Goal: Task Accomplishment & Management: Use online tool/utility

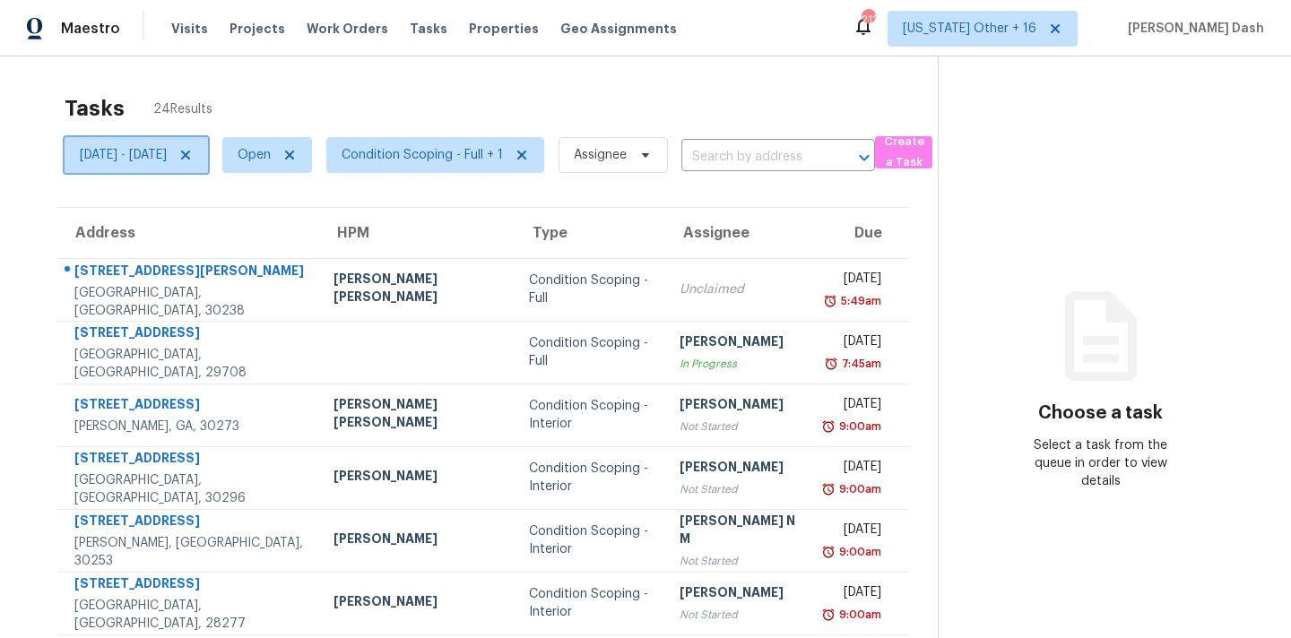
click at [190, 152] on icon at bounding box center [185, 155] width 9 height 9
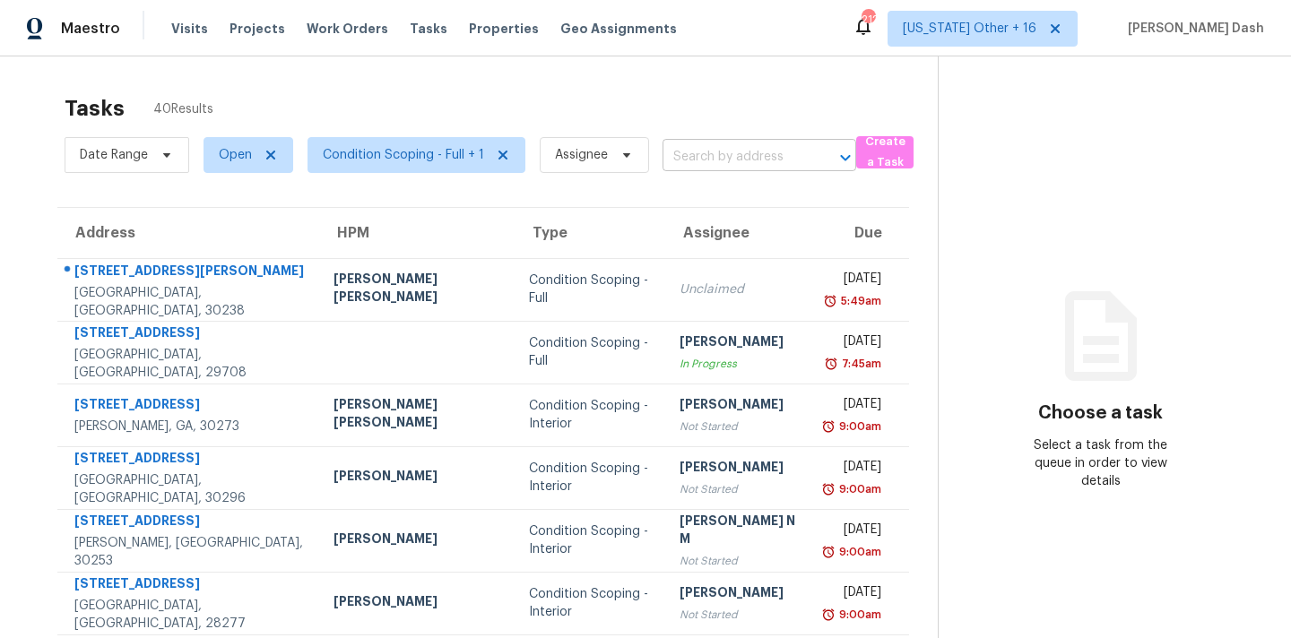
click at [699, 163] on input "text" at bounding box center [733, 157] width 143 height 28
paste input "[STREET_ADDRESS]"
type input "[STREET_ADDRESS]"
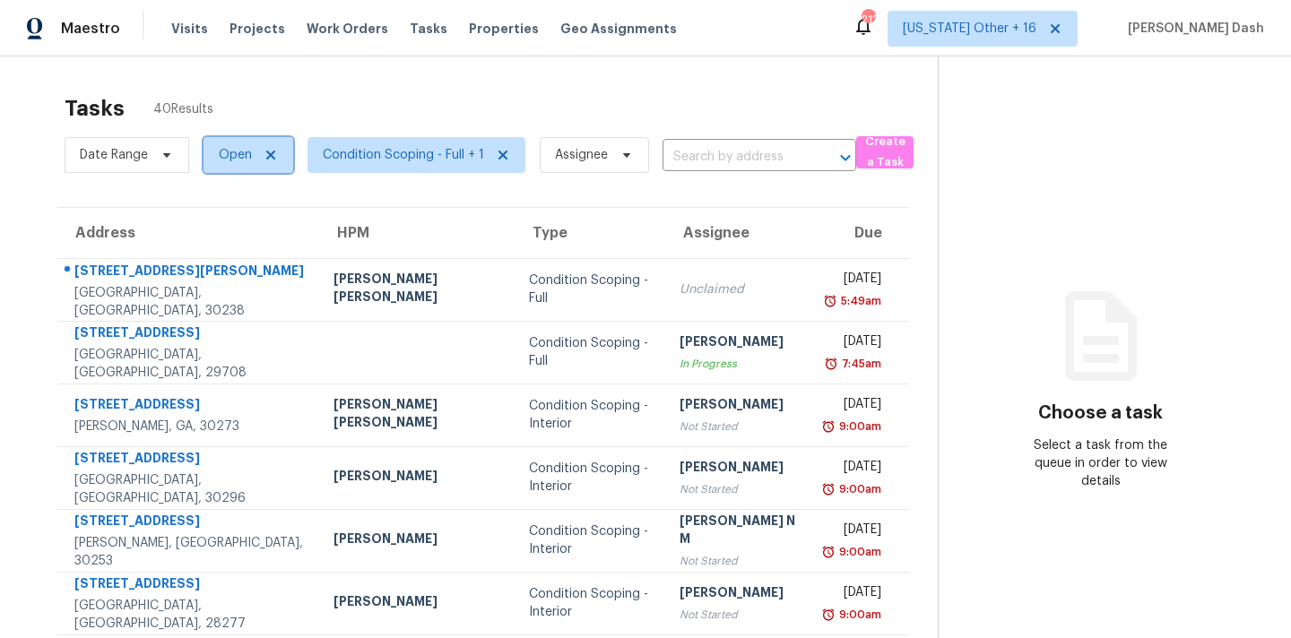
click at [226, 154] on span "Open" at bounding box center [235, 155] width 33 height 18
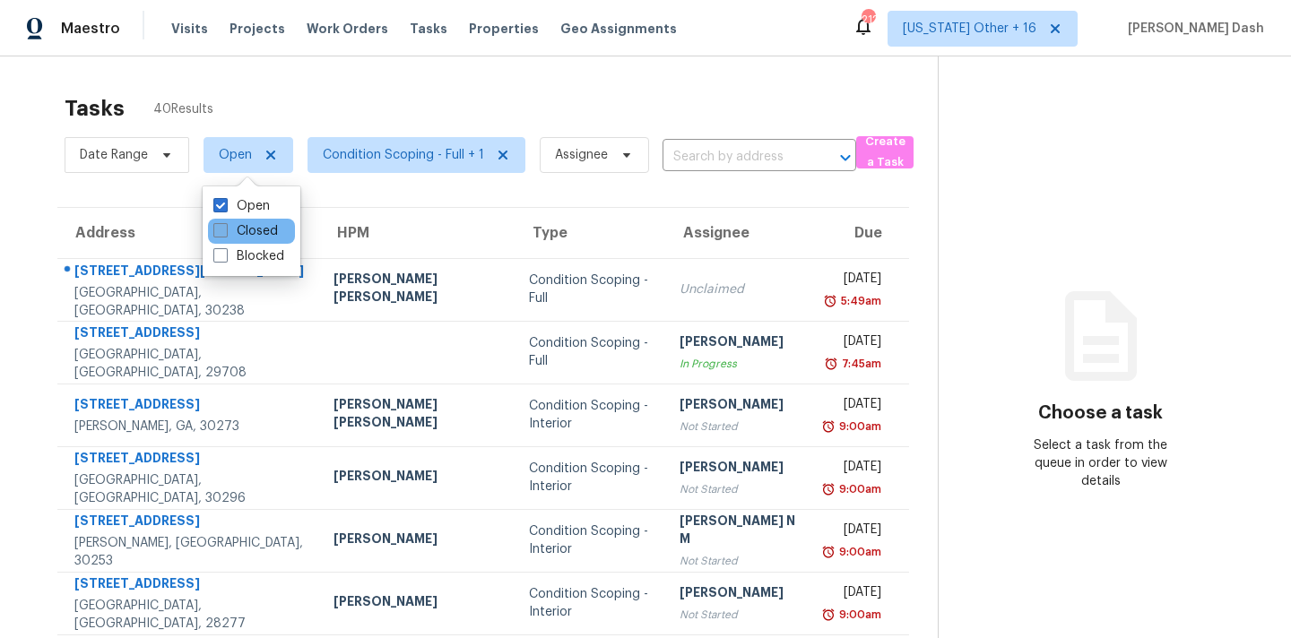
click at [240, 233] on label "Closed" at bounding box center [245, 231] width 65 height 18
click at [225, 233] on input "Closed" at bounding box center [219, 228] width 12 height 12
checkbox input "true"
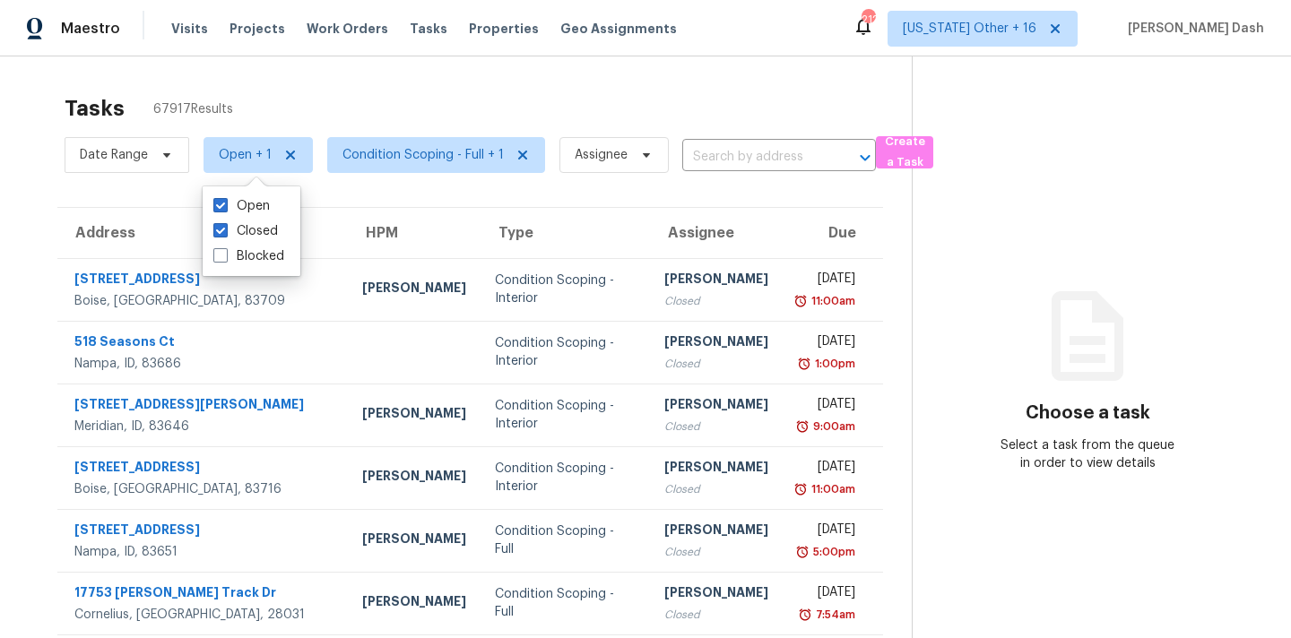
click at [757, 155] on input "text" at bounding box center [753, 157] width 143 height 28
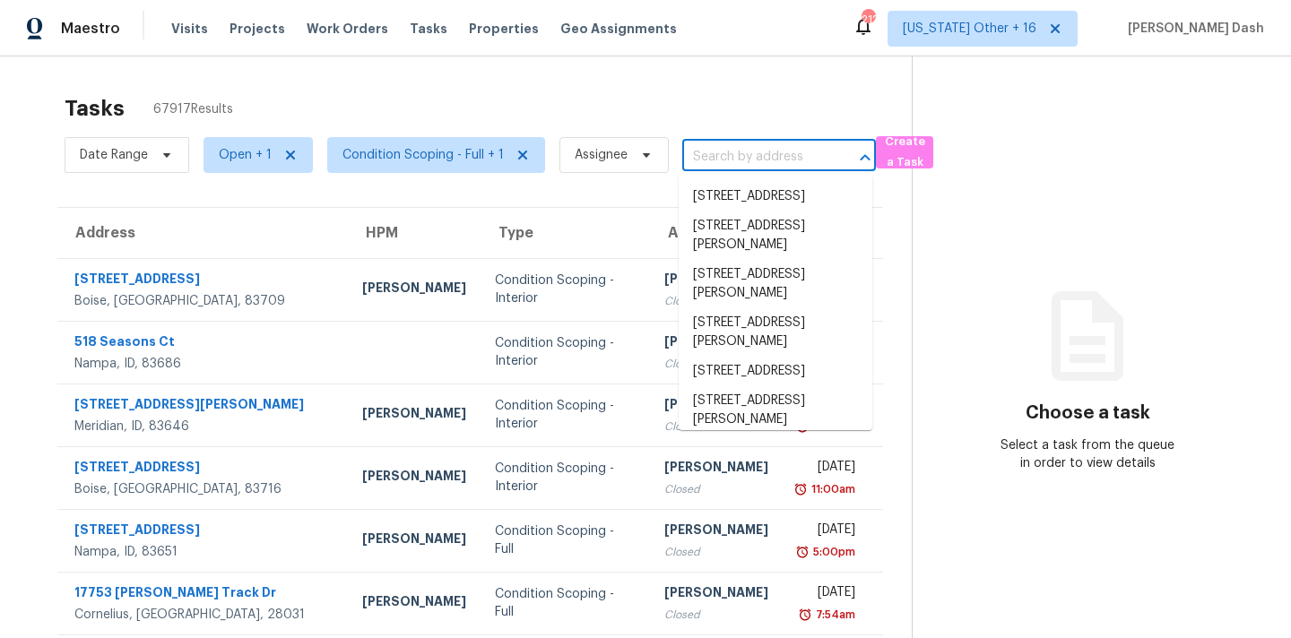
paste input "[STREET_ADDRESS]"
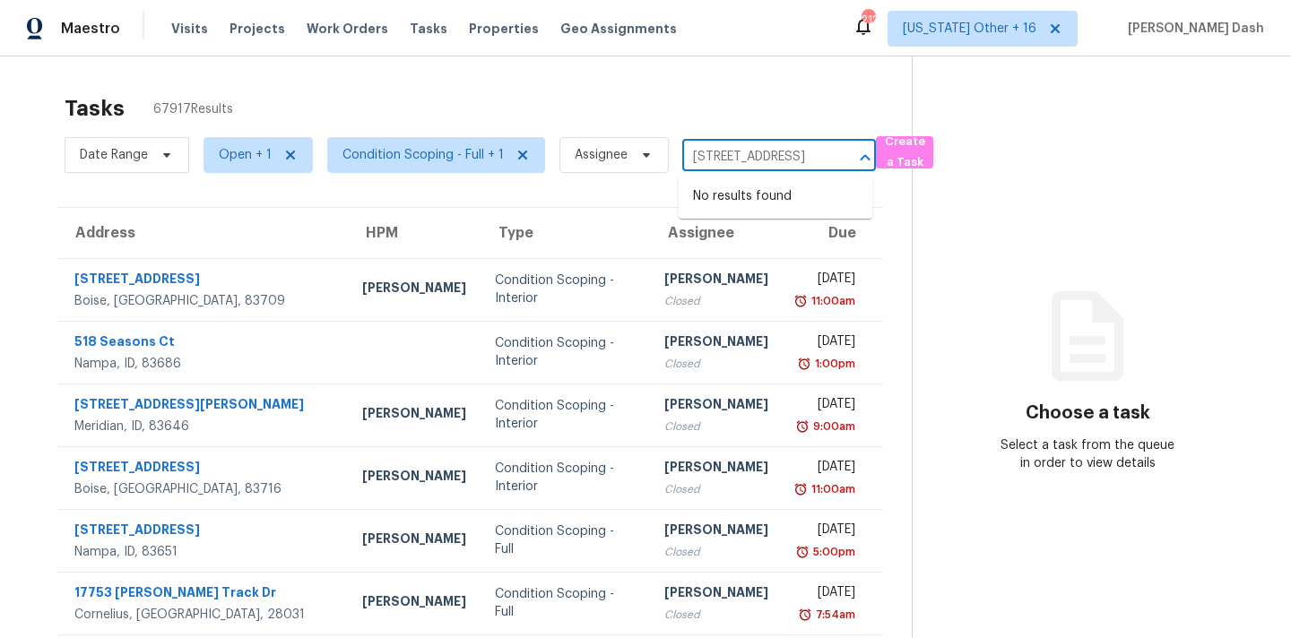
type input "[STREET_ADDRESS]"
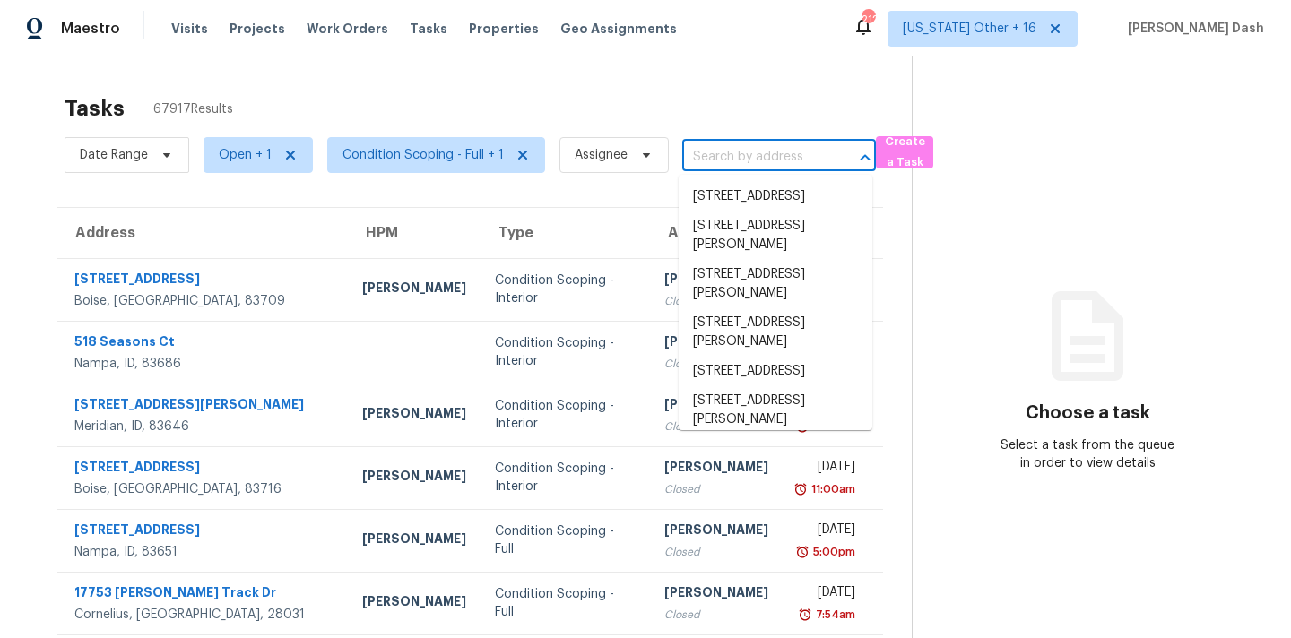
scroll to position [0, 0]
paste input "[STREET_ADDRESS]"
type input "[STREET_ADDRESS]"
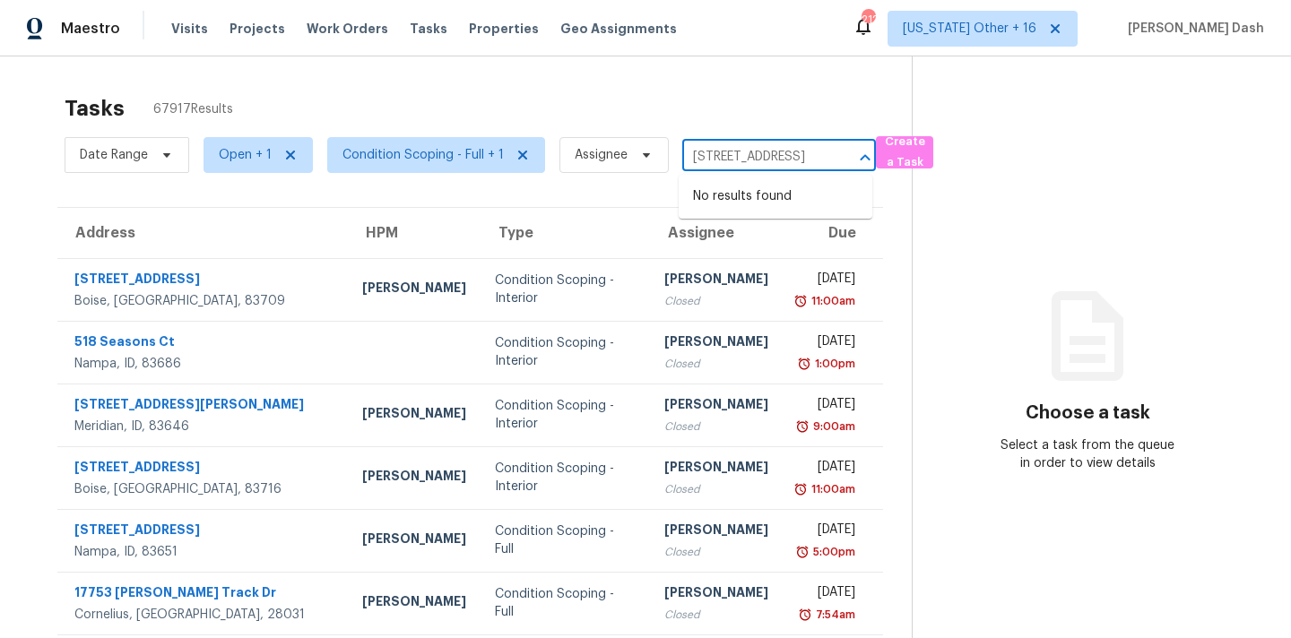
scroll to position [0, 128]
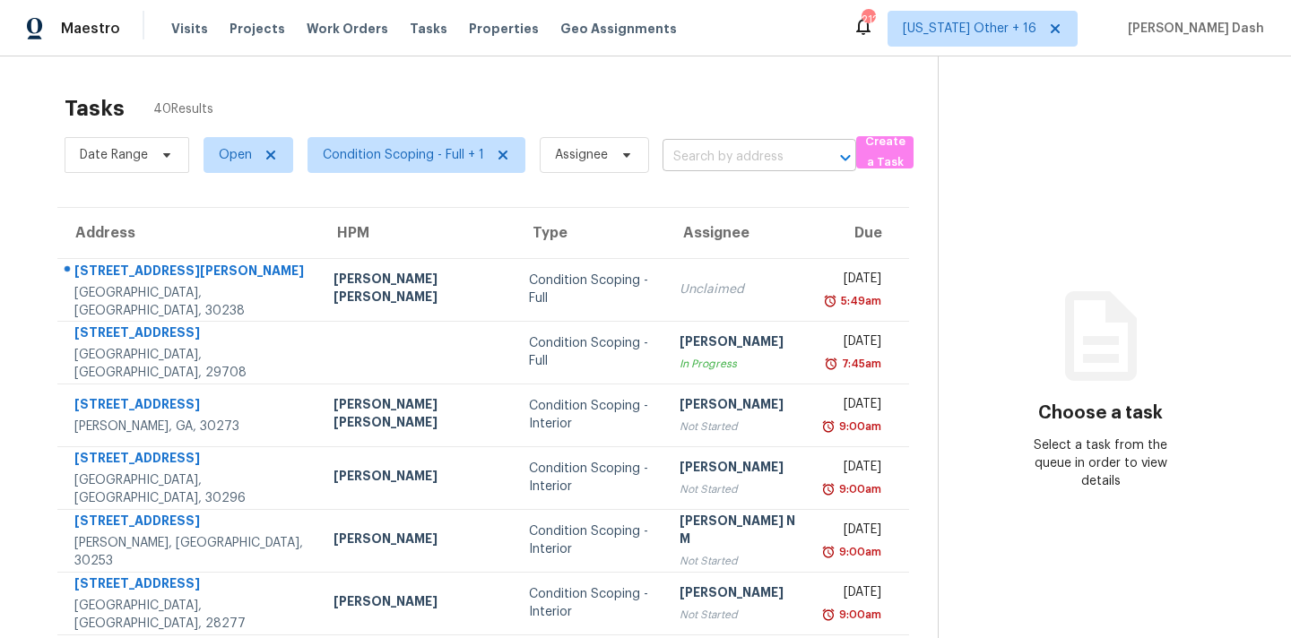
click at [691, 164] on input "text" at bounding box center [733, 157] width 143 height 28
paste input "[STREET_ADDRESS]"
type input "721 Fieldstream Way Stockbridge, GA, 30281"
click at [232, 172] on span "Open" at bounding box center [248, 155] width 90 height 36
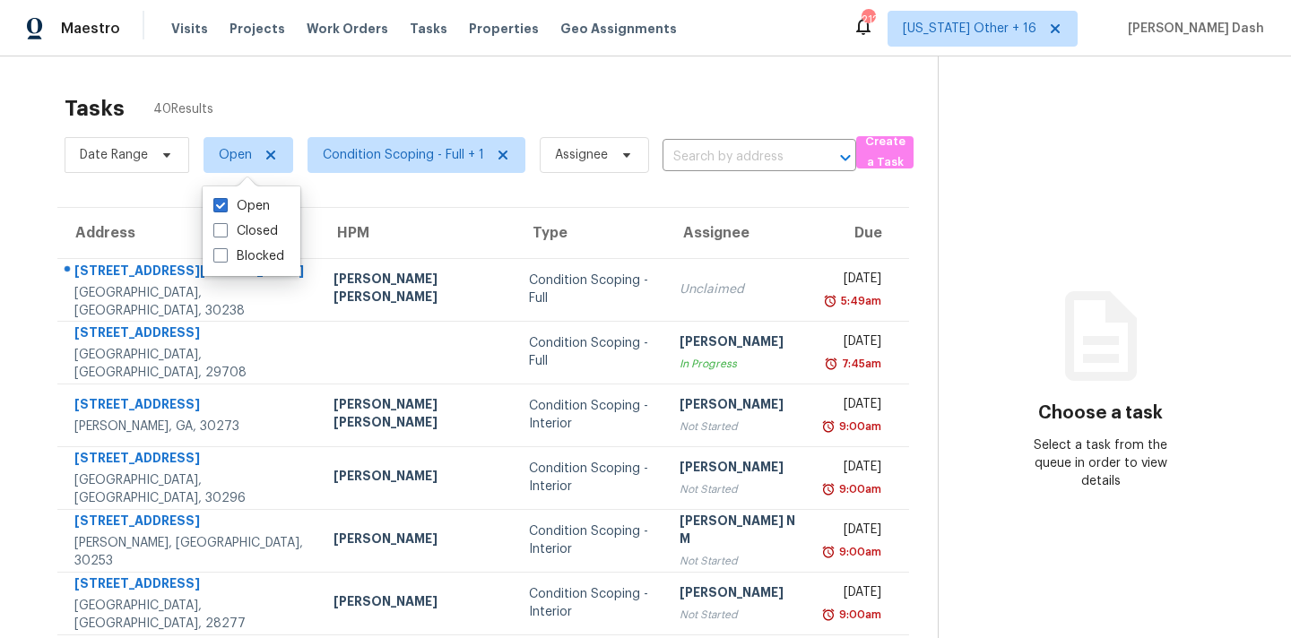
scroll to position [0, 0]
click at [241, 224] on label "Closed" at bounding box center [245, 231] width 65 height 18
click at [225, 224] on input "Closed" at bounding box center [219, 228] width 12 height 12
checkbox input "true"
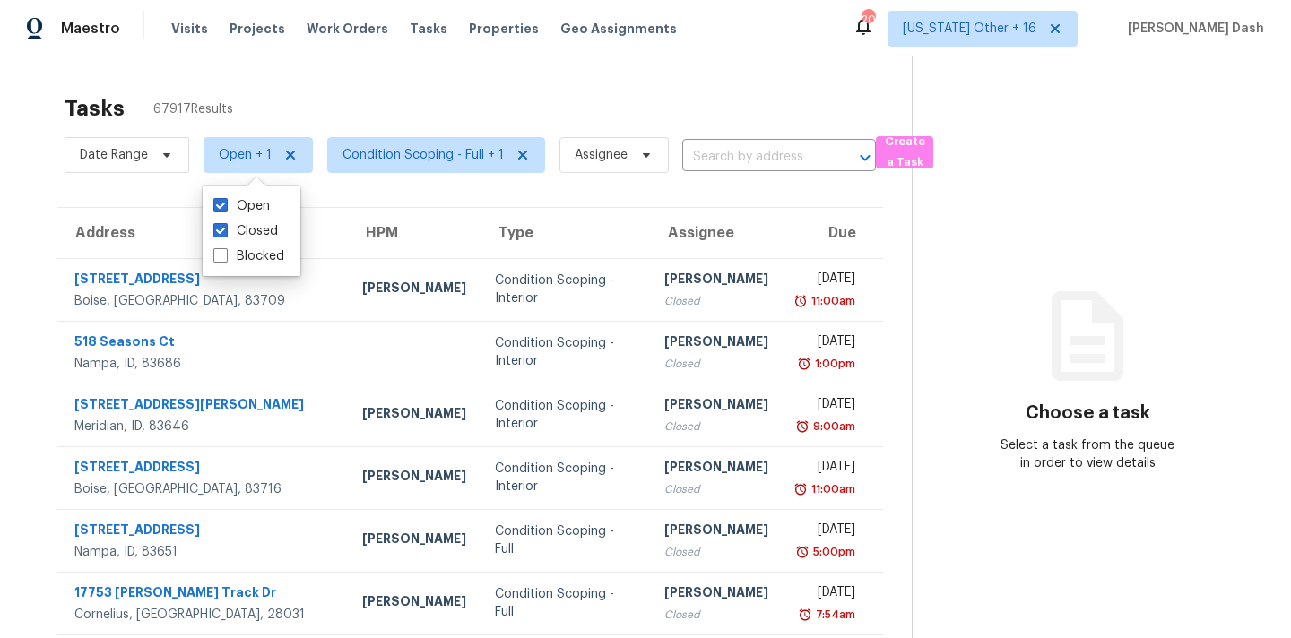
click at [411, 97] on div "Tasks 67917 Results" at bounding box center [488, 108] width 847 height 47
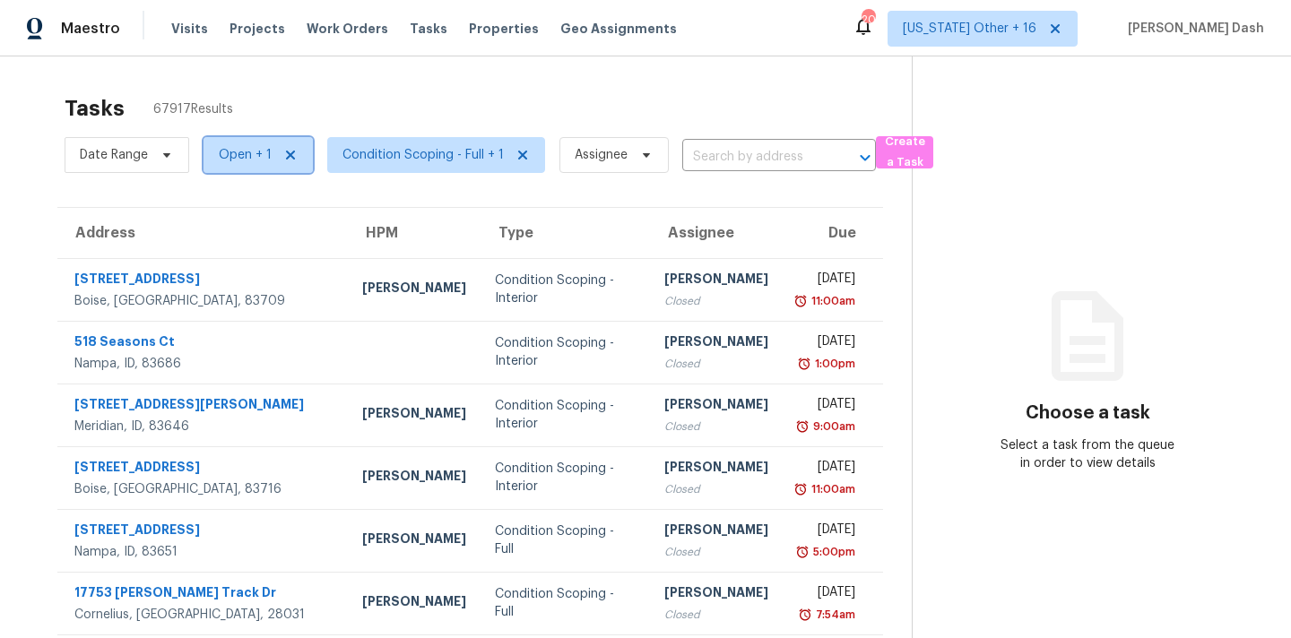
click at [267, 151] on span "Open + 1" at bounding box center [245, 155] width 53 height 18
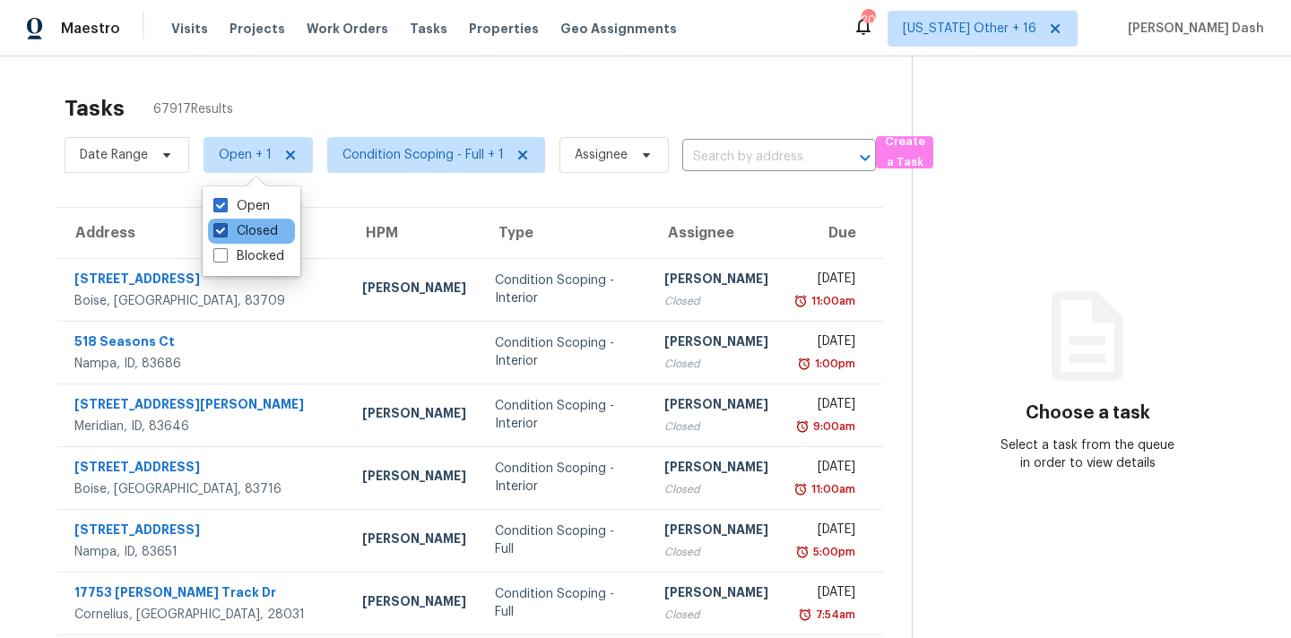
click at [248, 228] on label "Closed" at bounding box center [245, 231] width 65 height 18
click at [225, 228] on input "Closed" at bounding box center [219, 228] width 12 height 12
checkbox input "false"
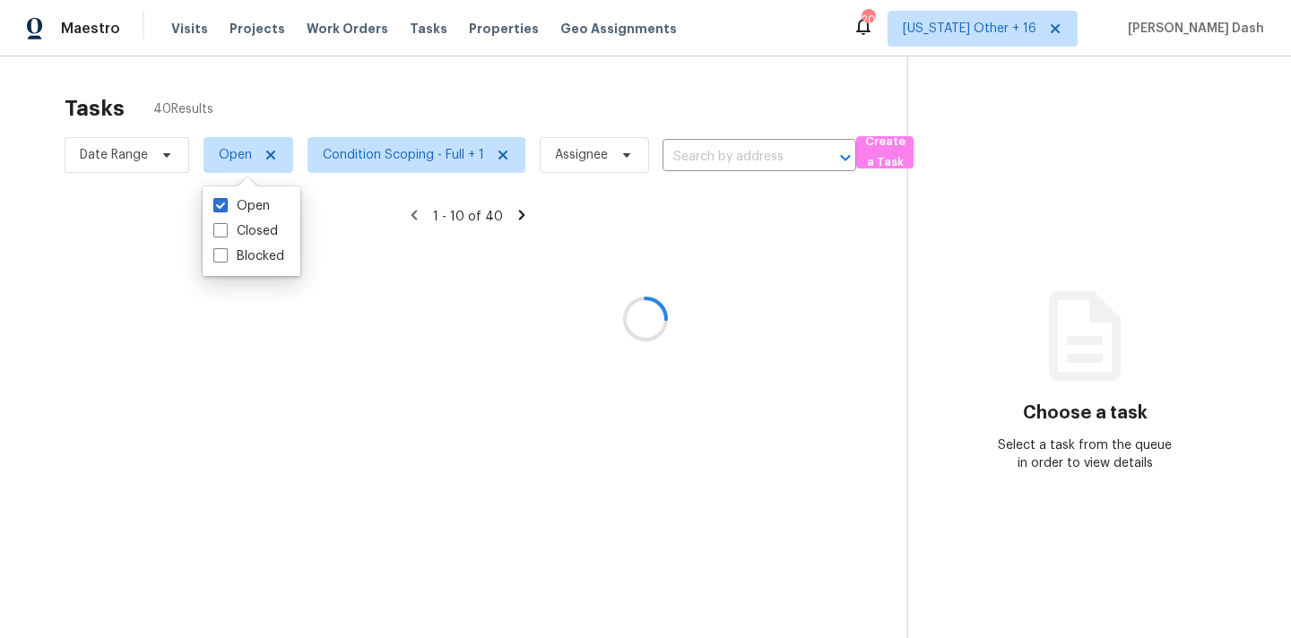
click at [369, 86] on div at bounding box center [645, 319] width 1291 height 638
click at [138, 155] on div at bounding box center [645, 319] width 1291 height 638
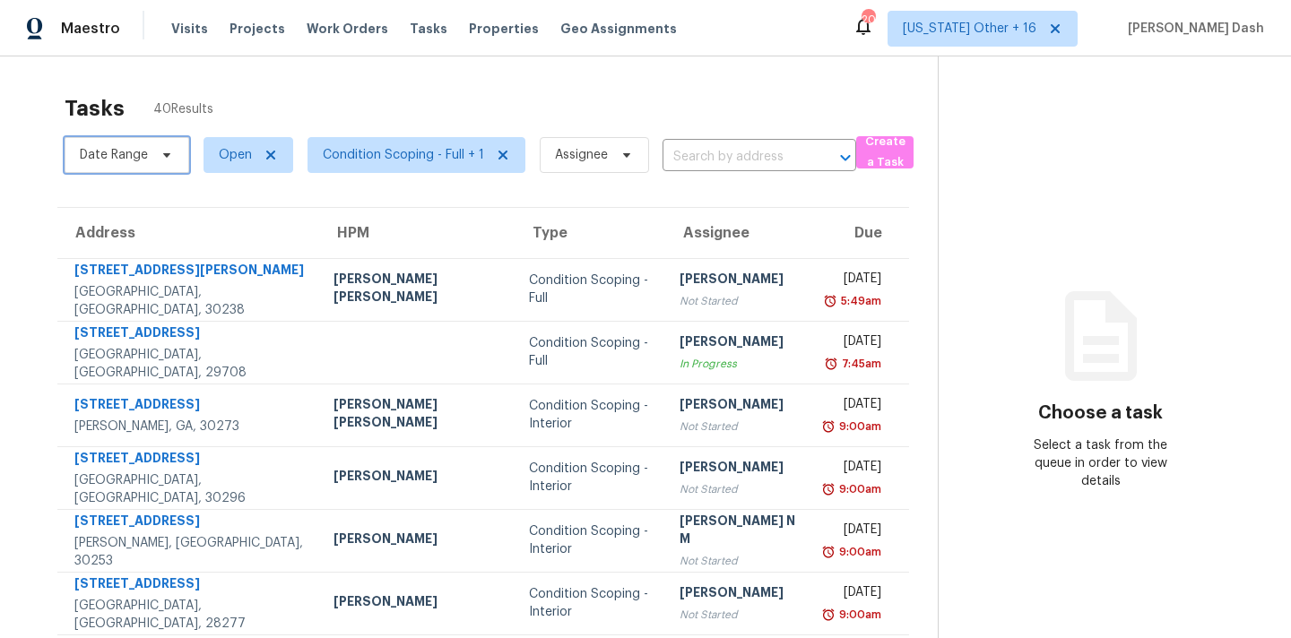
click at [138, 155] on span "Date Range" at bounding box center [114, 155] width 68 height 18
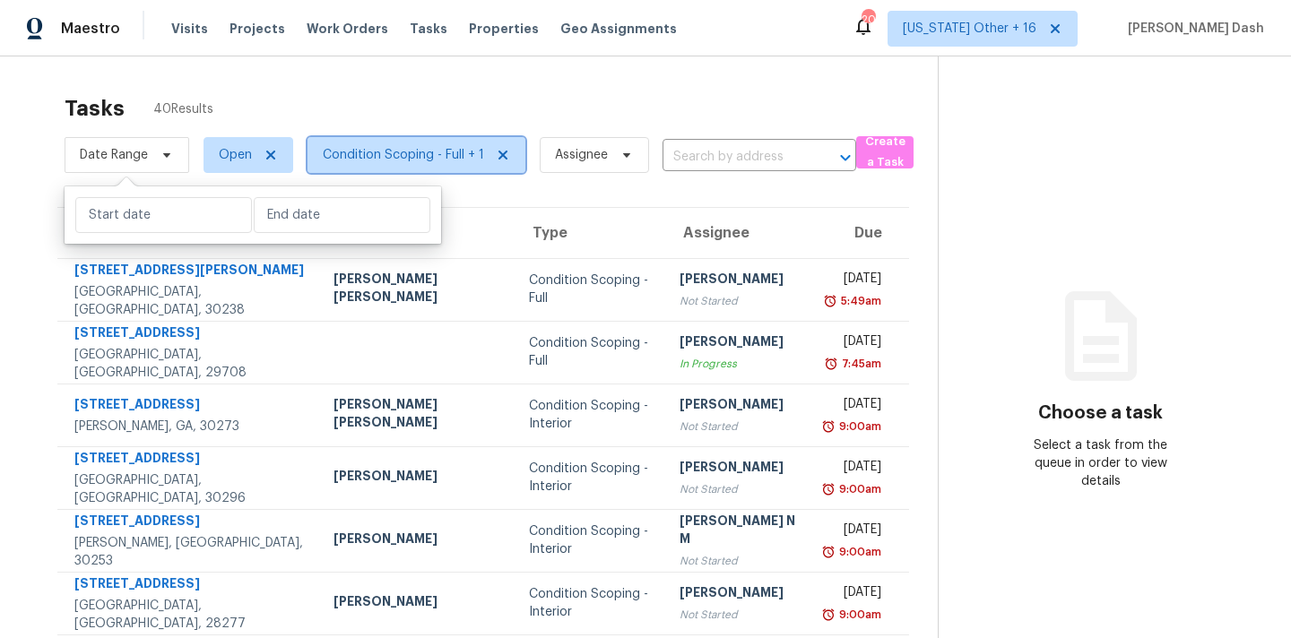
click at [365, 163] on span "Condition Scoping - Full + 1" at bounding box center [403, 155] width 161 height 18
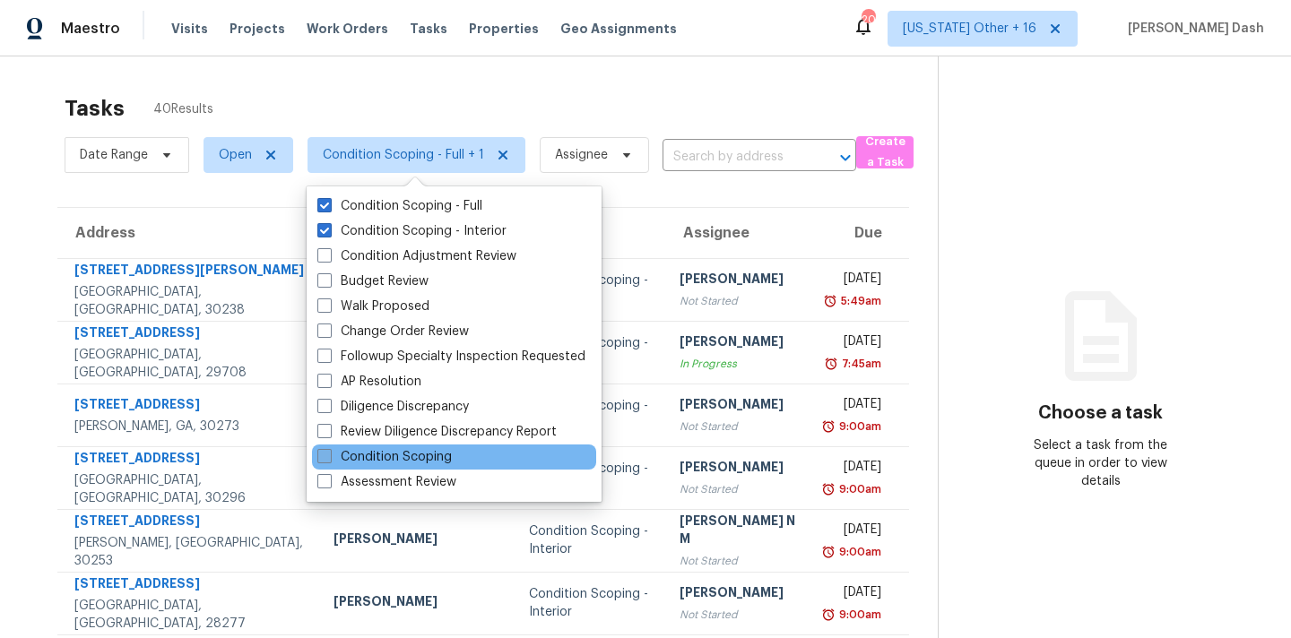
click at [393, 456] on label "Condition Scoping" at bounding box center [384, 457] width 134 height 18
click at [329, 456] on input "Condition Scoping" at bounding box center [323, 454] width 12 height 12
checkbox input "true"
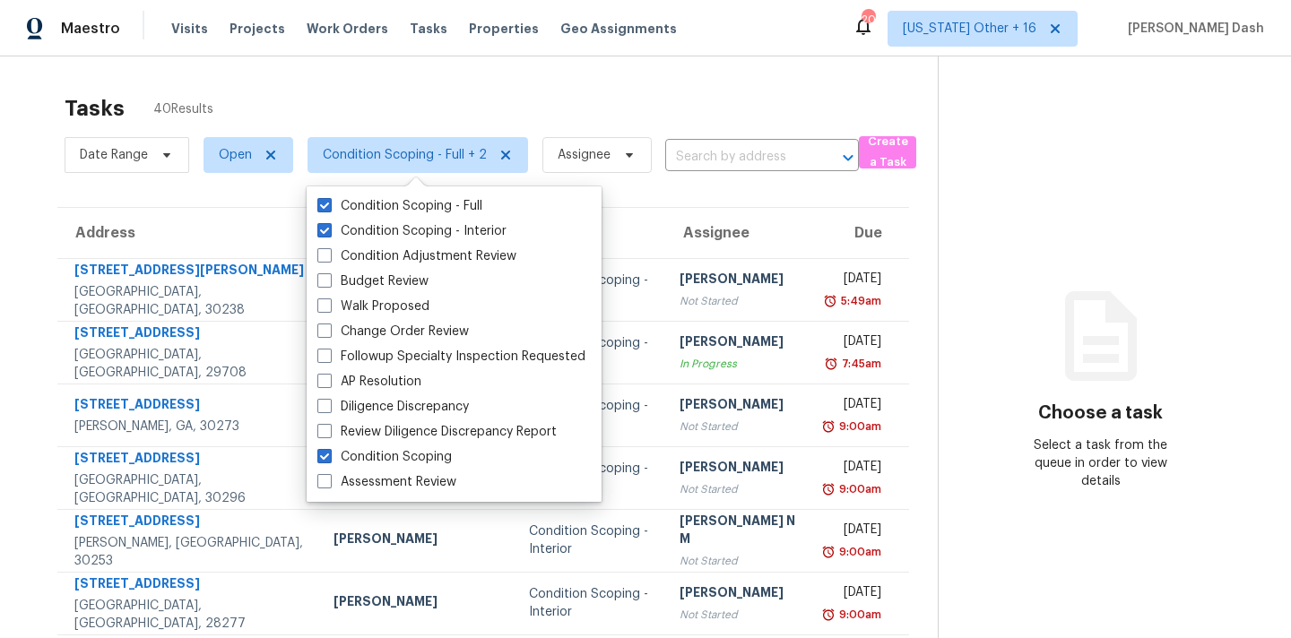
click at [307, 70] on div "Tasks 40 Results Date Range Open Condition Scoping - Full + 2 Assignee ​ Create…" at bounding box center [645, 495] width 1291 height 878
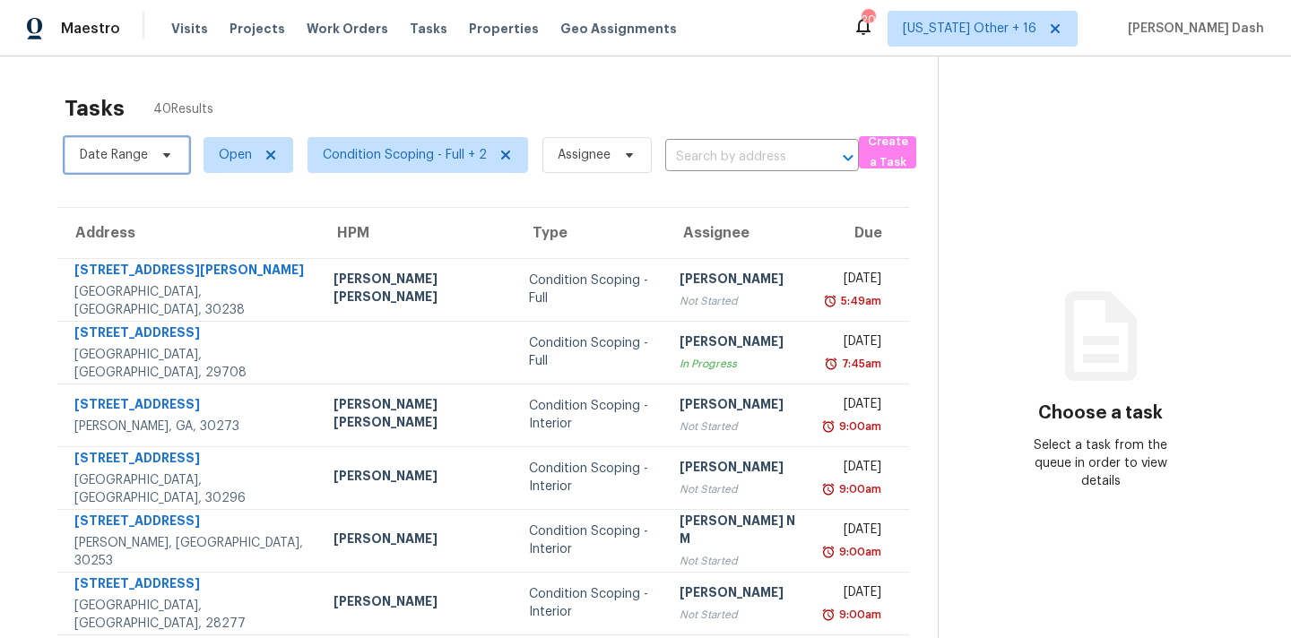
click at [143, 161] on span "Date Range" at bounding box center [114, 155] width 68 height 18
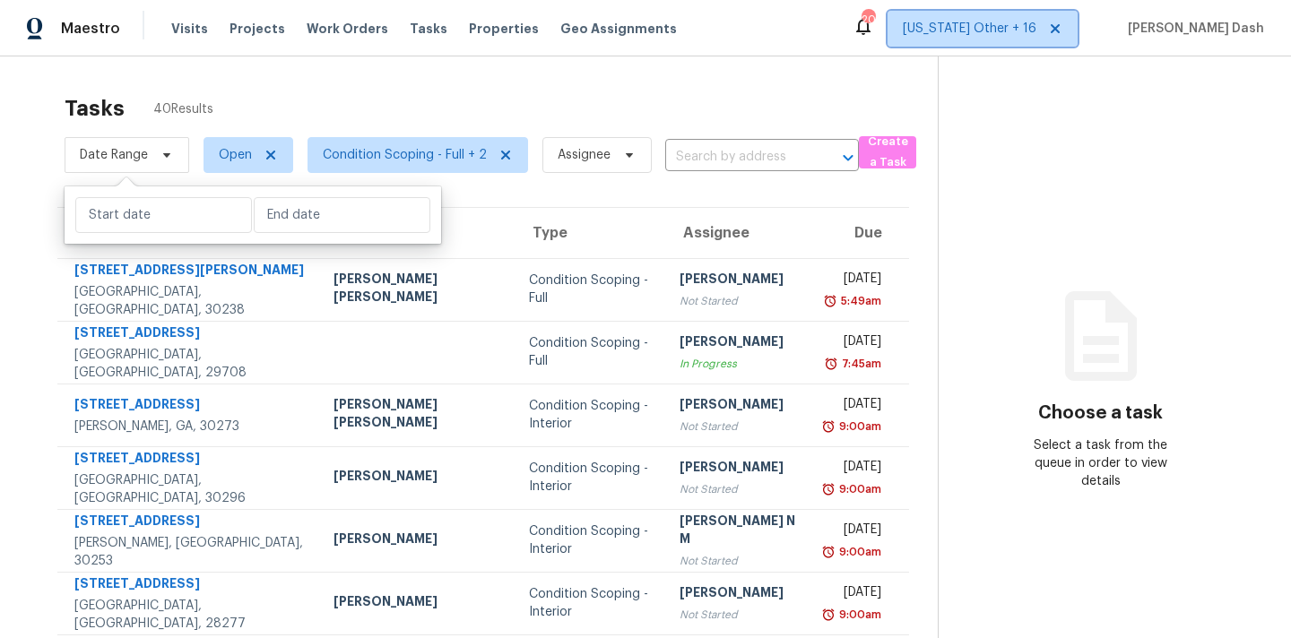
click at [1021, 19] on span "Alabama Other + 16" at bounding box center [982, 29] width 190 height 36
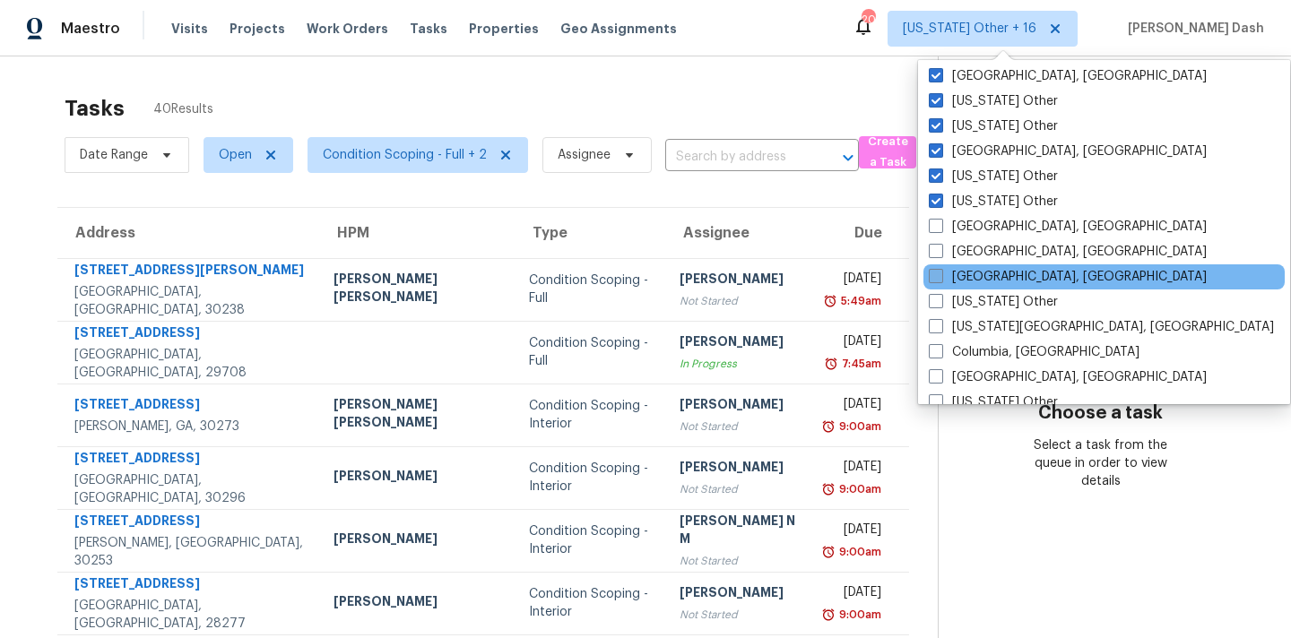
scroll to position [290, 0]
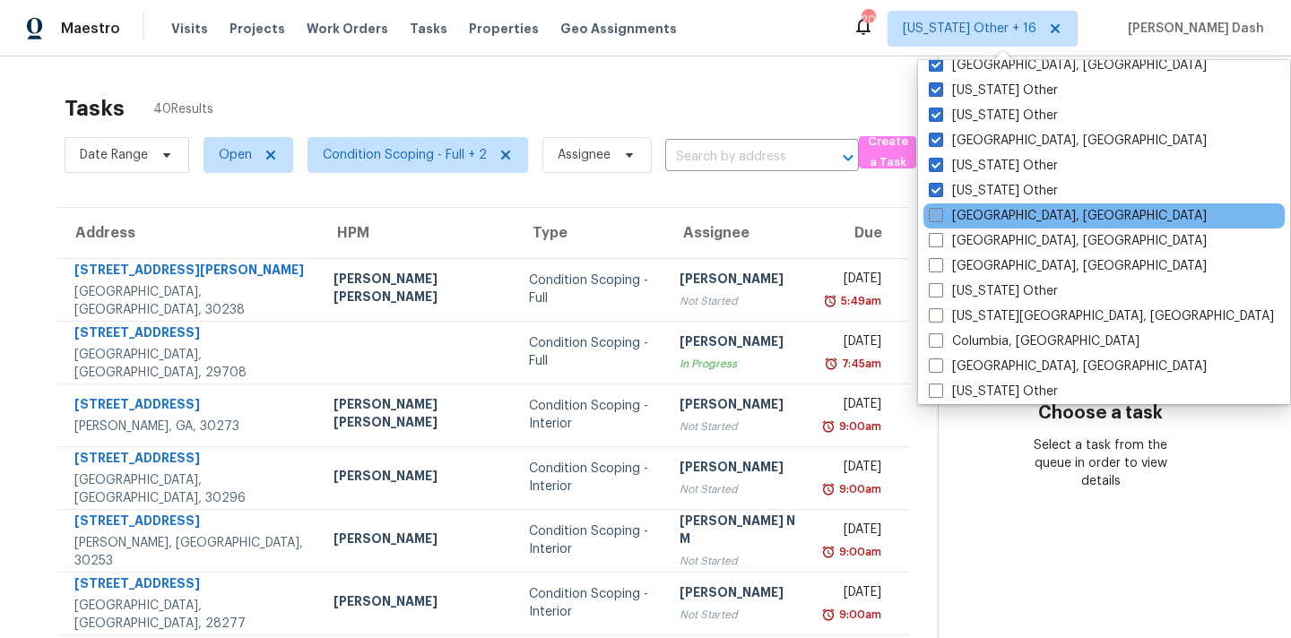
click at [935, 214] on span at bounding box center [936, 215] width 14 height 14
click at [935, 214] on input "Chicago, IL" at bounding box center [935, 213] width 12 height 12
checkbox input "true"
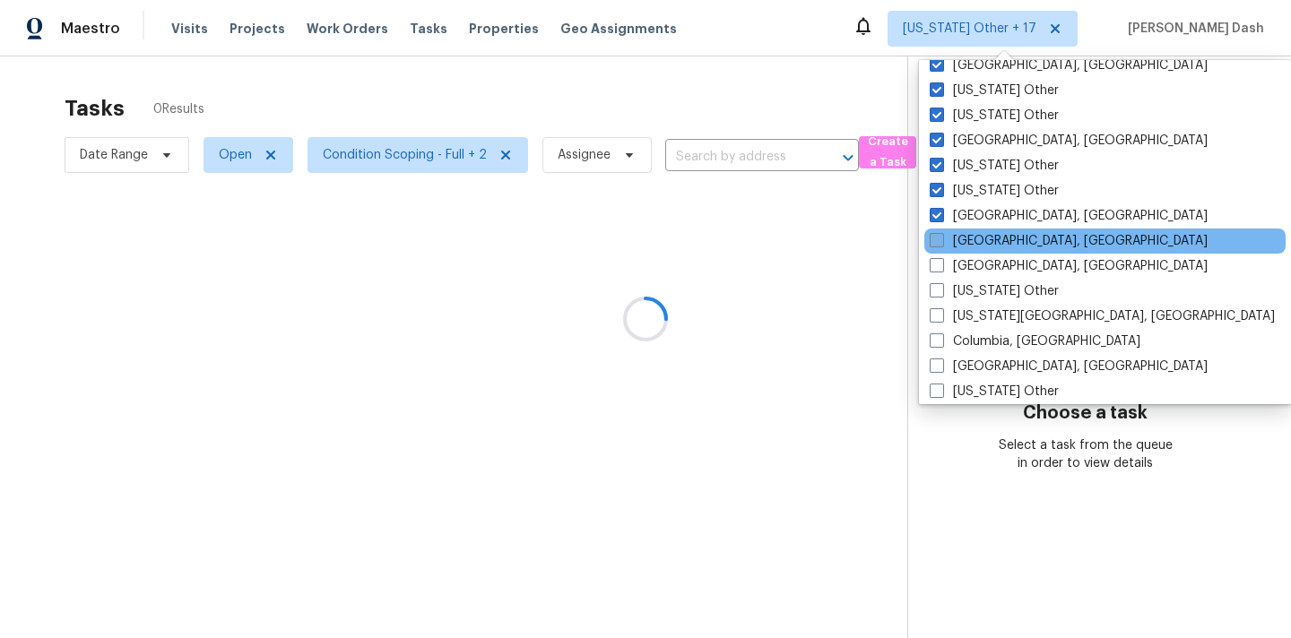
click at [935, 241] on span at bounding box center [937, 240] width 14 height 14
click at [935, 241] on input "Cincinnati, OH" at bounding box center [936, 238] width 12 height 12
checkbox input "true"
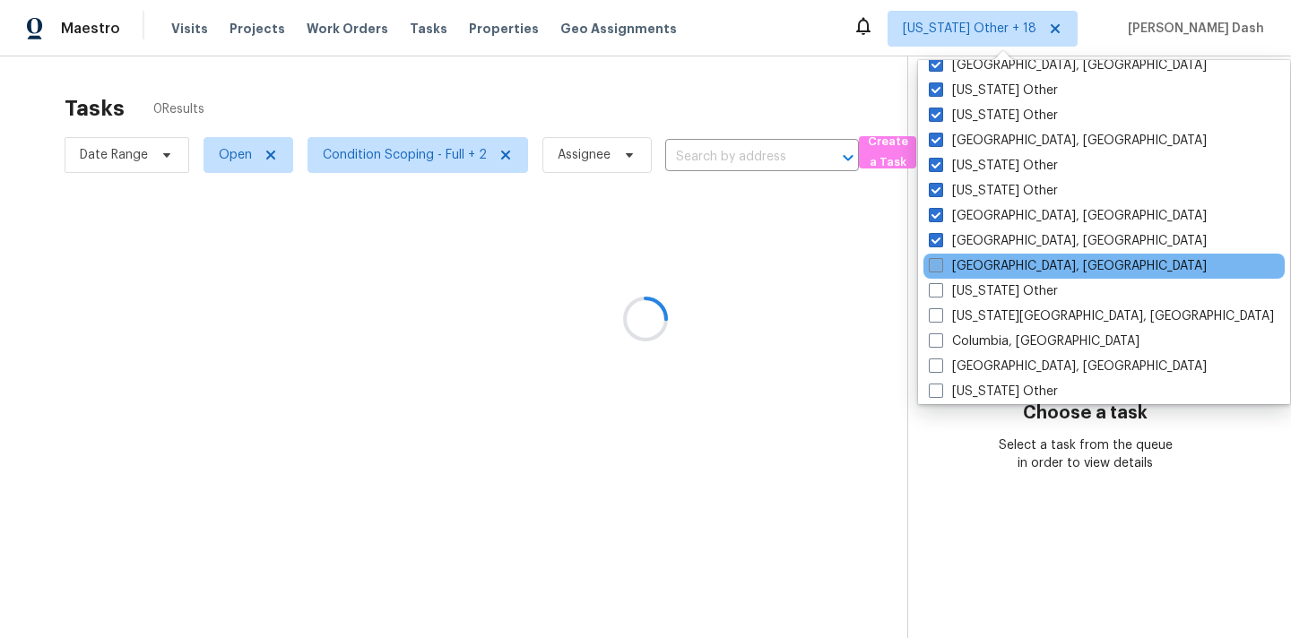
click at [935, 269] on span at bounding box center [936, 265] width 14 height 14
click at [935, 269] on input "Cleveland, OH" at bounding box center [935, 263] width 12 height 12
checkbox input "true"
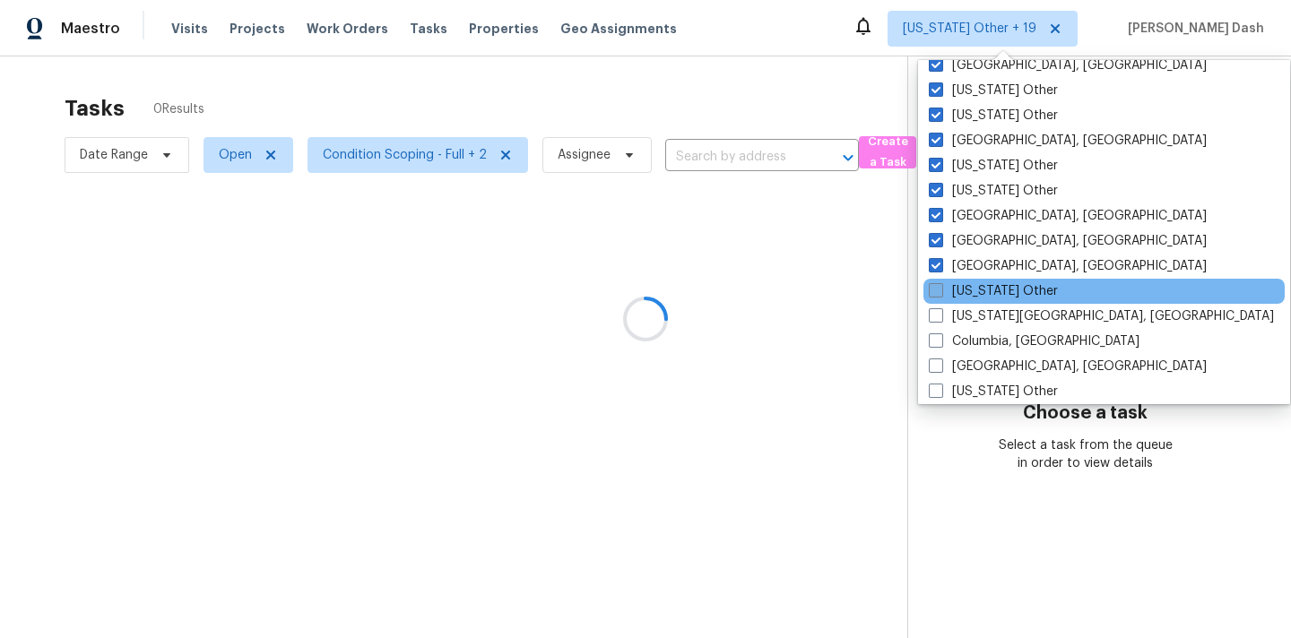
click at [935, 298] on label "Colorado Other" at bounding box center [993, 291] width 129 height 18
click at [935, 294] on input "Colorado Other" at bounding box center [935, 288] width 12 height 12
checkbox input "true"
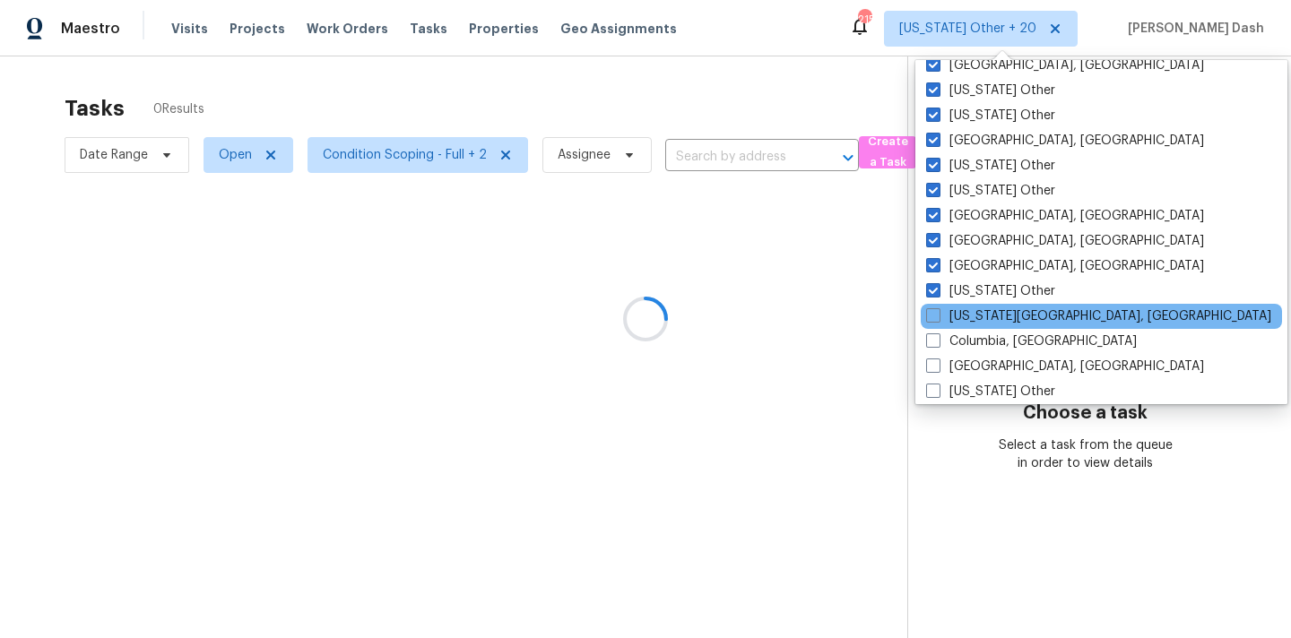
click at [934, 327] on div "Colorado Springs, CO" at bounding box center [1101, 316] width 361 height 25
click at [934, 319] on span at bounding box center [933, 315] width 14 height 14
click at [934, 319] on input "Colorado Springs, CO" at bounding box center [932, 313] width 12 height 12
checkbox input "true"
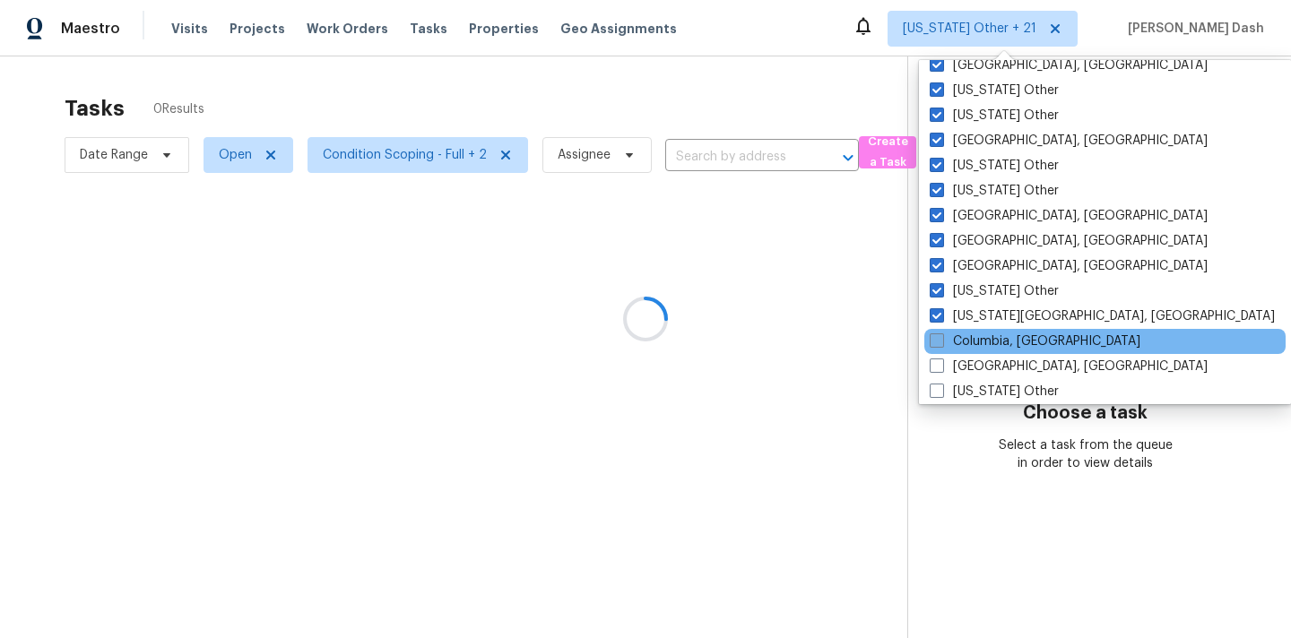
click at [934, 345] on span at bounding box center [937, 340] width 14 height 14
click at [934, 344] on input "Columbia, SC" at bounding box center [936, 339] width 12 height 12
checkbox input "true"
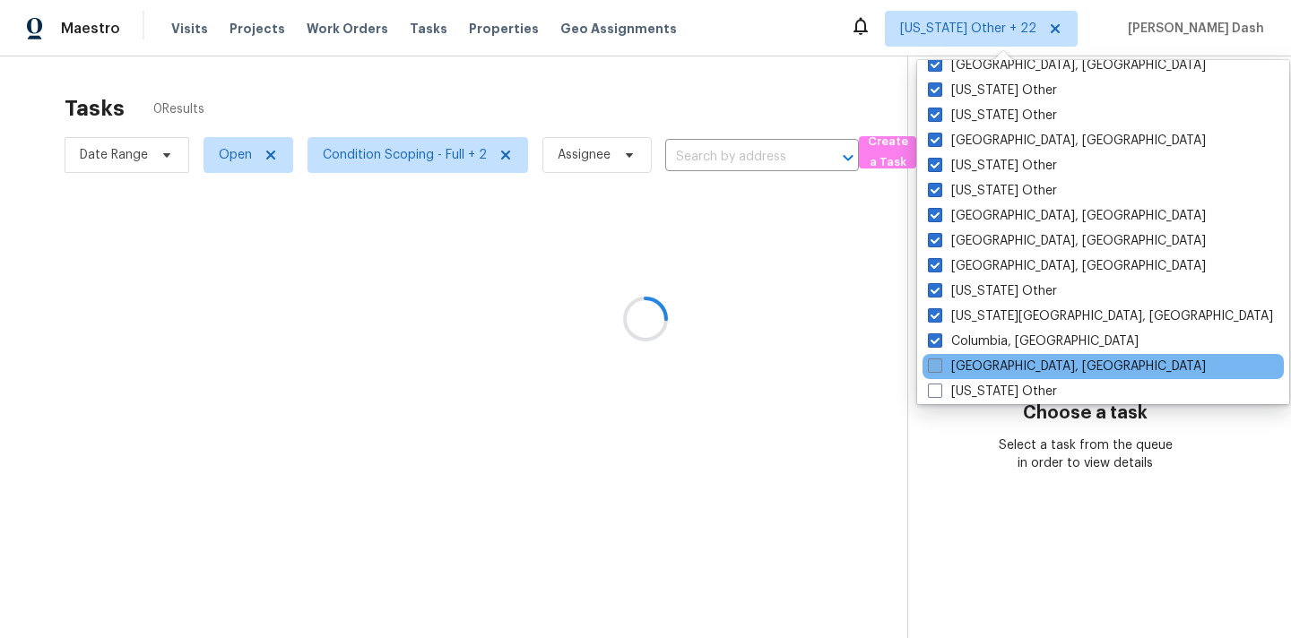
click at [934, 365] on span at bounding box center [935, 366] width 14 height 14
click at [934, 365] on input "Columbus, OH" at bounding box center [934, 364] width 12 height 12
checkbox input "true"
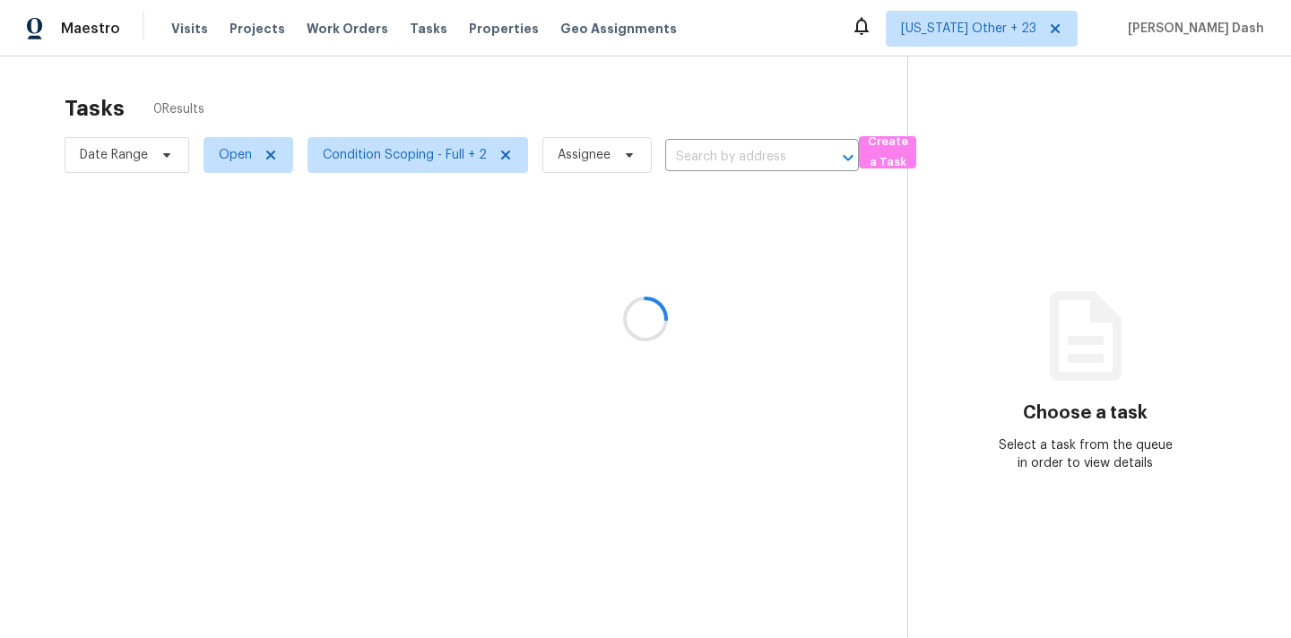
click at [937, 405] on div at bounding box center [645, 319] width 1291 height 638
click at [1023, 28] on div at bounding box center [645, 319] width 1291 height 638
click at [1005, 34] on div at bounding box center [645, 319] width 1291 height 638
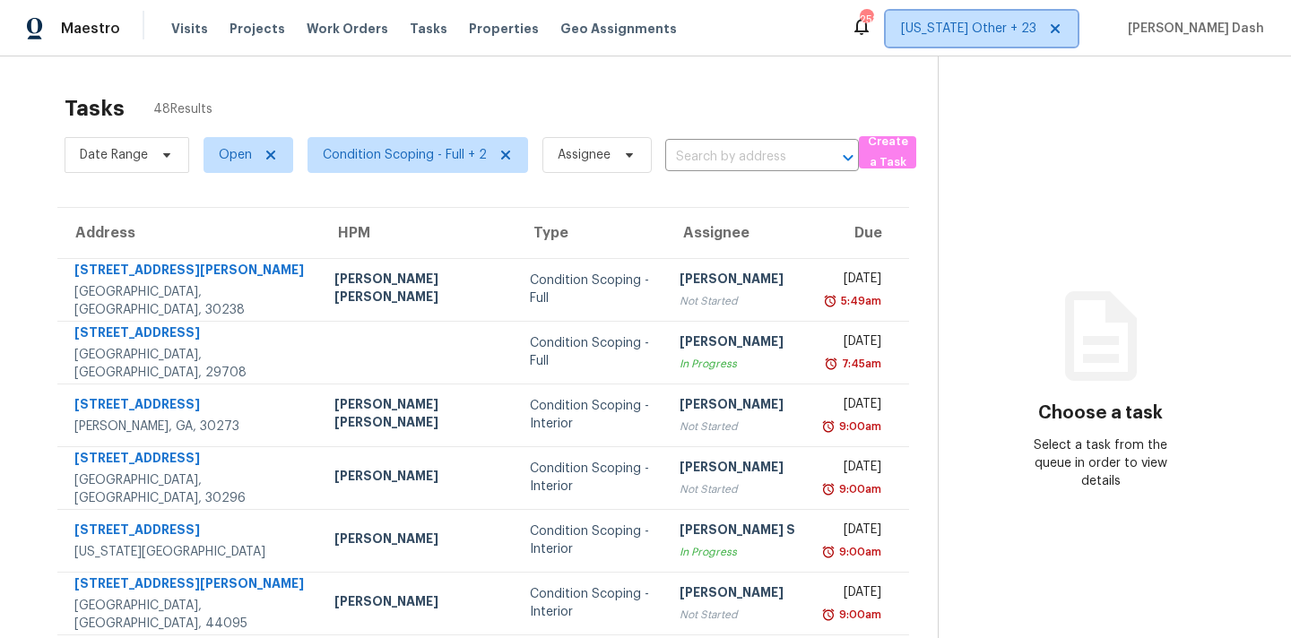
click at [982, 29] on span "Alabama Other + 23" at bounding box center [968, 29] width 135 height 18
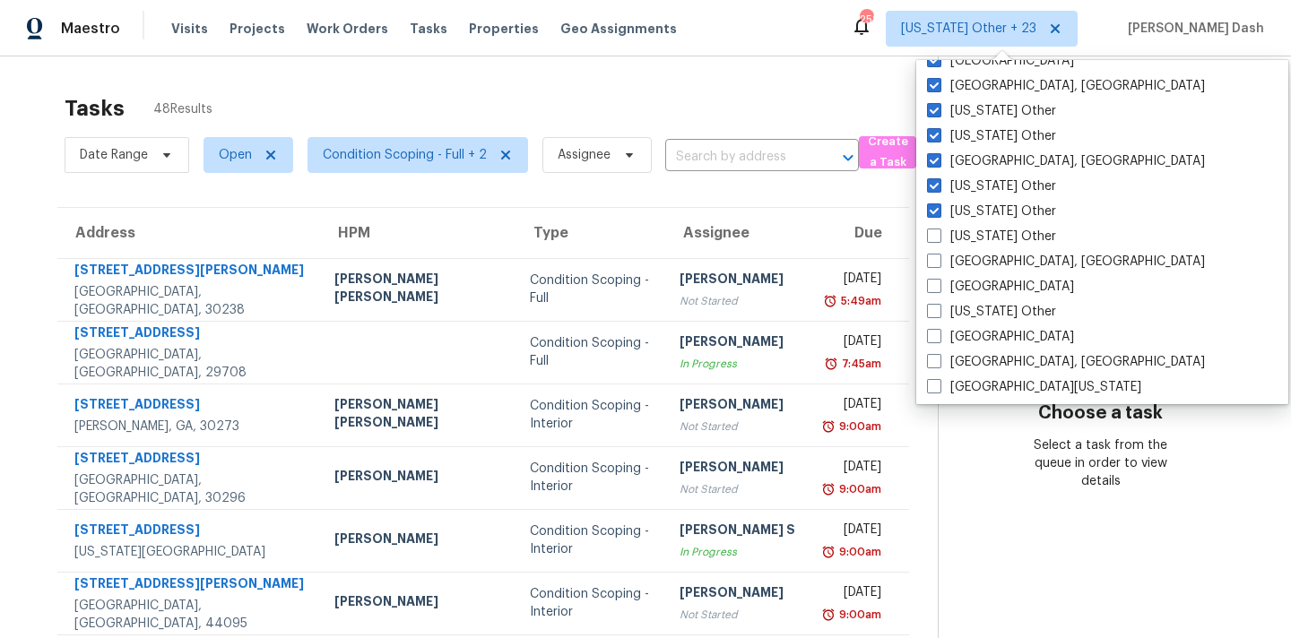
scroll to position [451, 0]
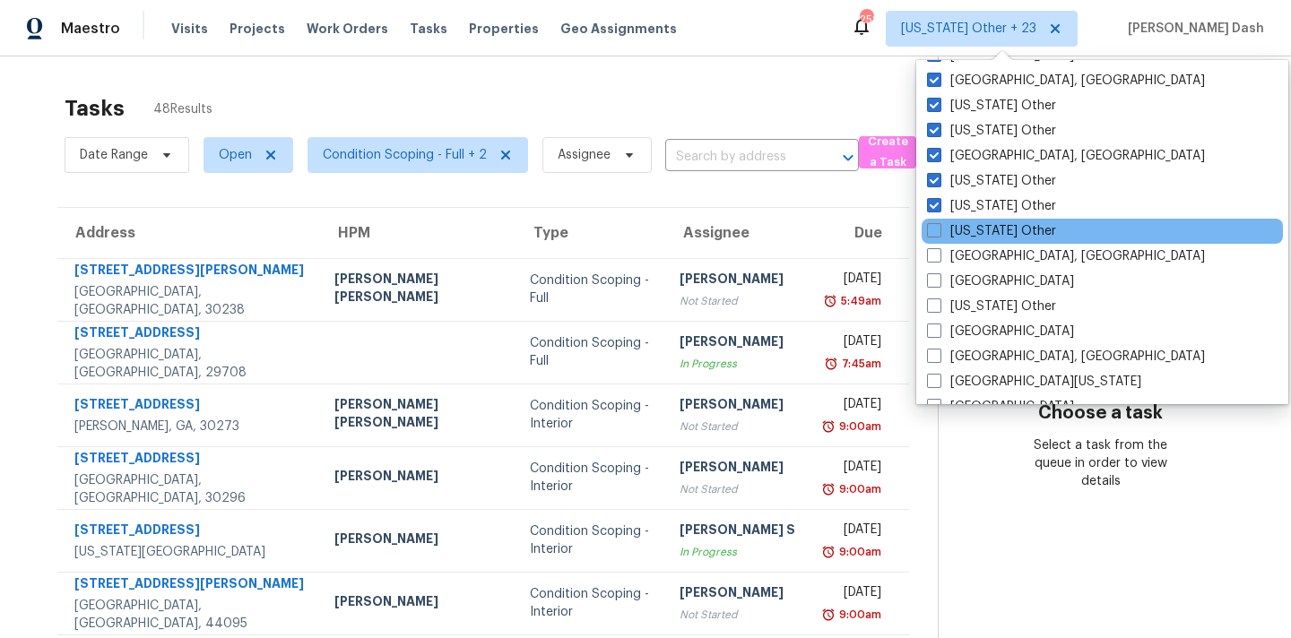
click at [931, 221] on div "Connecticut Other" at bounding box center [1101, 231] width 361 height 25
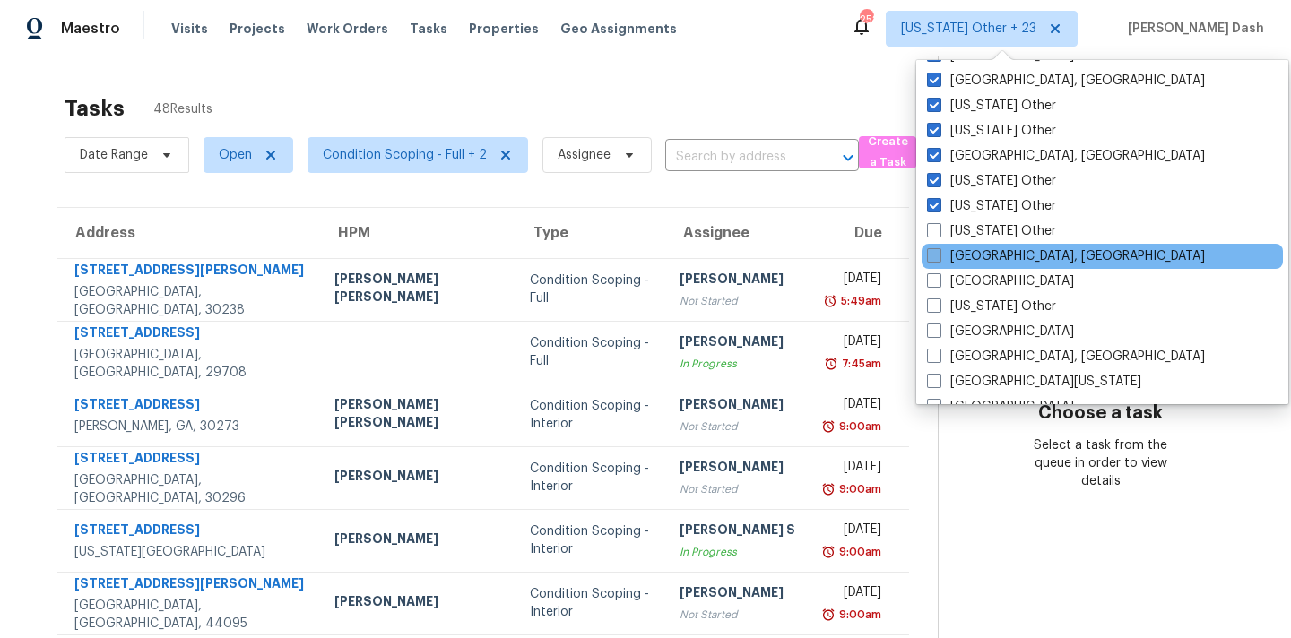
click at [931, 264] on label "Corpus Christi, TX" at bounding box center [1066, 256] width 278 height 18
click at [931, 259] on input "Corpus Christi, TX" at bounding box center [933, 253] width 12 height 12
checkbox input "true"
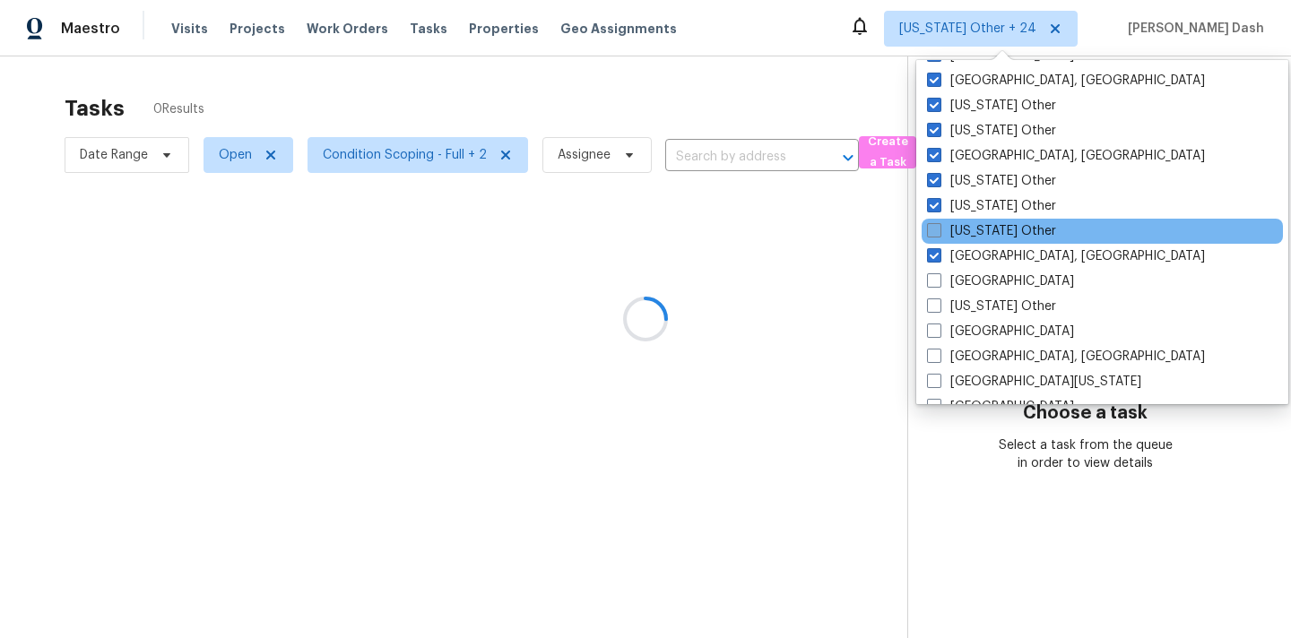
click at [931, 231] on span at bounding box center [934, 230] width 14 height 14
click at [931, 231] on input "Connecticut Other" at bounding box center [933, 228] width 12 height 12
checkbox input "true"
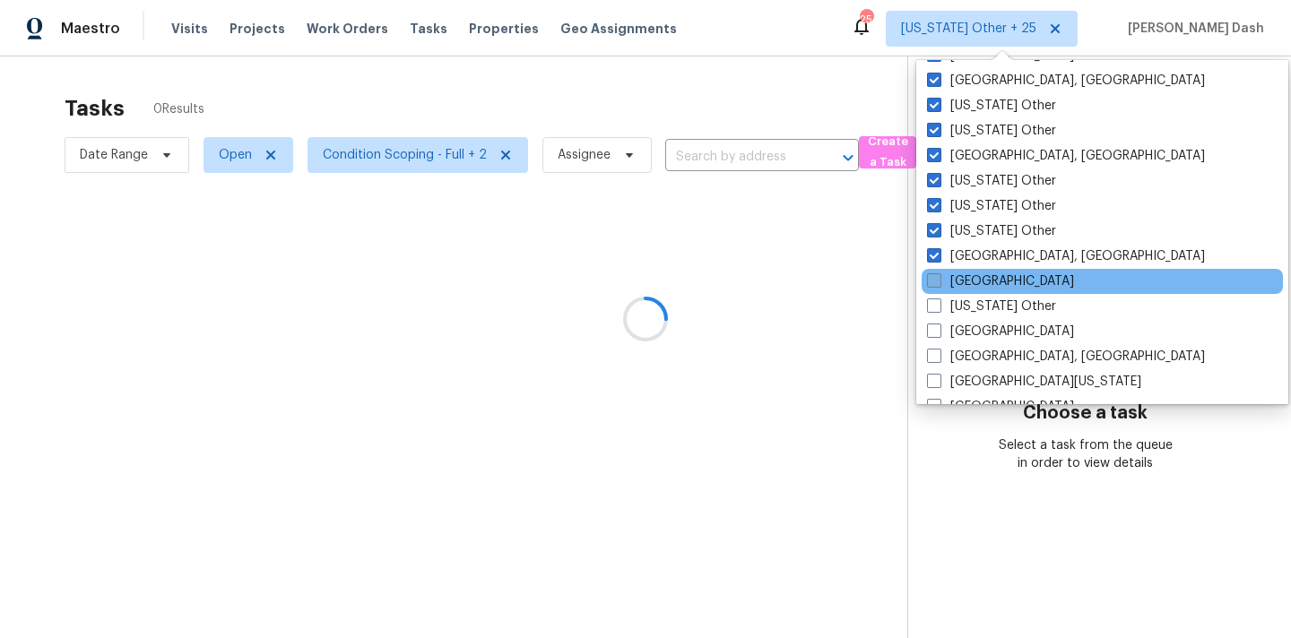
click at [933, 278] on span at bounding box center [934, 280] width 14 height 14
click at [933, 278] on input "Dallas" at bounding box center [933, 279] width 12 height 12
checkbox input "true"
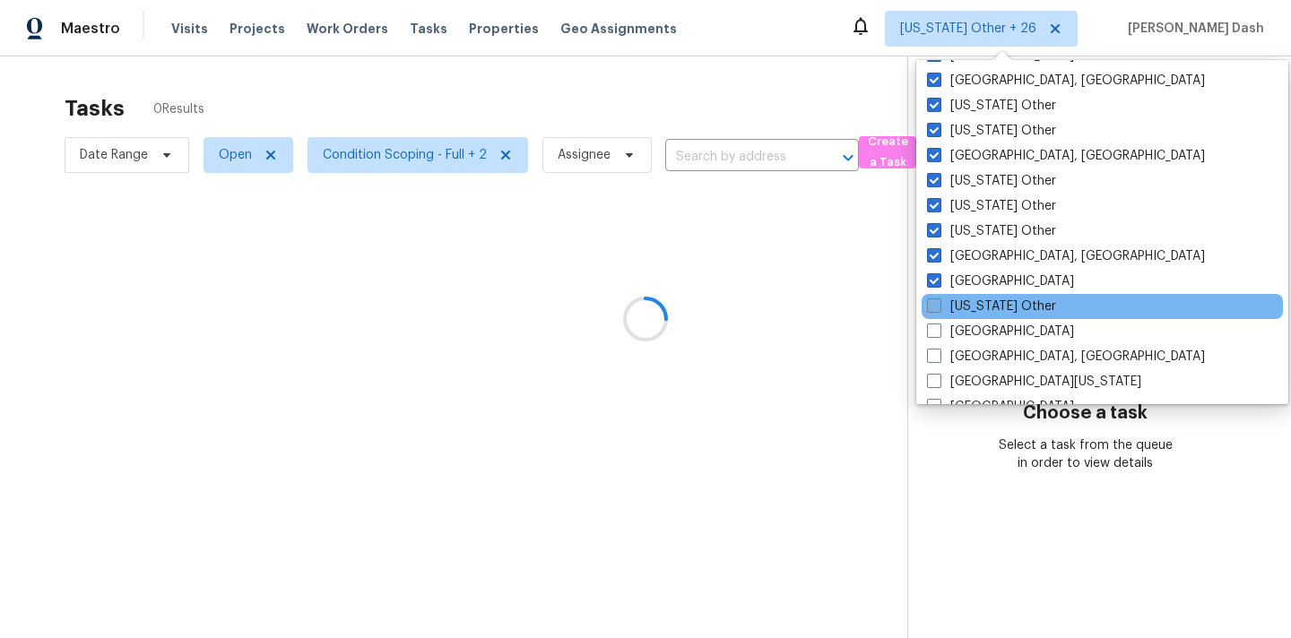
click at [933, 307] on span at bounding box center [934, 305] width 14 height 14
click at [933, 307] on input "Delaware Other" at bounding box center [933, 304] width 12 height 12
checkbox input "true"
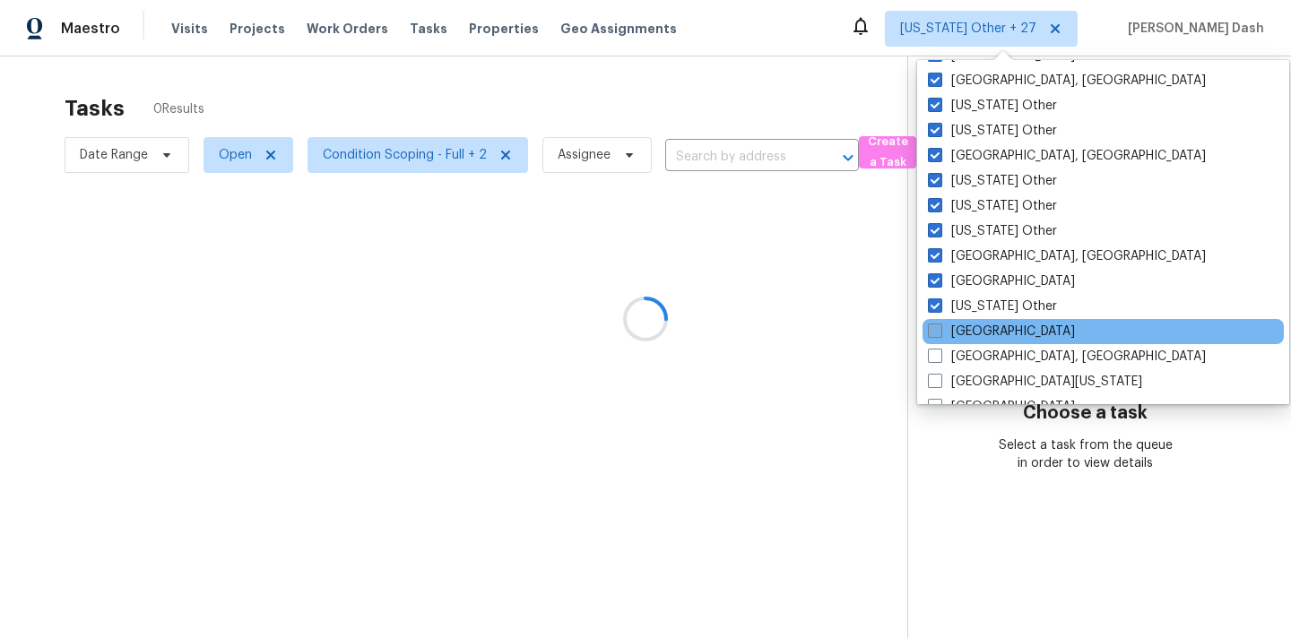
click at [933, 324] on span at bounding box center [935, 331] width 14 height 14
click at [933, 324] on input "Denver" at bounding box center [934, 329] width 12 height 12
checkbox input "true"
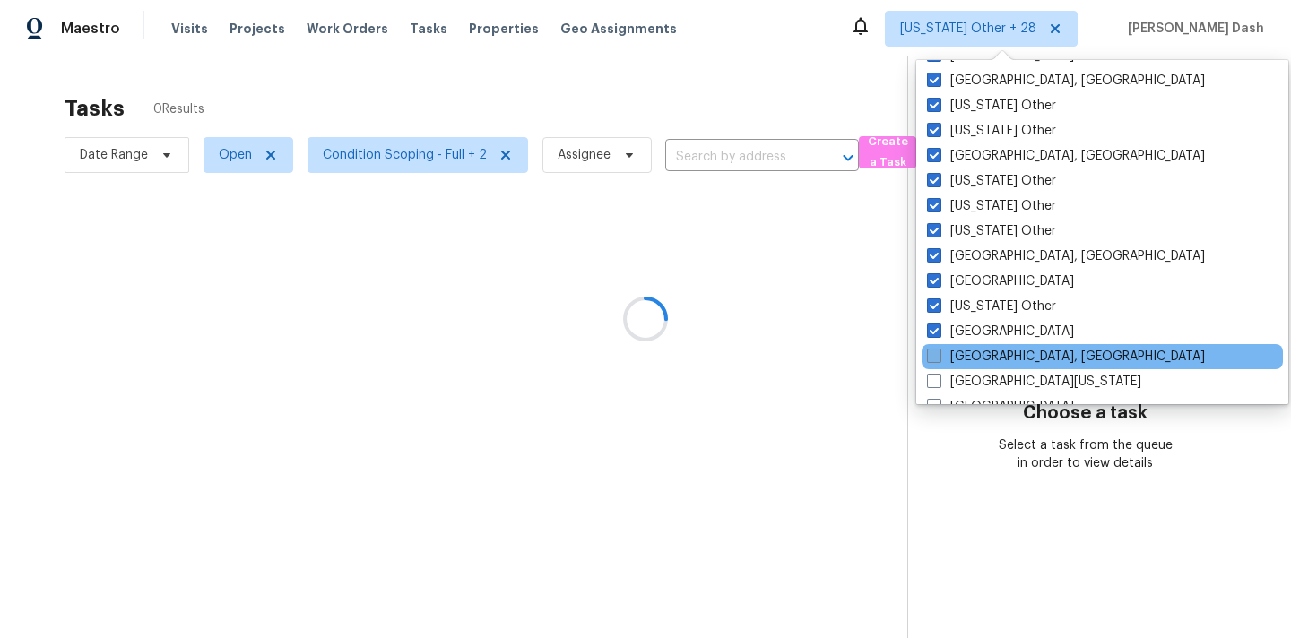
click at [937, 354] on span at bounding box center [934, 356] width 14 height 14
click at [937, 354] on input "Detroit, MI" at bounding box center [933, 354] width 12 height 12
checkbox input "true"
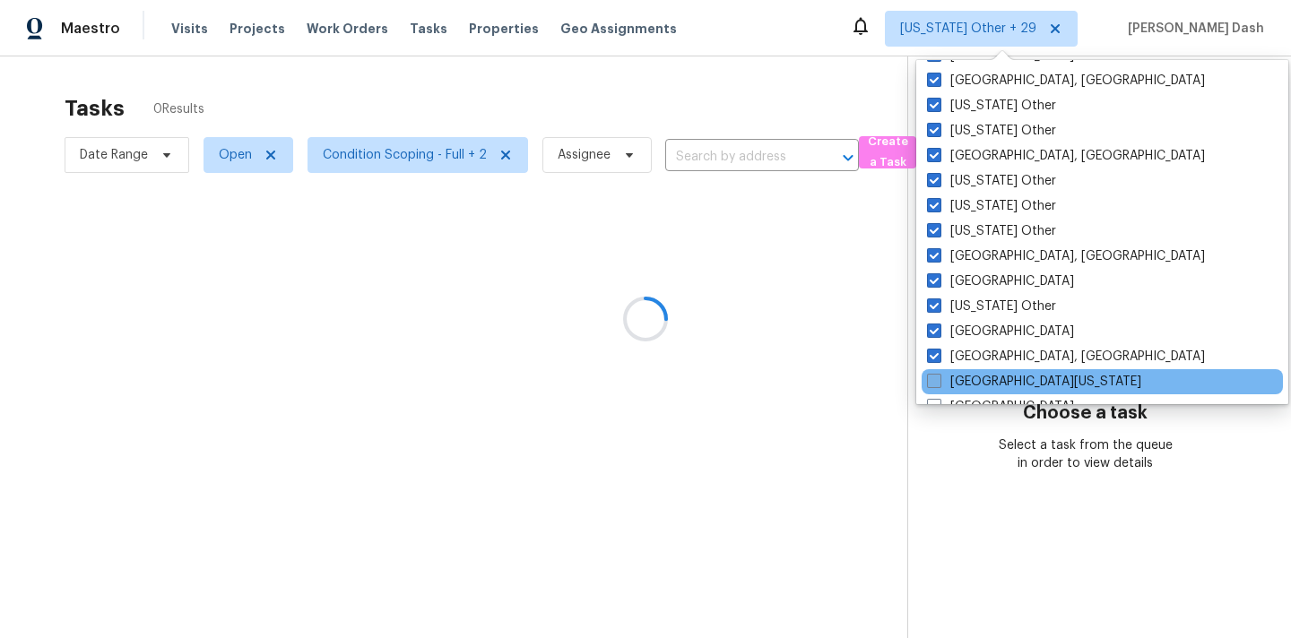
click at [937, 383] on span at bounding box center [934, 381] width 14 height 14
click at [937, 383] on input "East Texas" at bounding box center [933, 379] width 12 height 12
checkbox input "true"
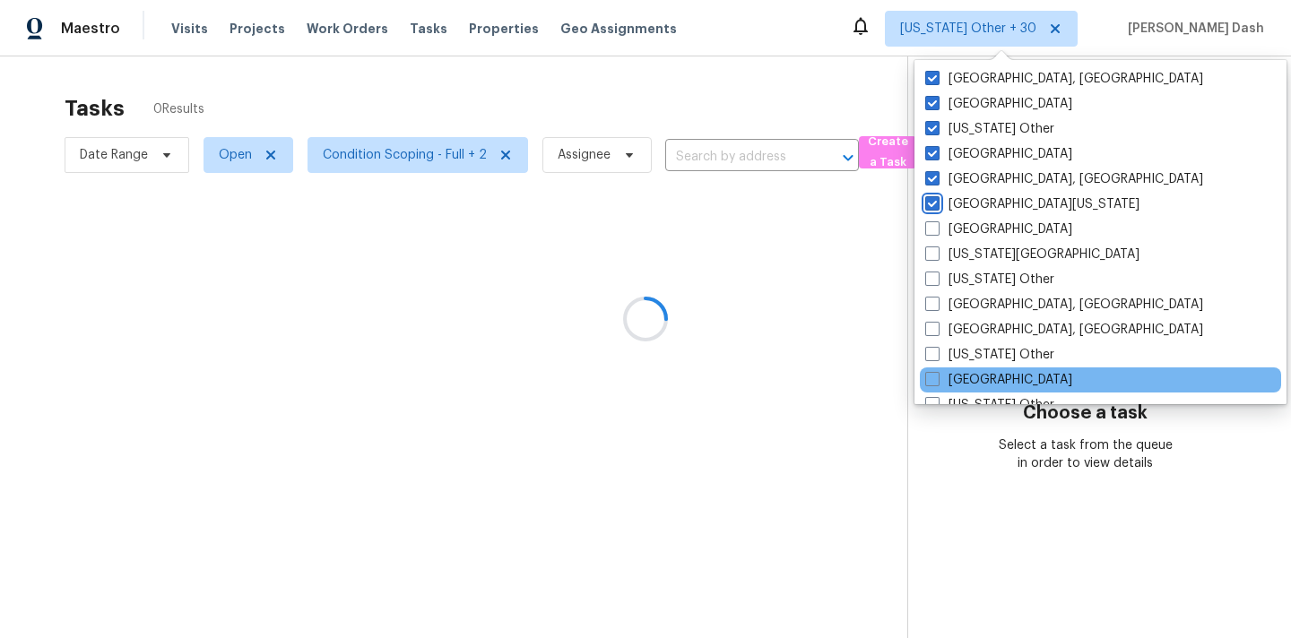
scroll to position [680, 0]
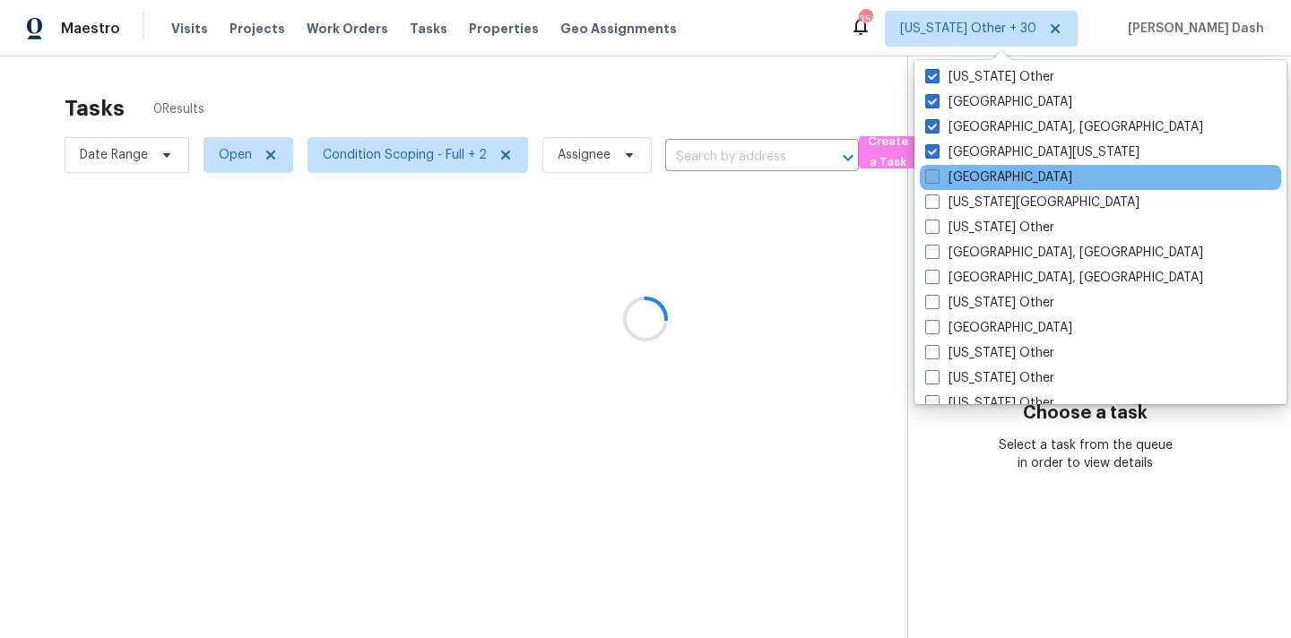
click at [934, 175] on span at bounding box center [932, 176] width 14 height 14
click at [934, 175] on input "El Paso" at bounding box center [931, 175] width 12 height 12
checkbox input "true"
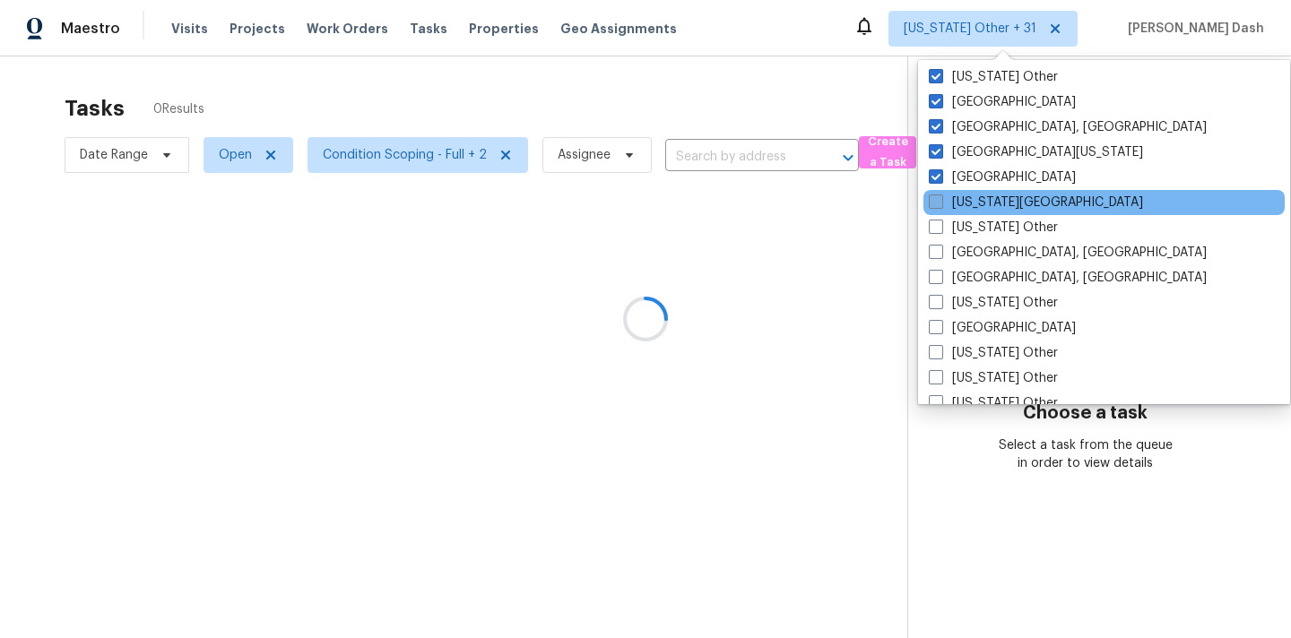
click at [934, 203] on span at bounding box center [936, 202] width 14 height 14
click at [934, 203] on input "Florida Panhandle" at bounding box center [935, 200] width 12 height 12
checkbox input "true"
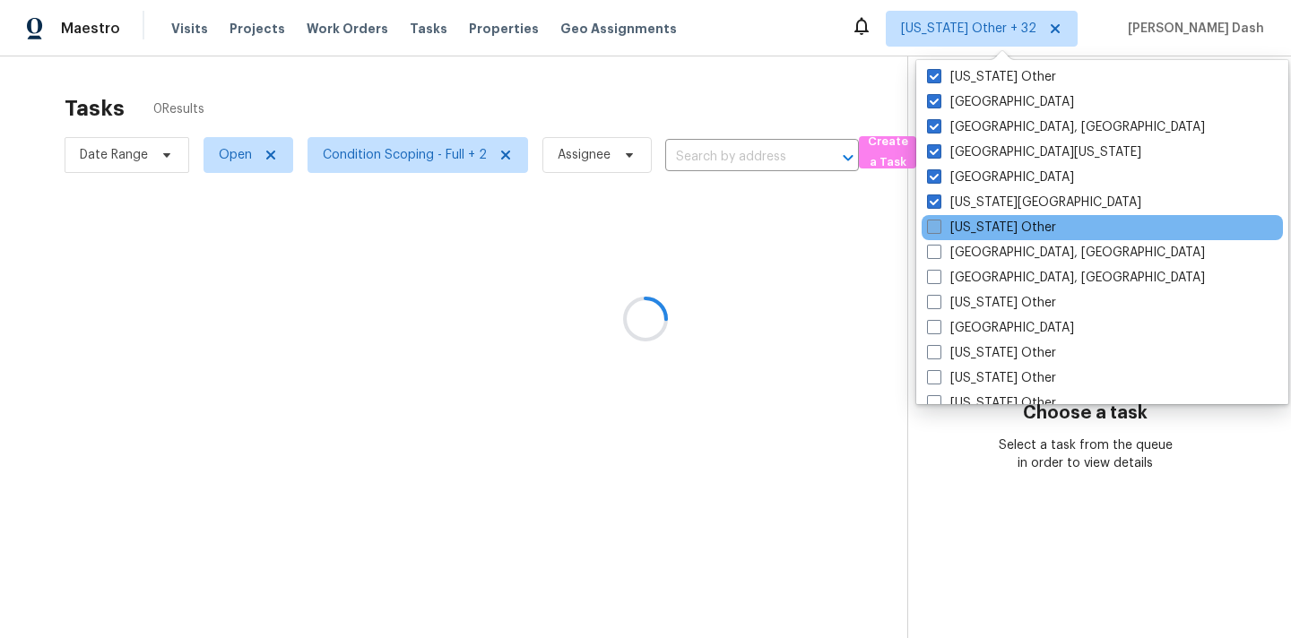
click at [936, 230] on span at bounding box center [934, 227] width 14 height 14
click at [936, 230] on input "Georgia Other" at bounding box center [933, 225] width 12 height 12
checkbox input "true"
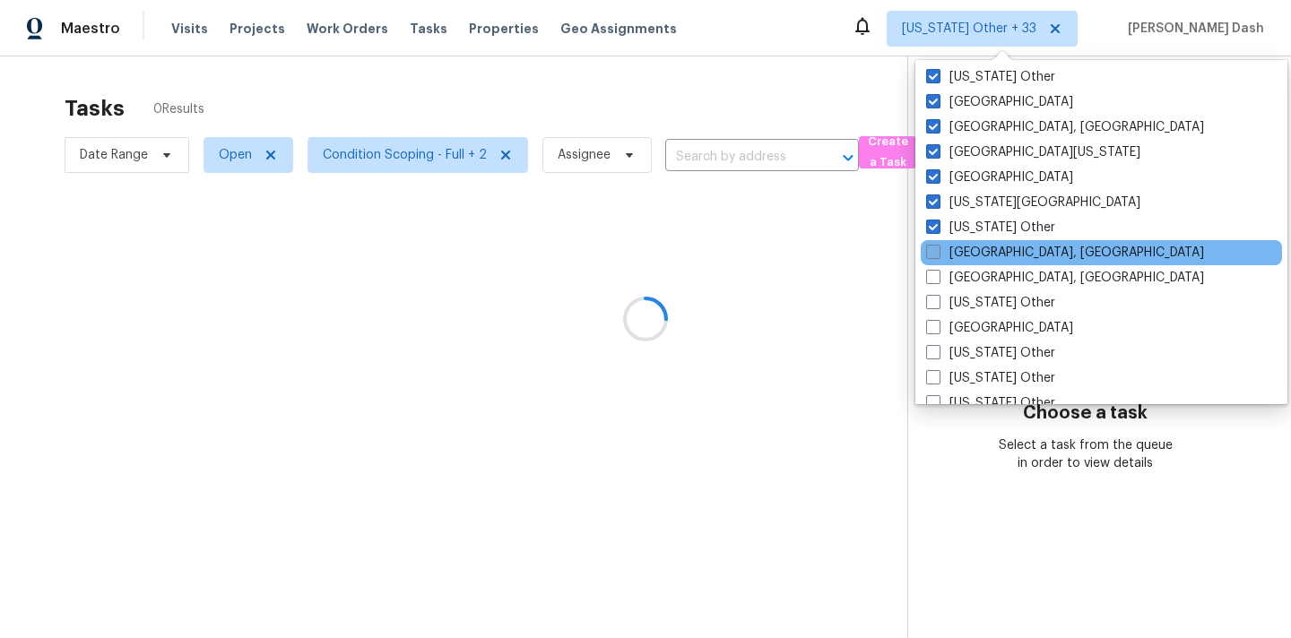
click at [936, 254] on span at bounding box center [933, 252] width 14 height 14
click at [936, 254] on input "Greensboro, NC" at bounding box center [932, 250] width 12 height 12
checkbox input "true"
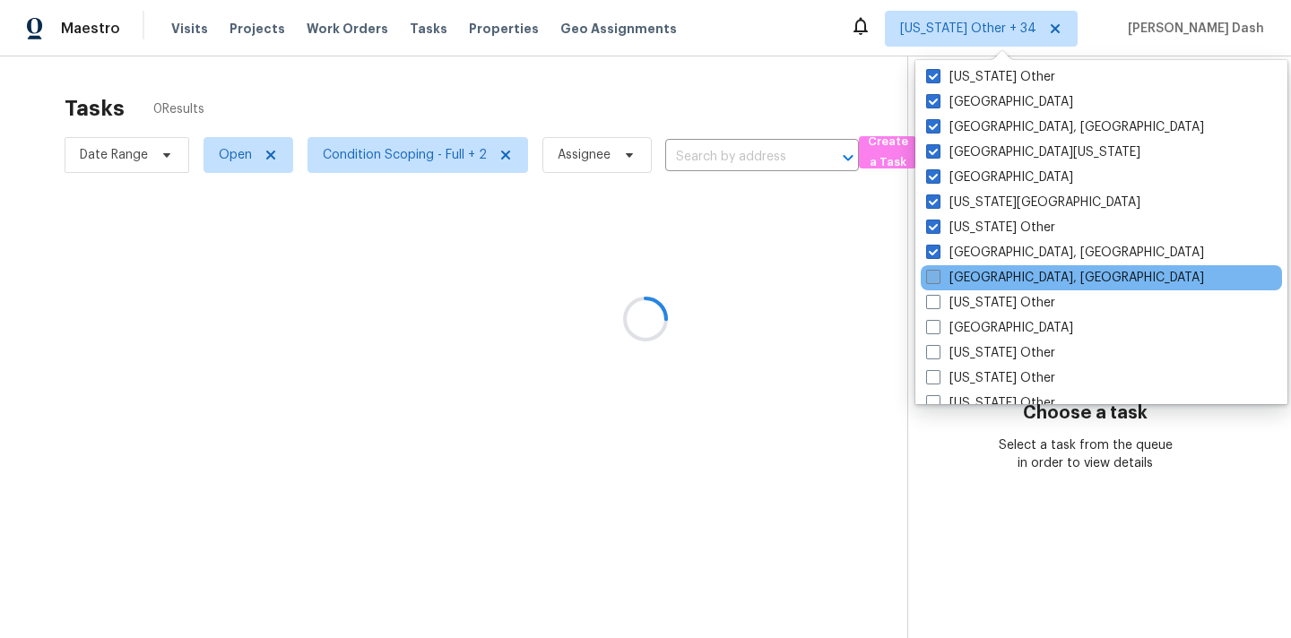
click at [936, 270] on span at bounding box center [933, 277] width 14 height 14
click at [936, 269] on input "Greenville, SC" at bounding box center [932, 275] width 12 height 12
checkbox input "true"
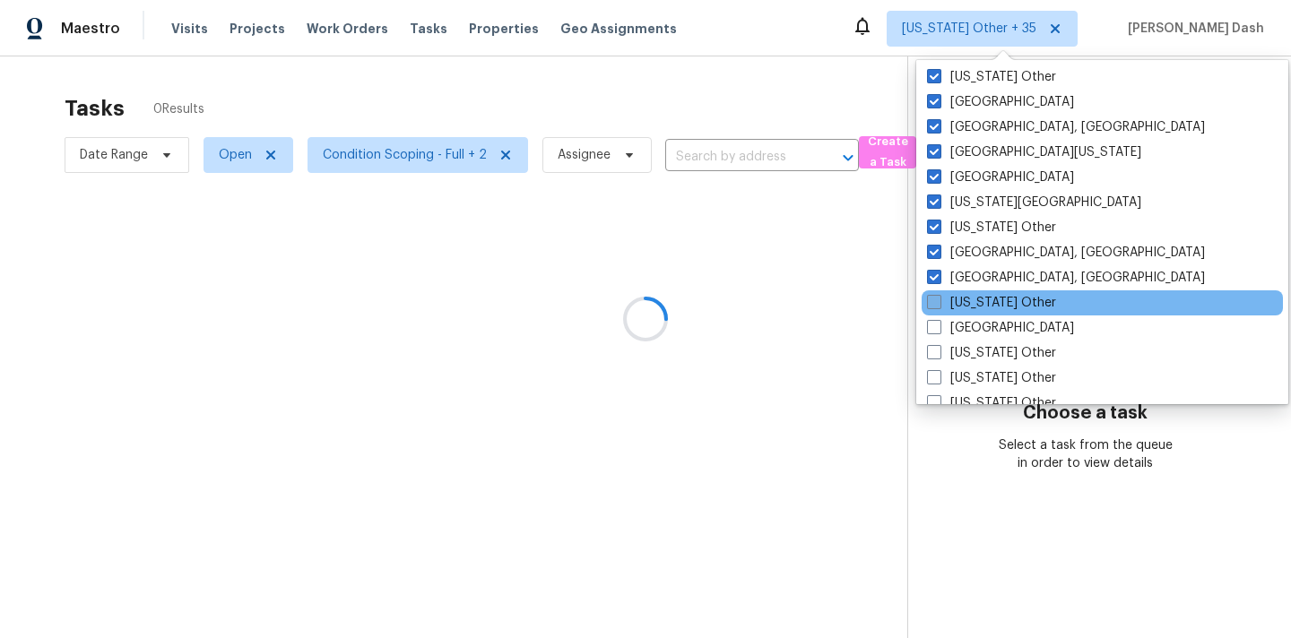
click at [936, 294] on label "Hawaii Other" at bounding box center [991, 303] width 129 height 18
click at [936, 294] on input "Hawaii Other" at bounding box center [933, 300] width 12 height 12
checkbox input "true"
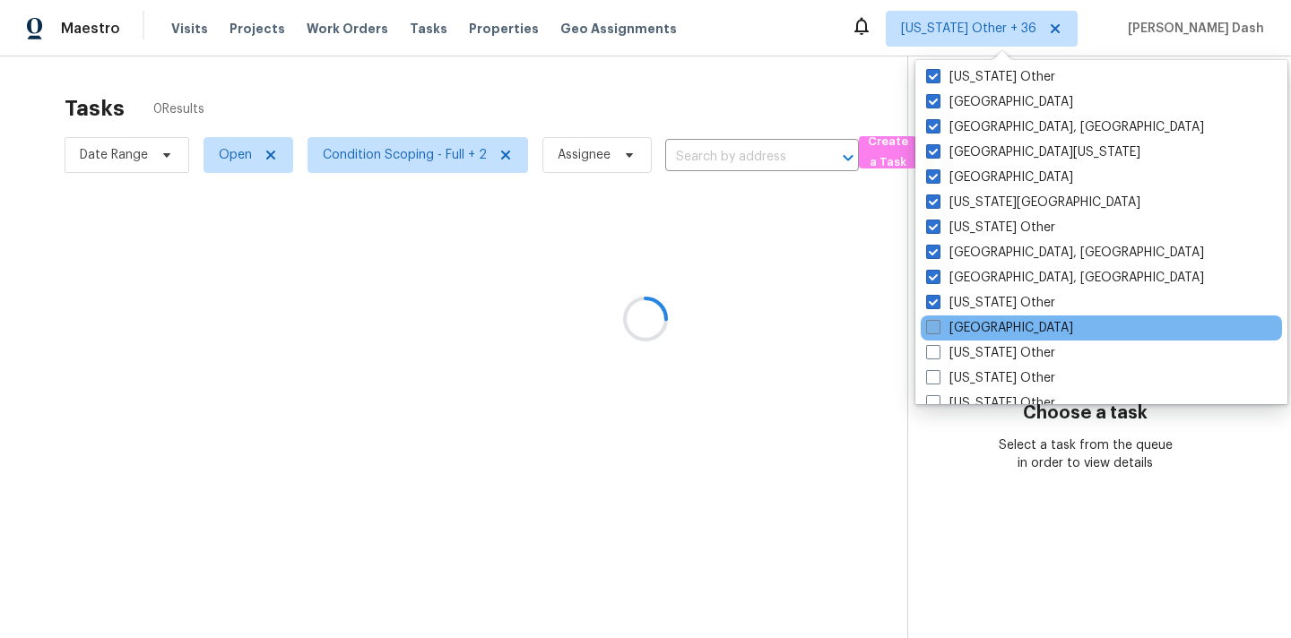
click at [936, 329] on span at bounding box center [933, 327] width 14 height 14
click at [936, 329] on input "Houston" at bounding box center [932, 325] width 12 height 12
checkbox input "true"
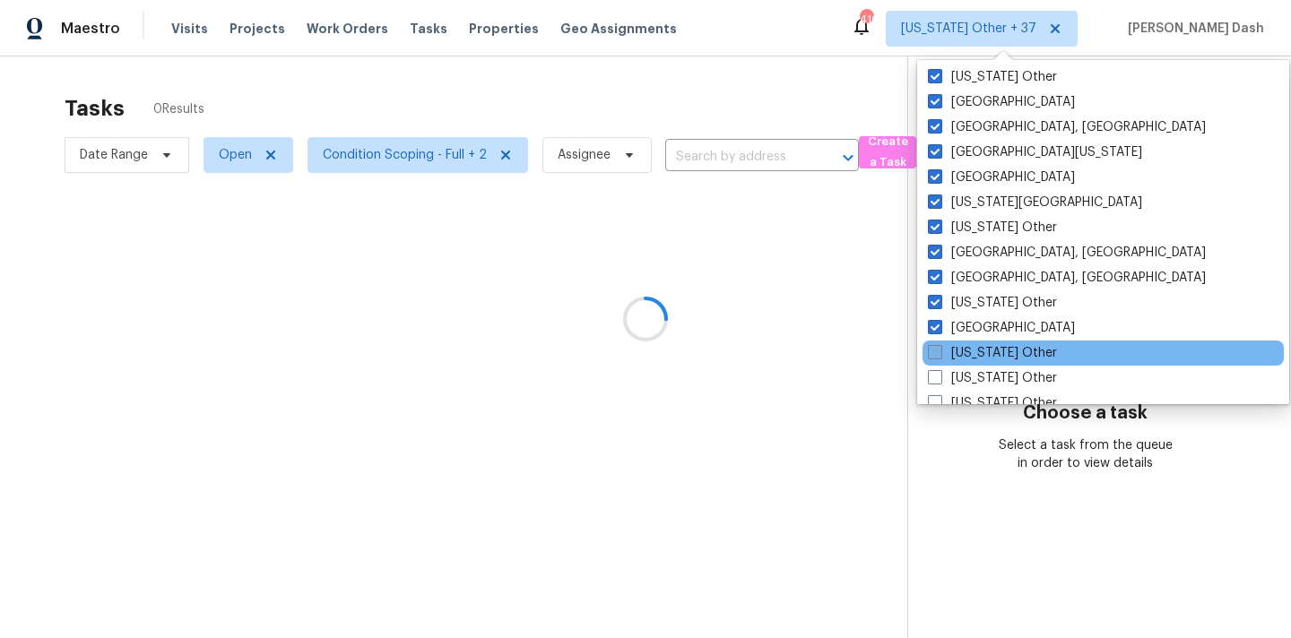
click at [936, 357] on span at bounding box center [935, 352] width 14 height 14
click at [936, 356] on input "Idaho Other" at bounding box center [934, 350] width 12 height 12
checkbox input "true"
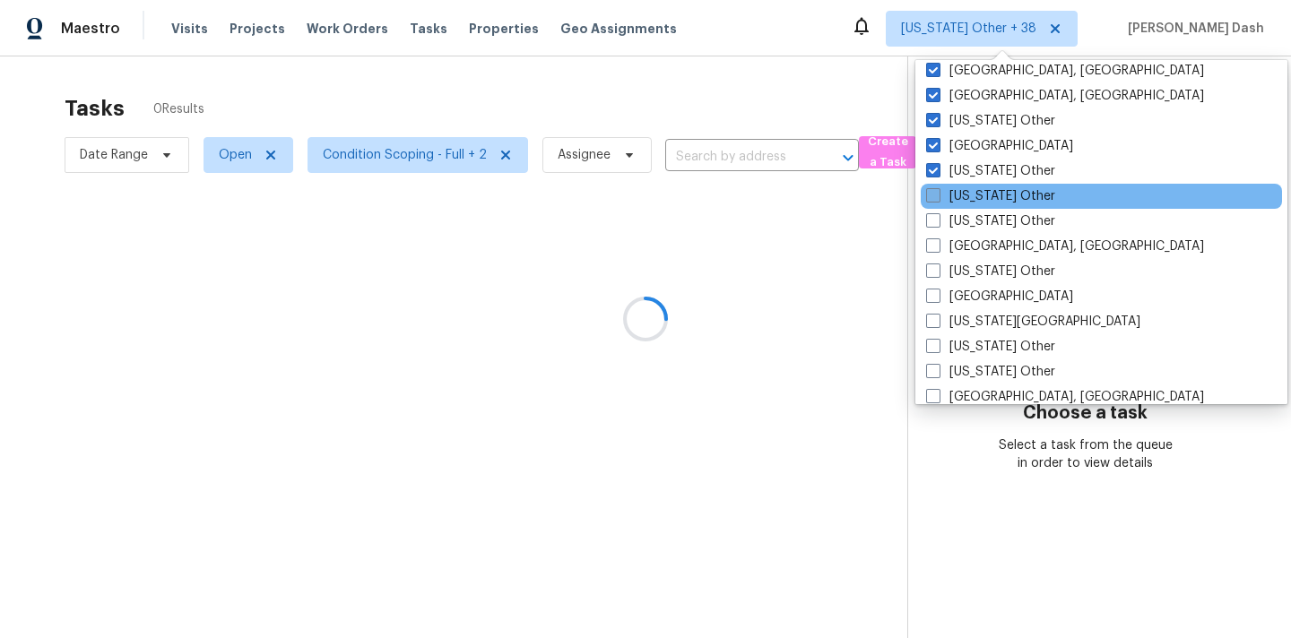
click at [933, 187] on label "Illinois Other" at bounding box center [990, 196] width 129 height 18
click at [933, 187] on input "Illinois Other" at bounding box center [932, 193] width 12 height 12
checkbox input "true"
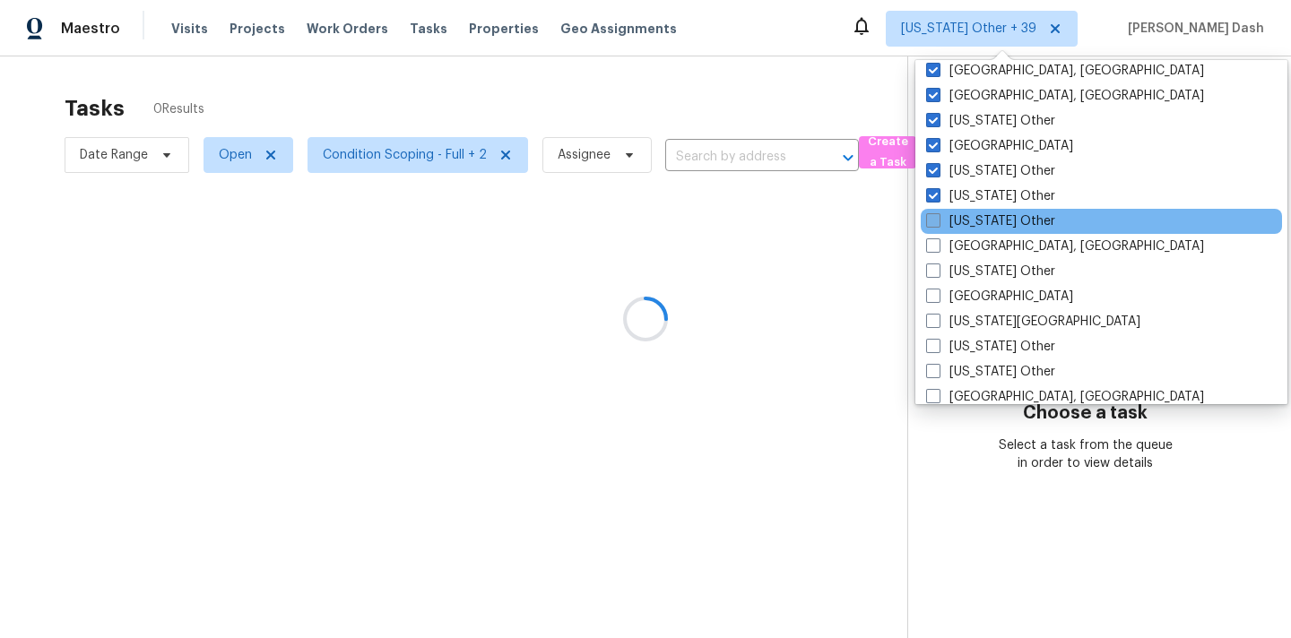
click at [933, 220] on span at bounding box center [933, 220] width 14 height 14
click at [933, 220] on input "Indiana Other" at bounding box center [932, 218] width 12 height 12
checkbox input "true"
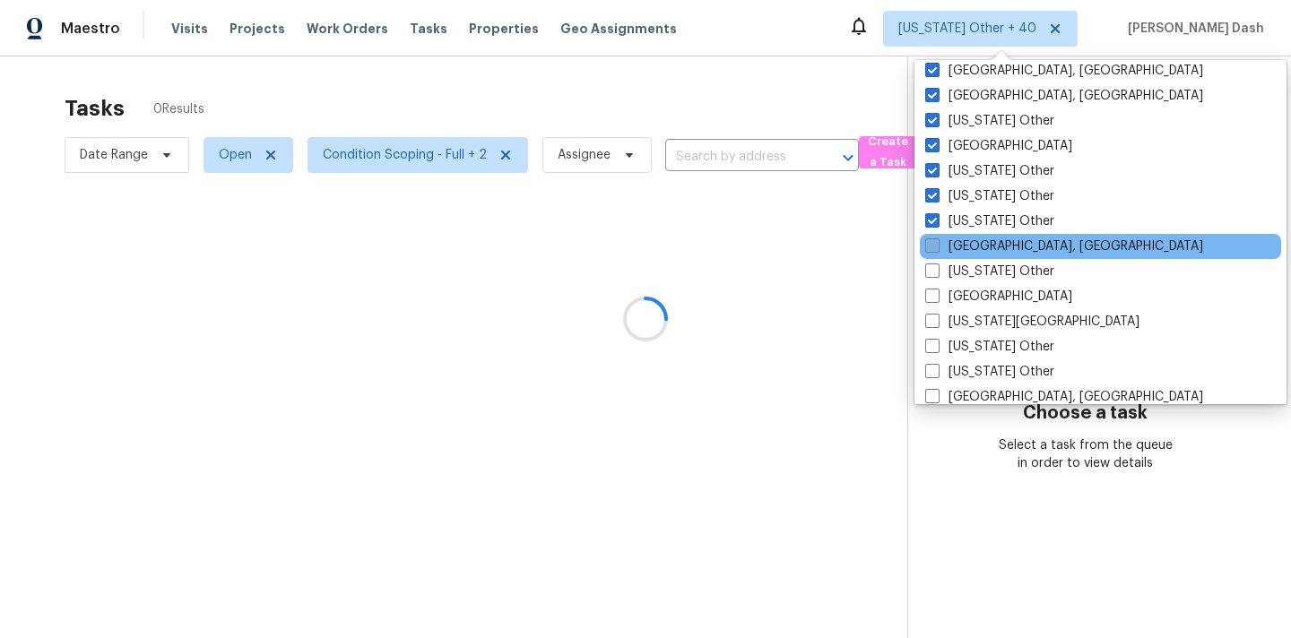
click at [933, 246] on span at bounding box center [932, 245] width 14 height 14
click at [933, 246] on input "Indianapolis, IN" at bounding box center [931, 244] width 12 height 12
checkbox input "true"
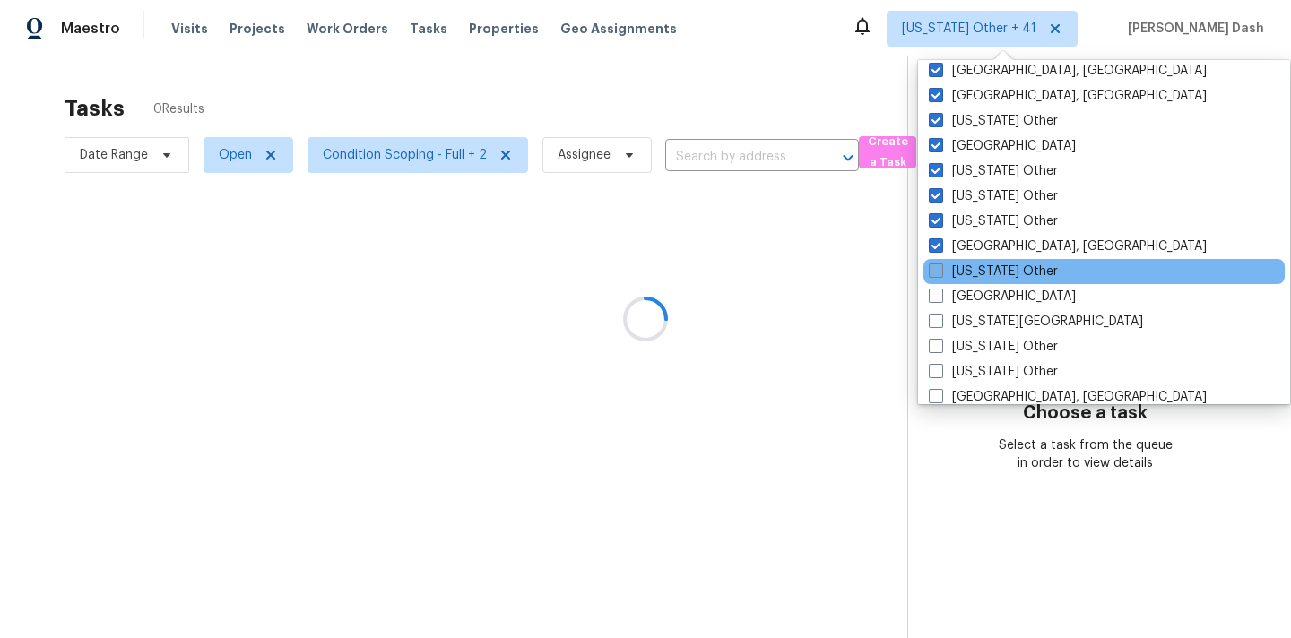
click at [933, 267] on span at bounding box center [936, 271] width 14 height 14
click at [933, 267] on input "Iowa Other" at bounding box center [935, 269] width 12 height 12
checkbox input "true"
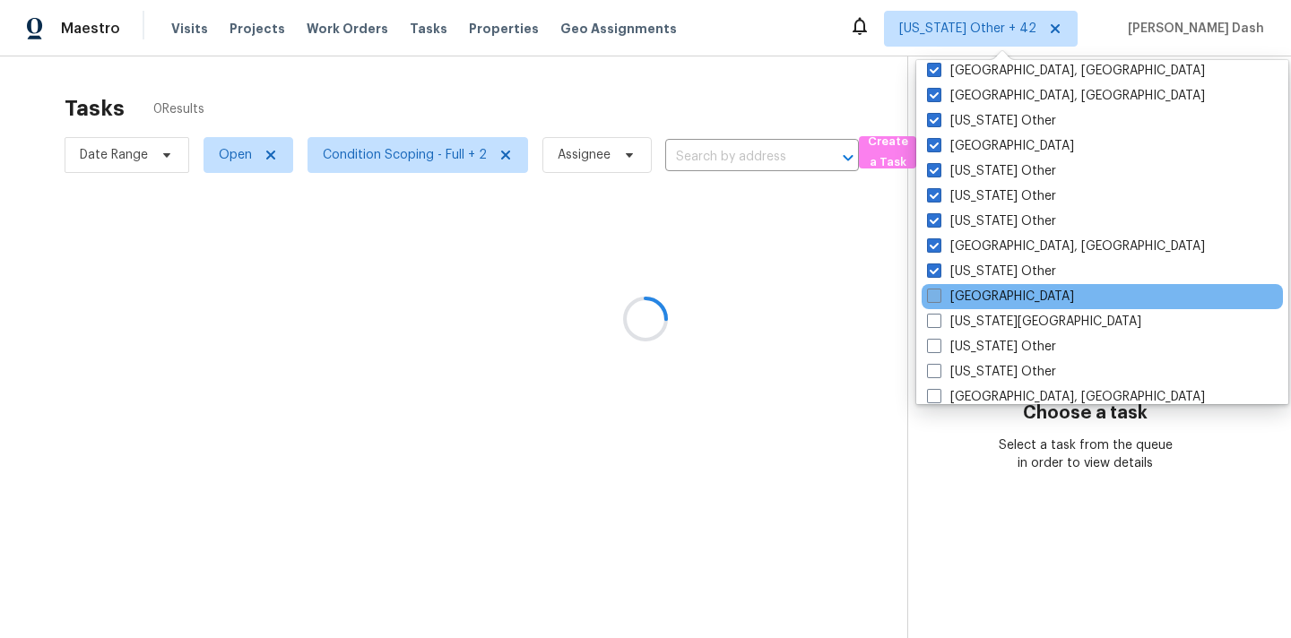
click at [933, 296] on span at bounding box center [934, 296] width 14 height 14
click at [933, 296] on input "Jacksonville" at bounding box center [933, 294] width 12 height 12
checkbox input "true"
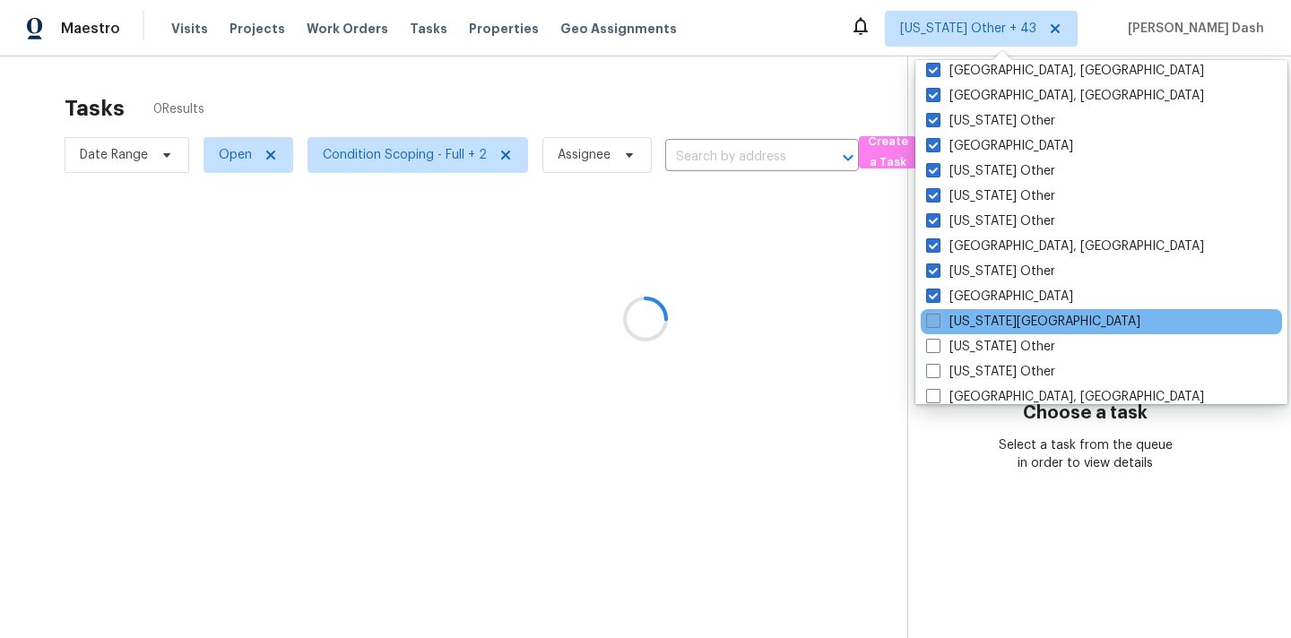
click at [933, 315] on span at bounding box center [933, 321] width 14 height 14
click at [933, 315] on input "Kansas City" at bounding box center [932, 319] width 12 height 12
click at [933, 320] on span at bounding box center [933, 321] width 14 height 14
click at [933, 320] on input "Kansas City" at bounding box center [932, 319] width 12 height 12
click at [933, 328] on span at bounding box center [933, 321] width 14 height 14
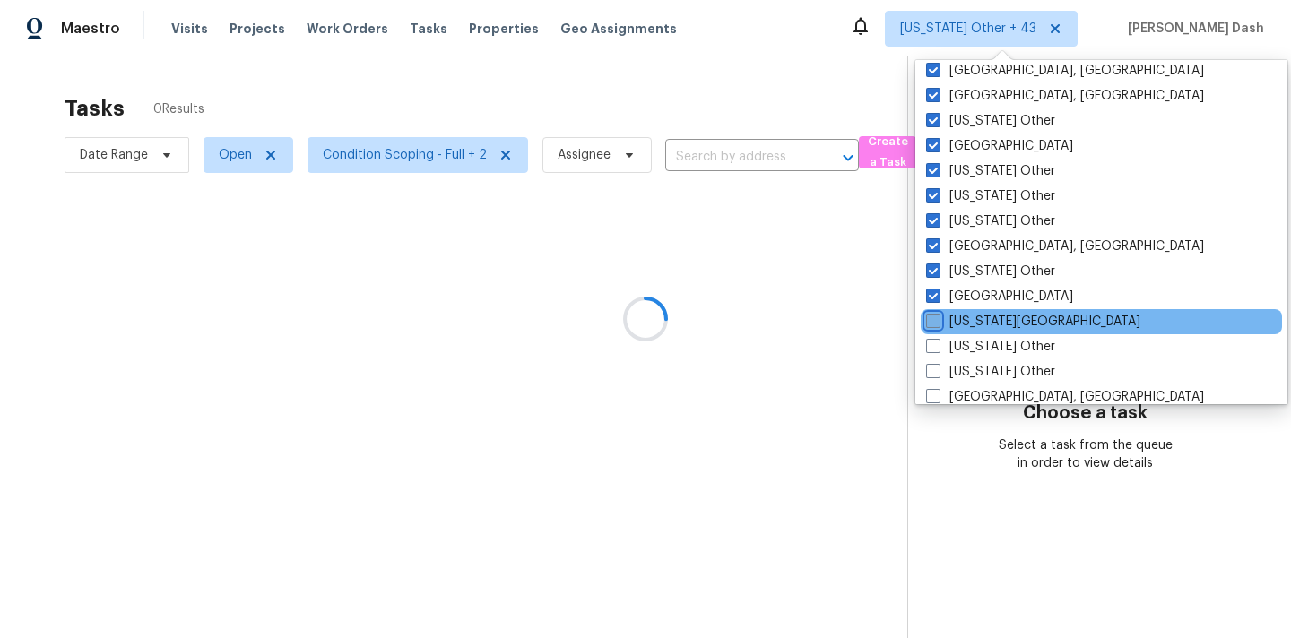
click at [933, 324] on input "Kansas City" at bounding box center [932, 319] width 12 height 12
checkbox input "true"
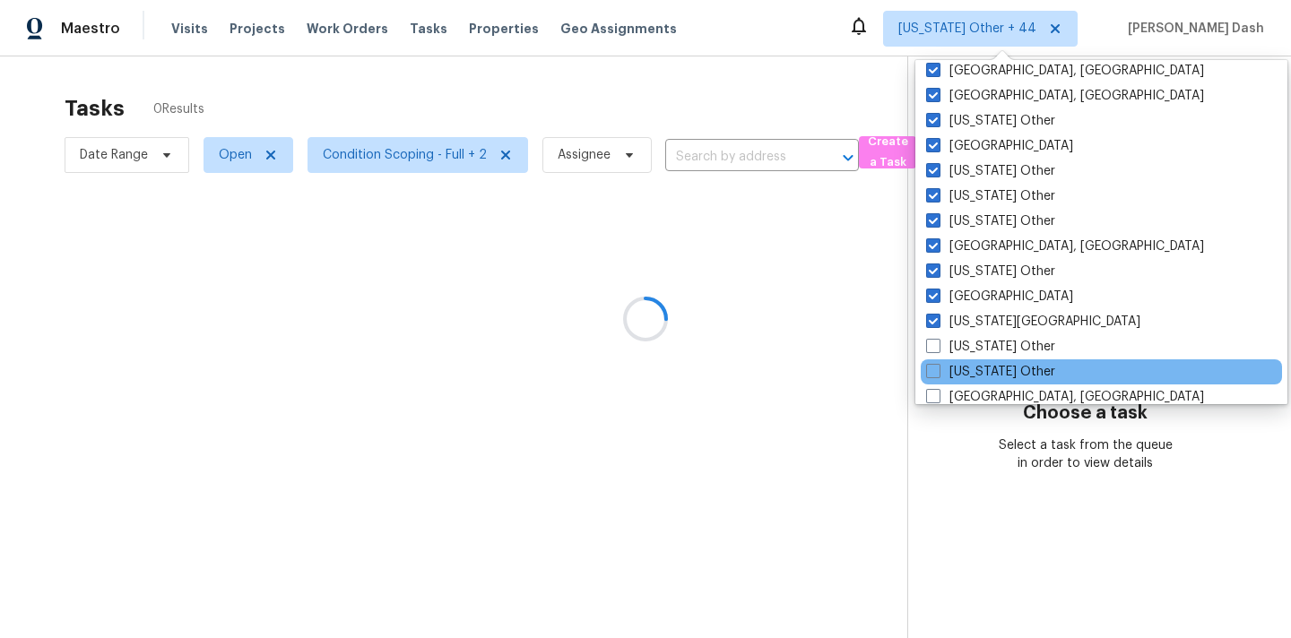
click at [933, 361] on div "Kentucky Other" at bounding box center [1101, 371] width 361 height 25
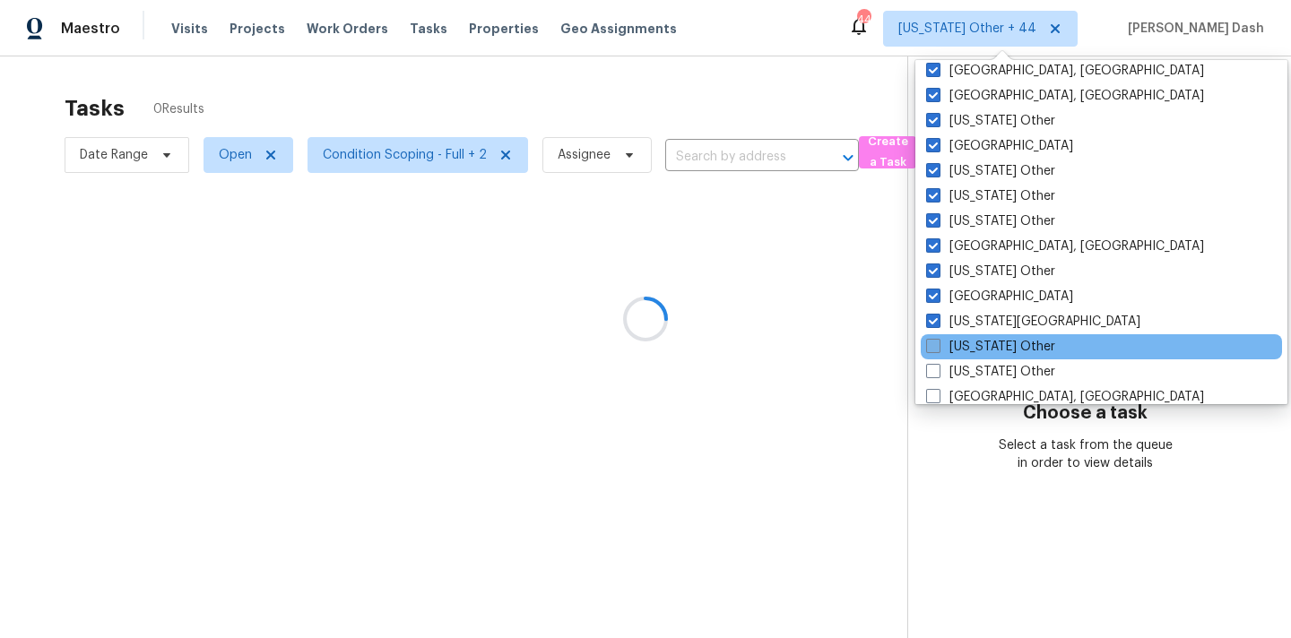
click at [933, 338] on label "Kansas Other" at bounding box center [990, 347] width 129 height 18
click at [933, 338] on input "Kansas Other" at bounding box center [932, 344] width 12 height 12
checkbox input "true"
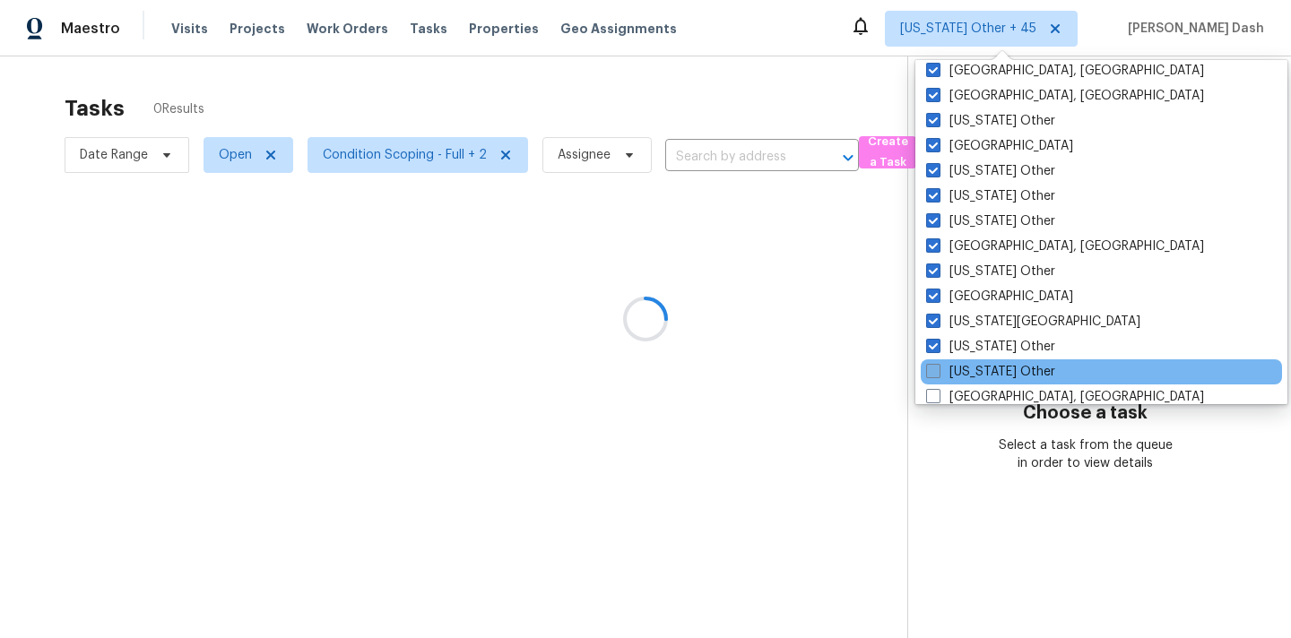
click at [934, 367] on span at bounding box center [933, 371] width 14 height 14
click at [934, 367] on input "Kentucky Other" at bounding box center [932, 369] width 12 height 12
checkbox input "true"
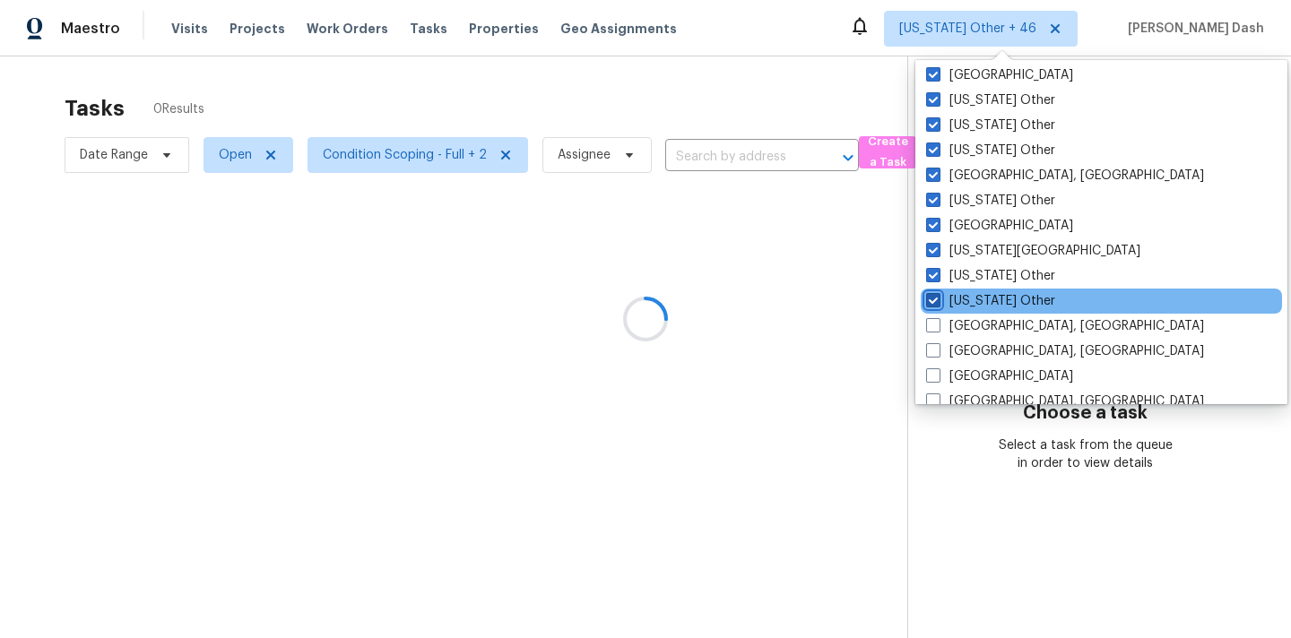
scroll to position [1068, 0]
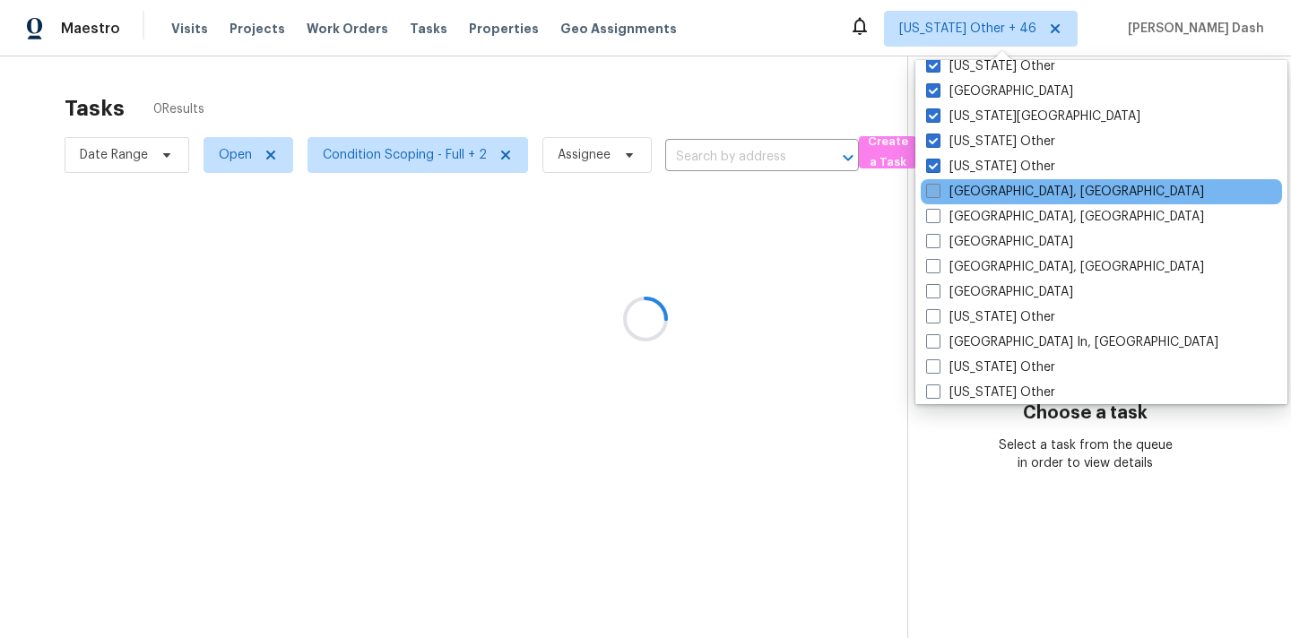
click at [931, 191] on span at bounding box center [933, 191] width 14 height 14
click at [931, 191] on input "Killeen, TX" at bounding box center [932, 189] width 12 height 12
checkbox input "true"
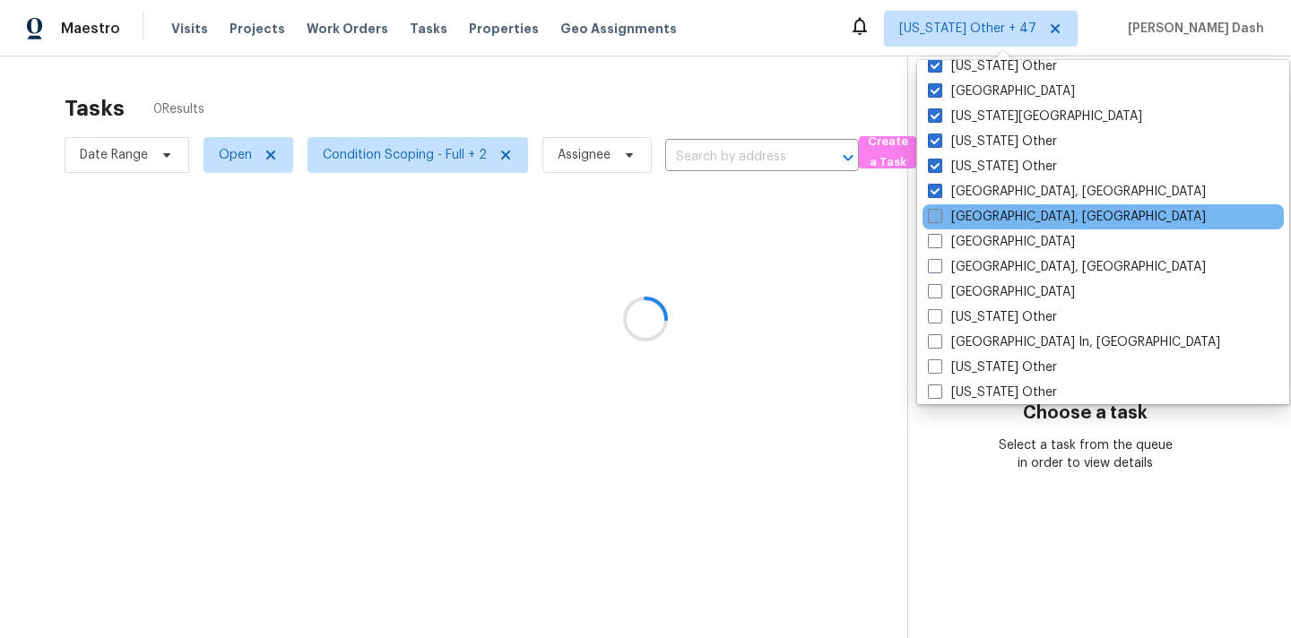
click at [931, 220] on span at bounding box center [935, 216] width 14 height 14
click at [931, 220] on input "Knoxville, TN" at bounding box center [934, 214] width 12 height 12
checkbox input "true"
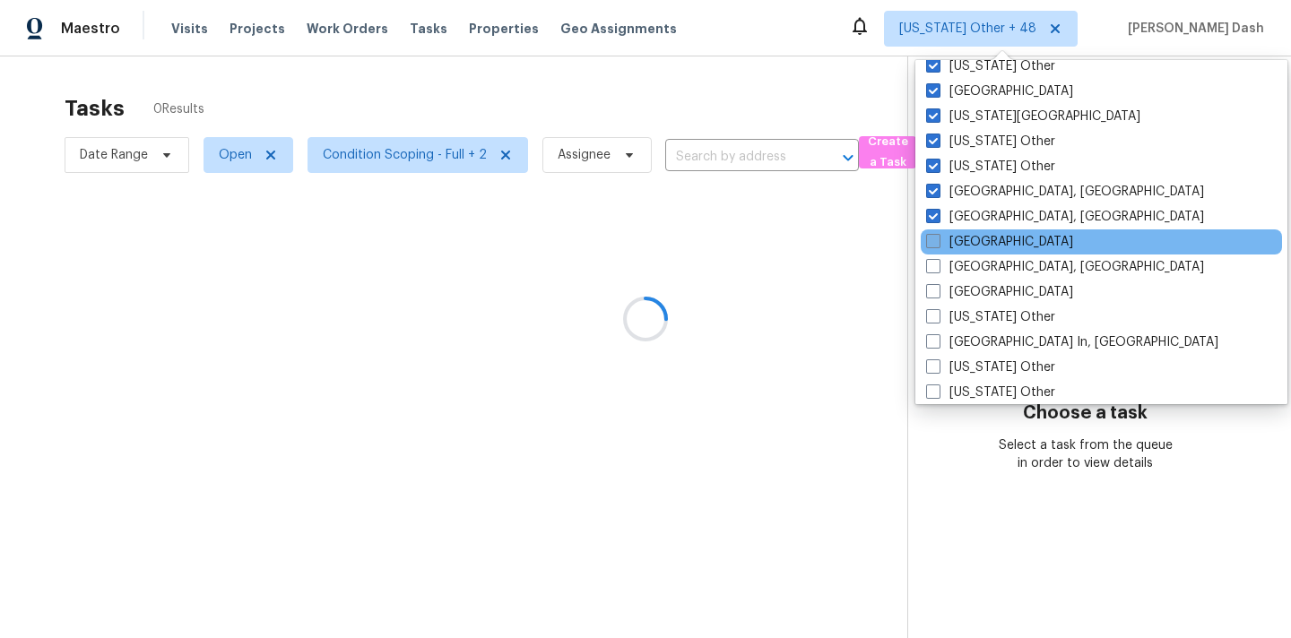
click at [931, 242] on span at bounding box center [933, 241] width 14 height 14
click at [931, 242] on input "Las Vegas" at bounding box center [932, 239] width 12 height 12
checkbox input "true"
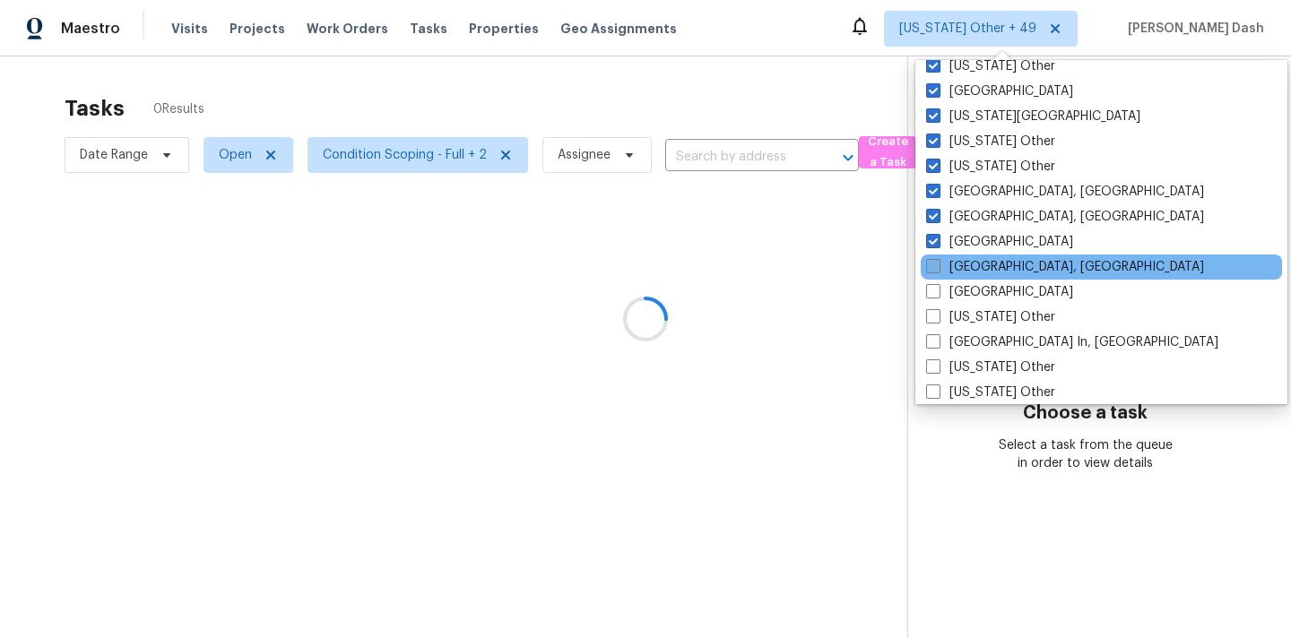
click at [931, 262] on span at bounding box center [933, 266] width 14 height 14
click at [931, 262] on input "Little Rock, AR" at bounding box center [932, 264] width 12 height 12
checkbox input "true"
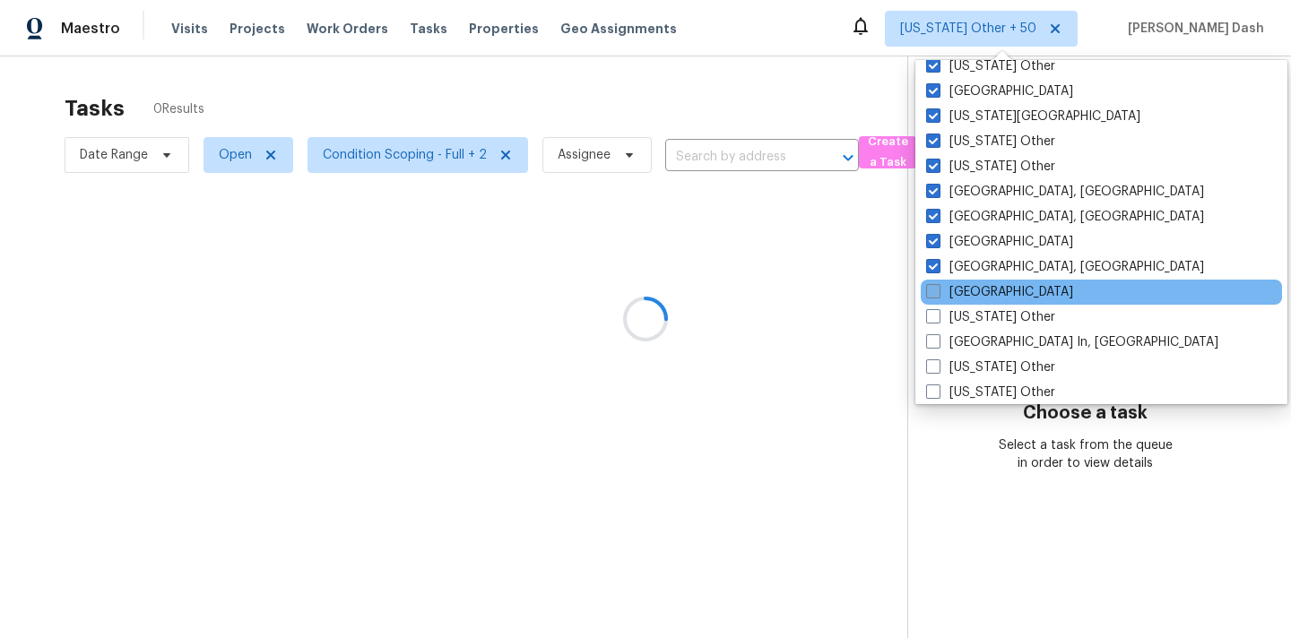
click at [931, 284] on span at bounding box center [933, 291] width 14 height 14
click at [931, 284] on input "Los Angeles" at bounding box center [932, 289] width 12 height 12
checkbox input "true"
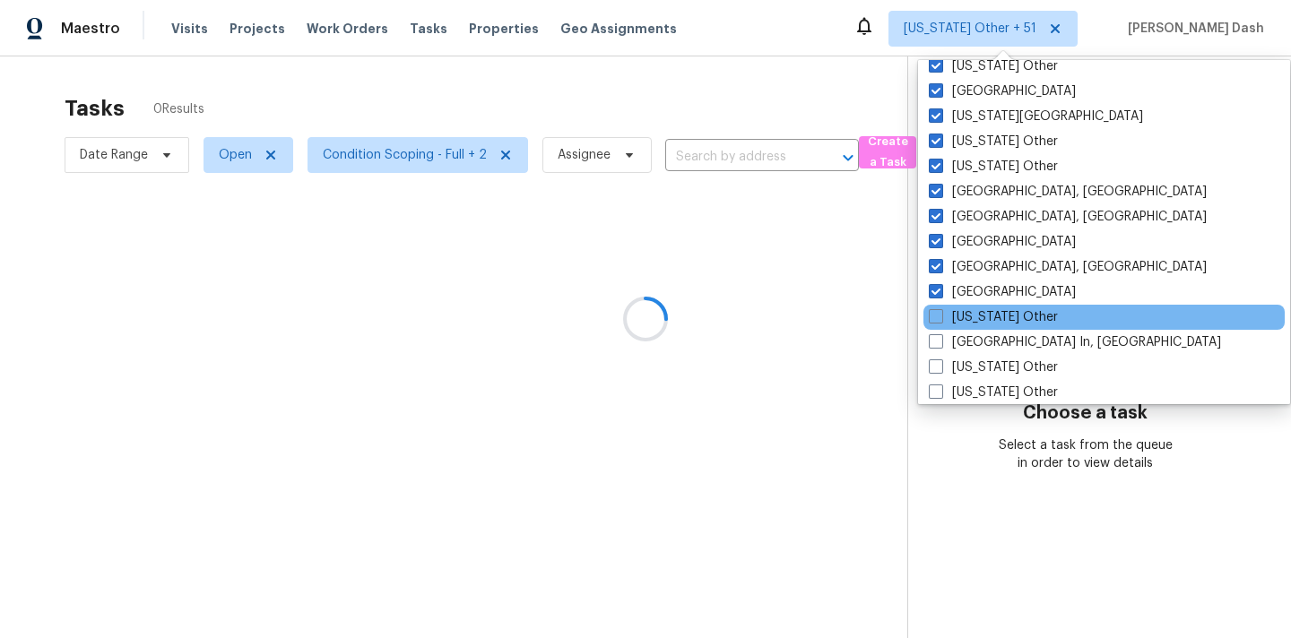
click at [931, 306] on div "Louisiana Other" at bounding box center [1103, 317] width 361 height 25
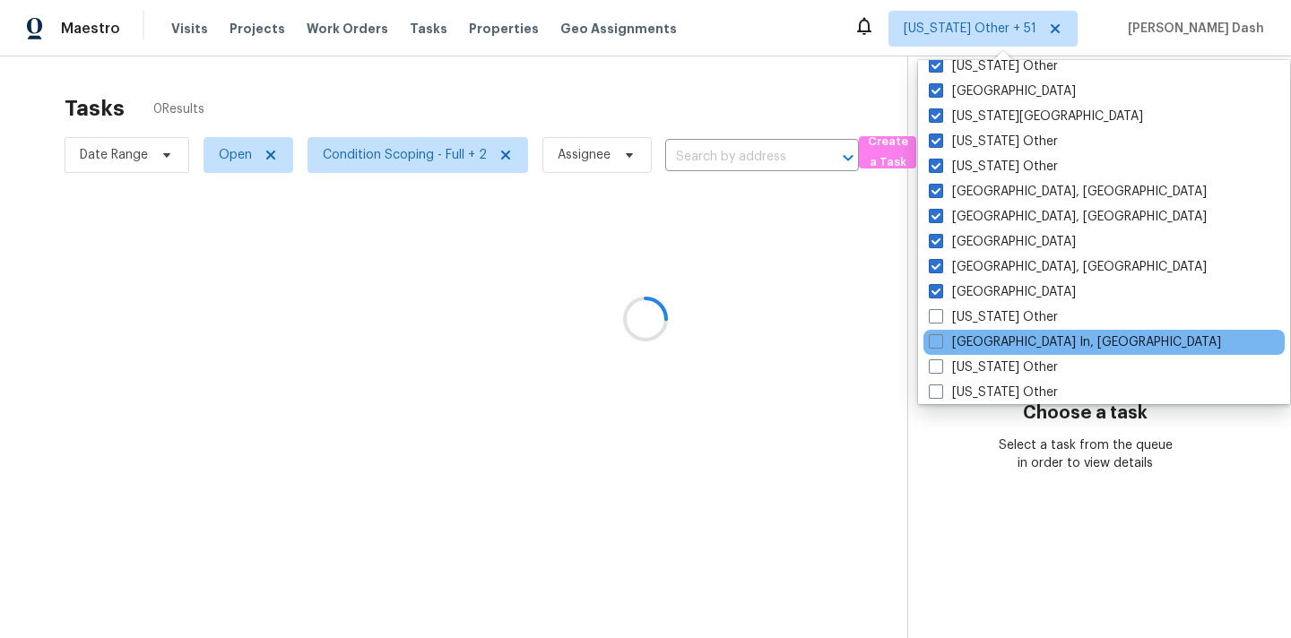
click at [931, 330] on div "Louisville In, KY" at bounding box center [1103, 342] width 361 height 25
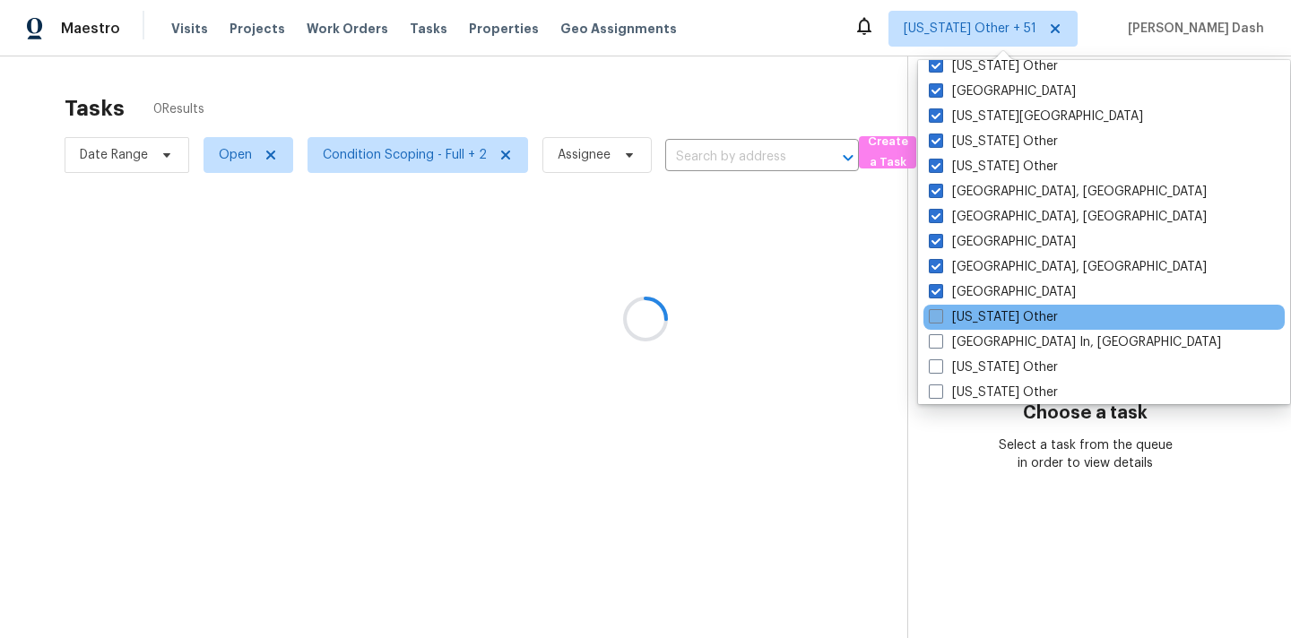
click at [932, 313] on span at bounding box center [936, 316] width 14 height 14
click at [932, 313] on input "Louisiana Other" at bounding box center [935, 314] width 12 height 12
checkbox input "true"
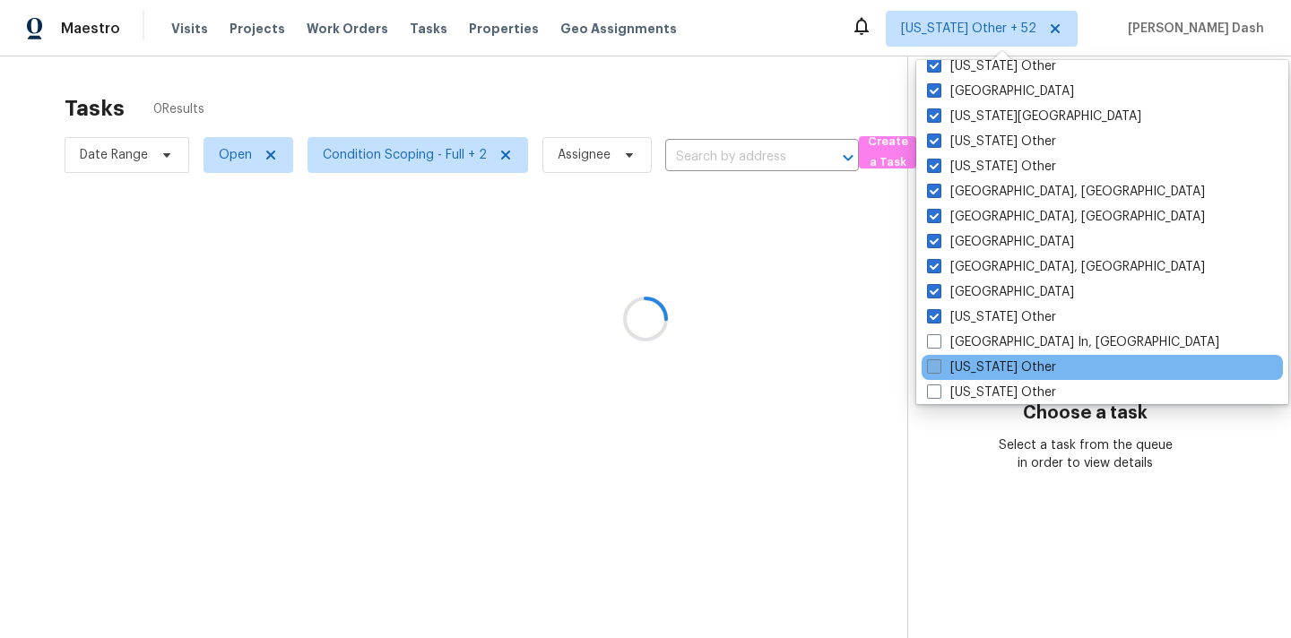
click at [951, 359] on label "Maine Other" at bounding box center [991, 368] width 129 height 18
click at [939, 359] on input "Maine Other" at bounding box center [933, 365] width 12 height 12
checkbox input "true"
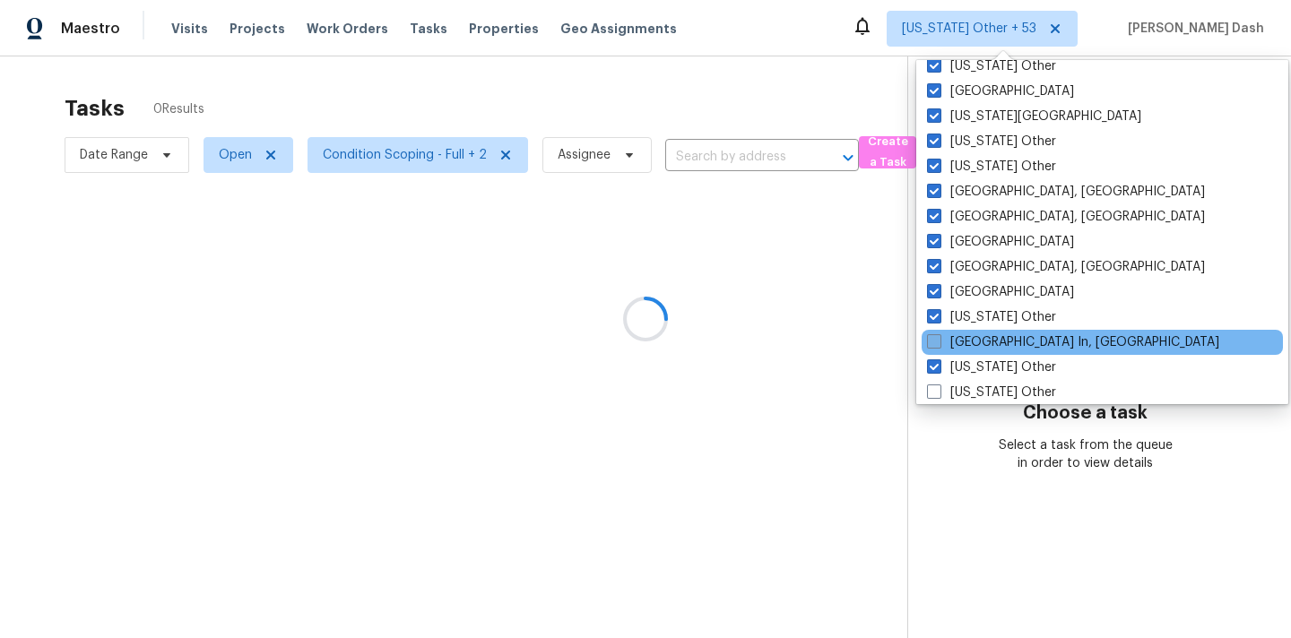
click at [940, 345] on span at bounding box center [934, 341] width 14 height 14
click at [939, 345] on input "Louisville In, KY" at bounding box center [933, 339] width 12 height 12
checkbox input "true"
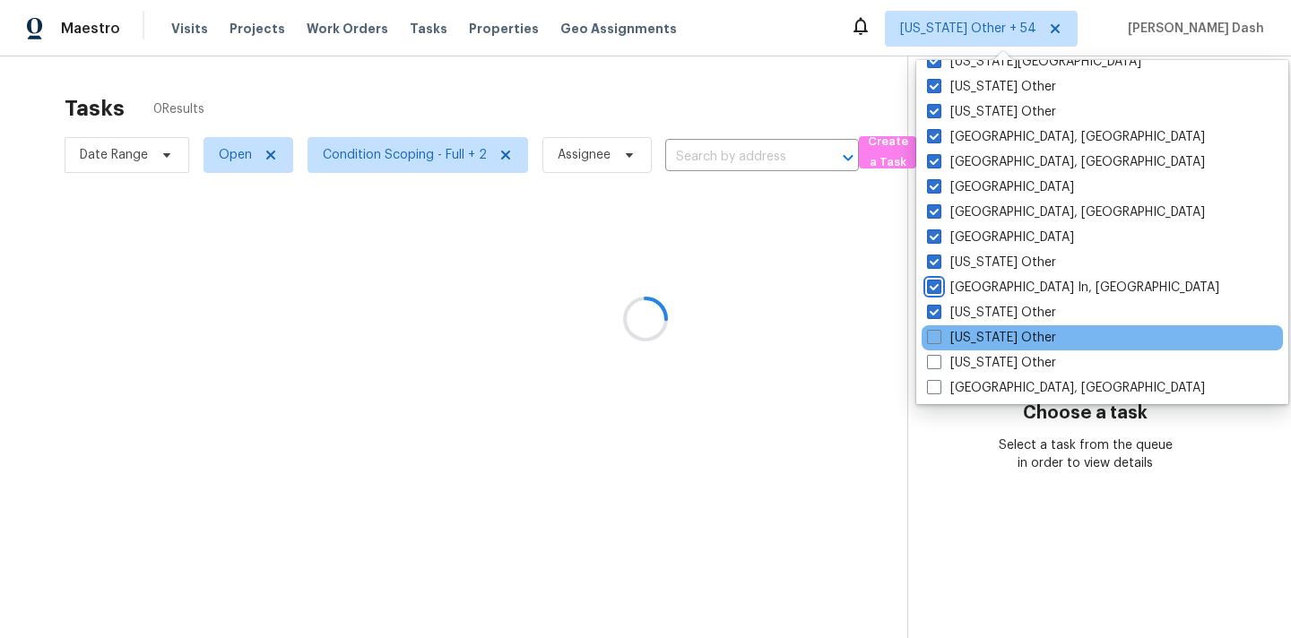
scroll to position [1231, 0]
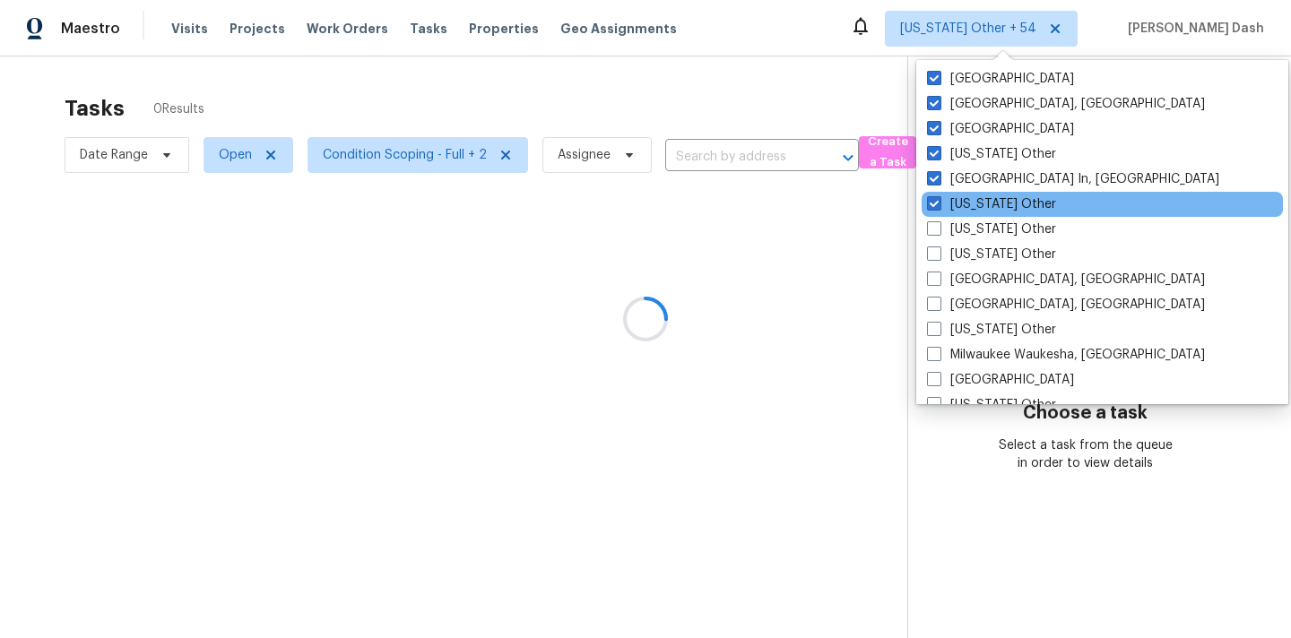
click at [934, 216] on div "Maine Other" at bounding box center [1101, 204] width 361 height 25
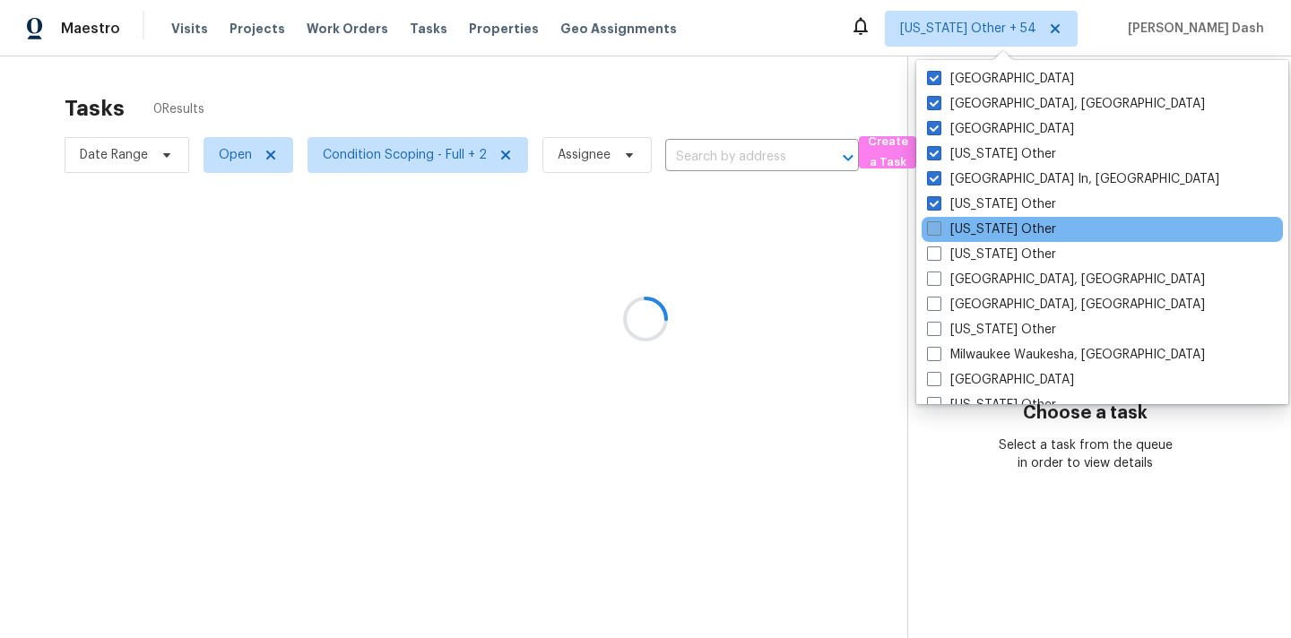
click at [934, 221] on span at bounding box center [934, 228] width 14 height 14
click at [934, 221] on input "Maryland Other" at bounding box center [933, 227] width 12 height 12
checkbox input "true"
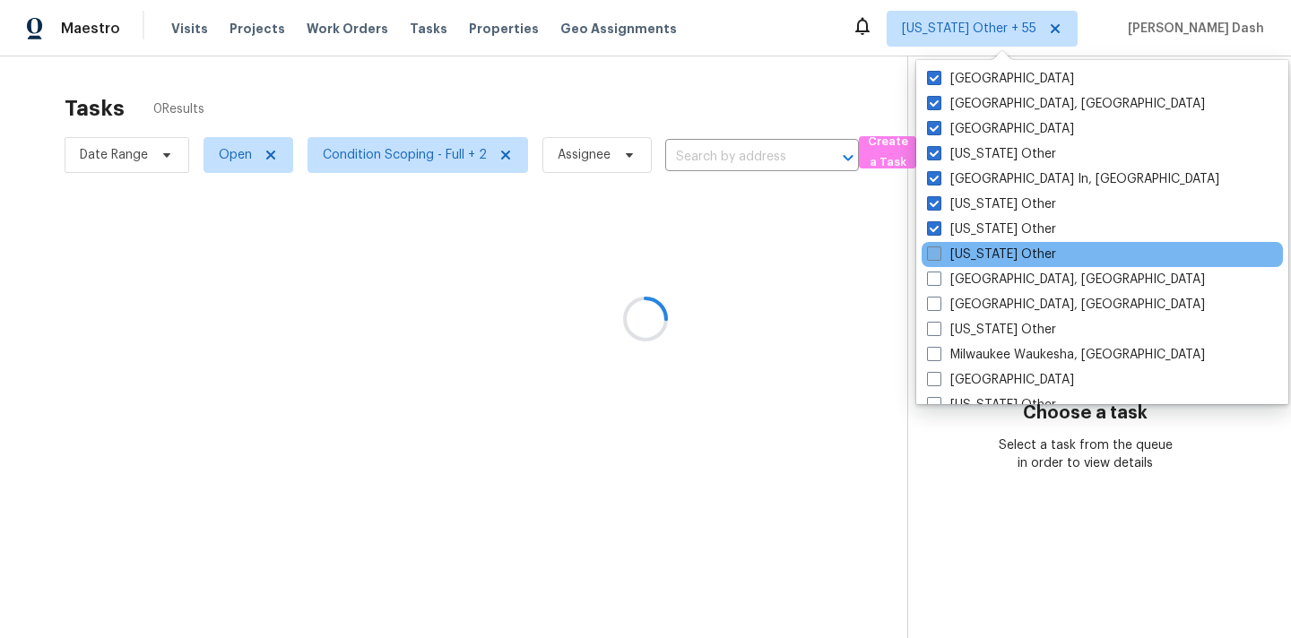
click at [934, 248] on span at bounding box center [934, 254] width 14 height 14
click at [934, 248] on input "Massachusetts Other" at bounding box center [933, 252] width 12 height 12
checkbox input "true"
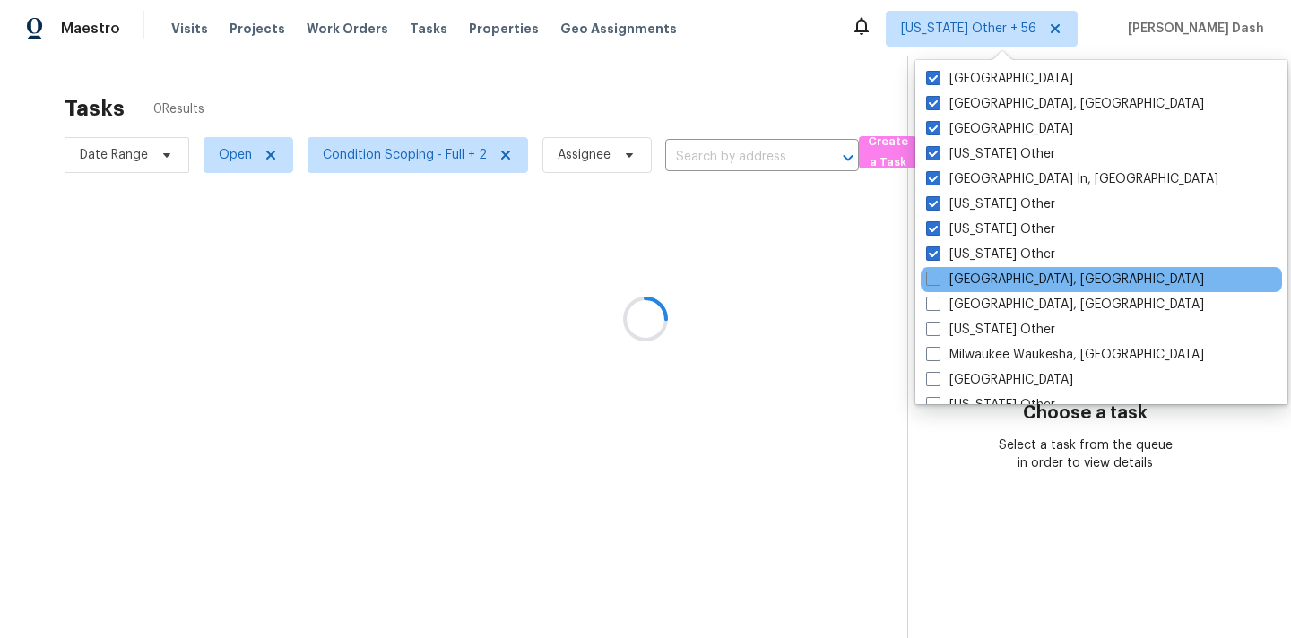
click at [934, 270] on div "Memphis, TN" at bounding box center [1101, 279] width 361 height 25
click at [934, 290] on div "Memphis, TN" at bounding box center [1101, 279] width 361 height 25
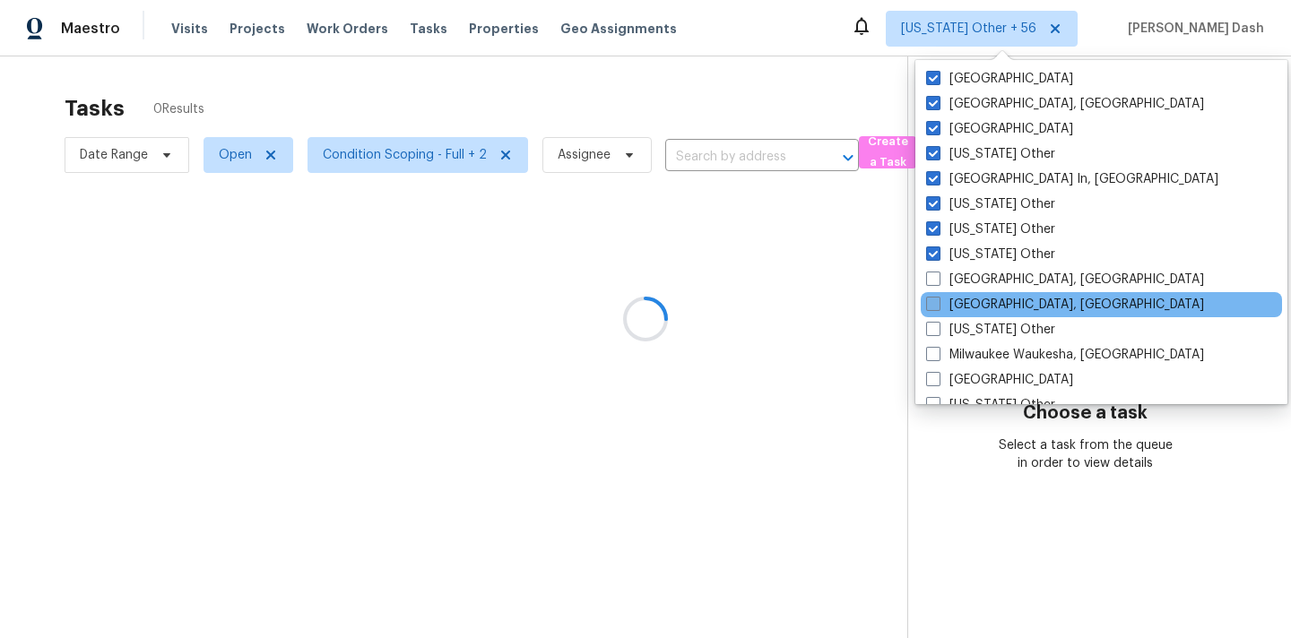
click at [934, 302] on span at bounding box center [933, 304] width 14 height 14
click at [934, 302] on input "Miami, FL" at bounding box center [932, 302] width 12 height 12
checkbox input "true"
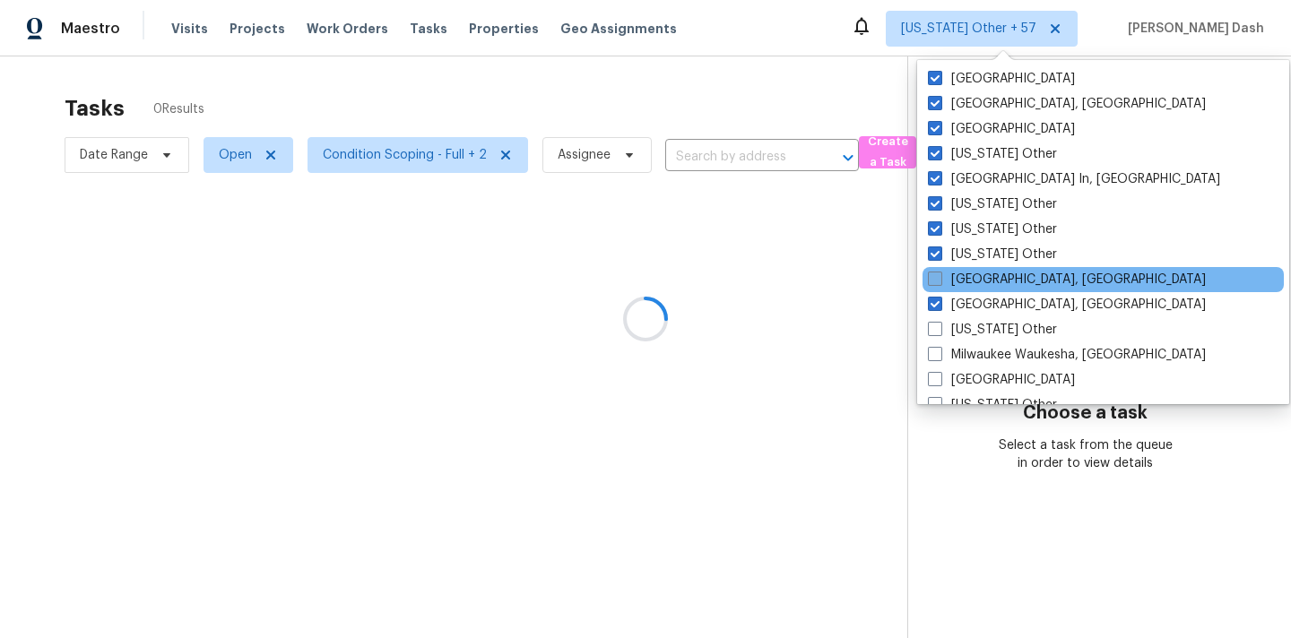
click at [934, 274] on span at bounding box center [935, 279] width 14 height 14
click at [934, 274] on input "Memphis, TN" at bounding box center [934, 277] width 12 height 12
checkbox input "true"
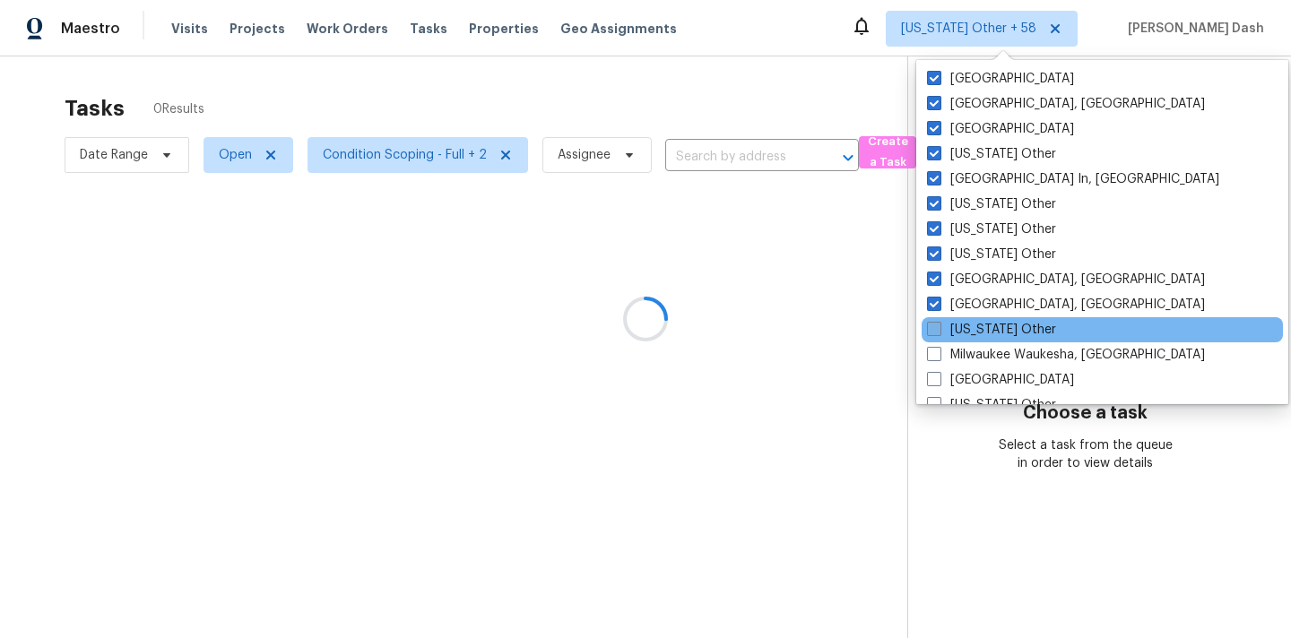
click at [934, 327] on span at bounding box center [934, 329] width 14 height 14
click at [934, 327] on input "Michigan Other" at bounding box center [933, 327] width 12 height 12
checkbox input "true"
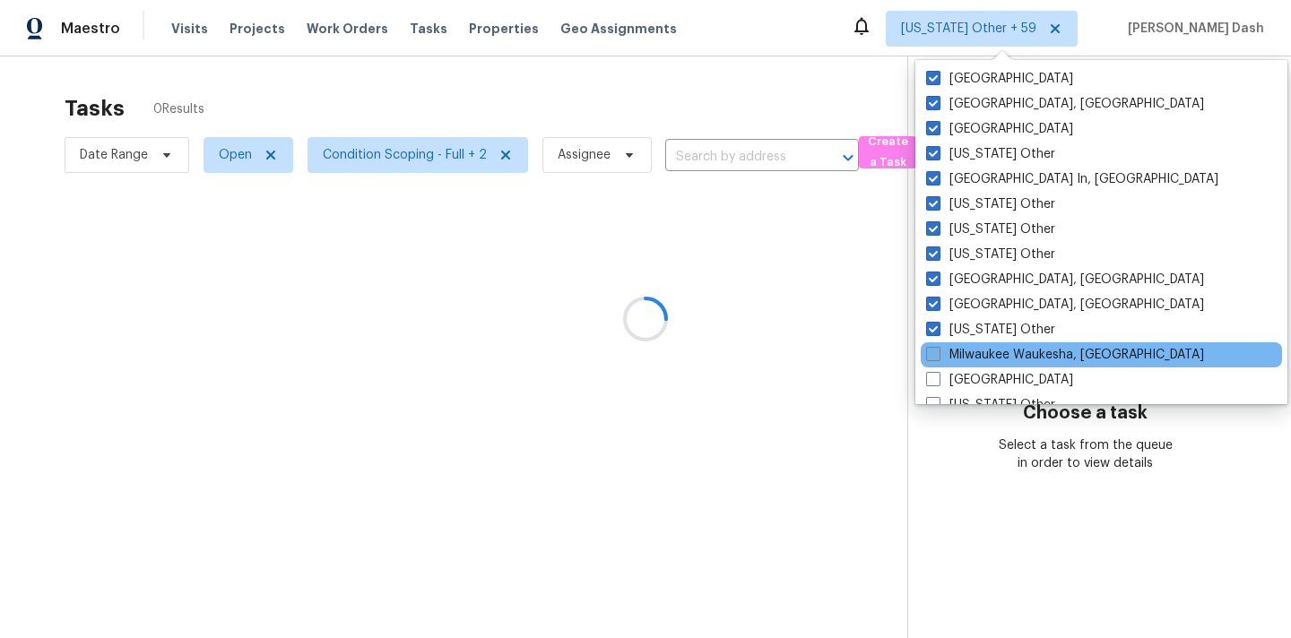
click at [934, 359] on span at bounding box center [933, 354] width 14 height 14
click at [934, 358] on input "Milwaukee Waukesha, WI" at bounding box center [932, 352] width 12 height 12
checkbox input "true"
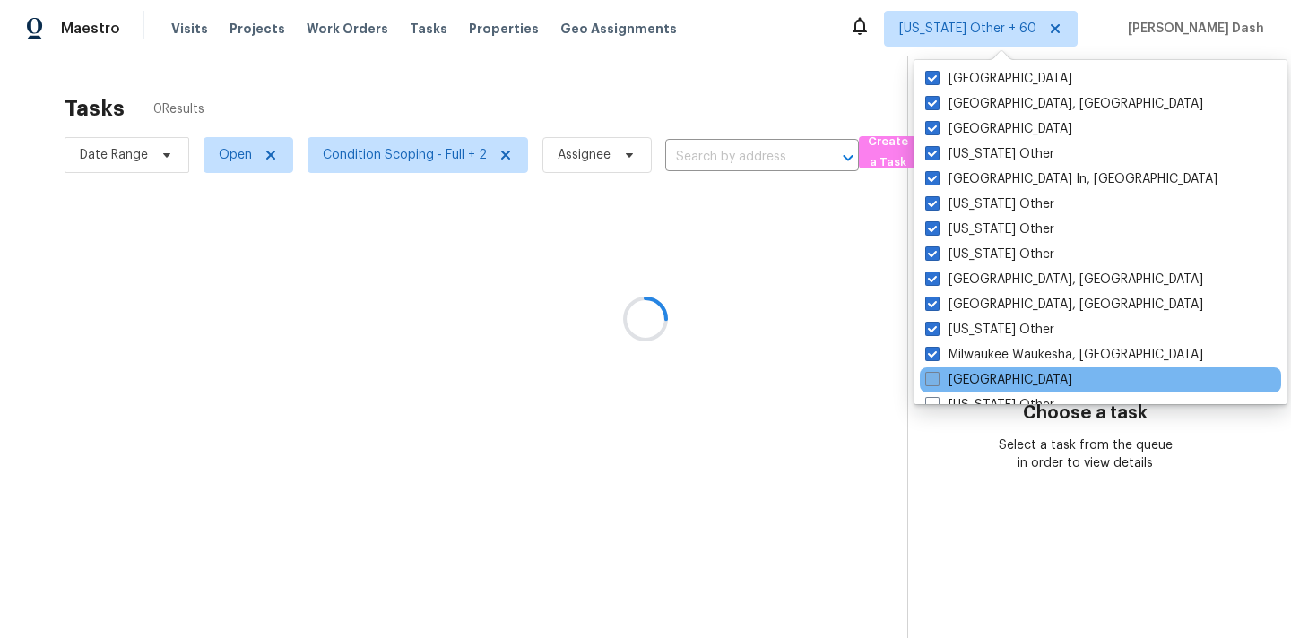
click at [937, 382] on span at bounding box center [932, 379] width 14 height 14
click at [937, 382] on input "Minneapolis" at bounding box center [931, 377] width 12 height 12
checkbox input "true"
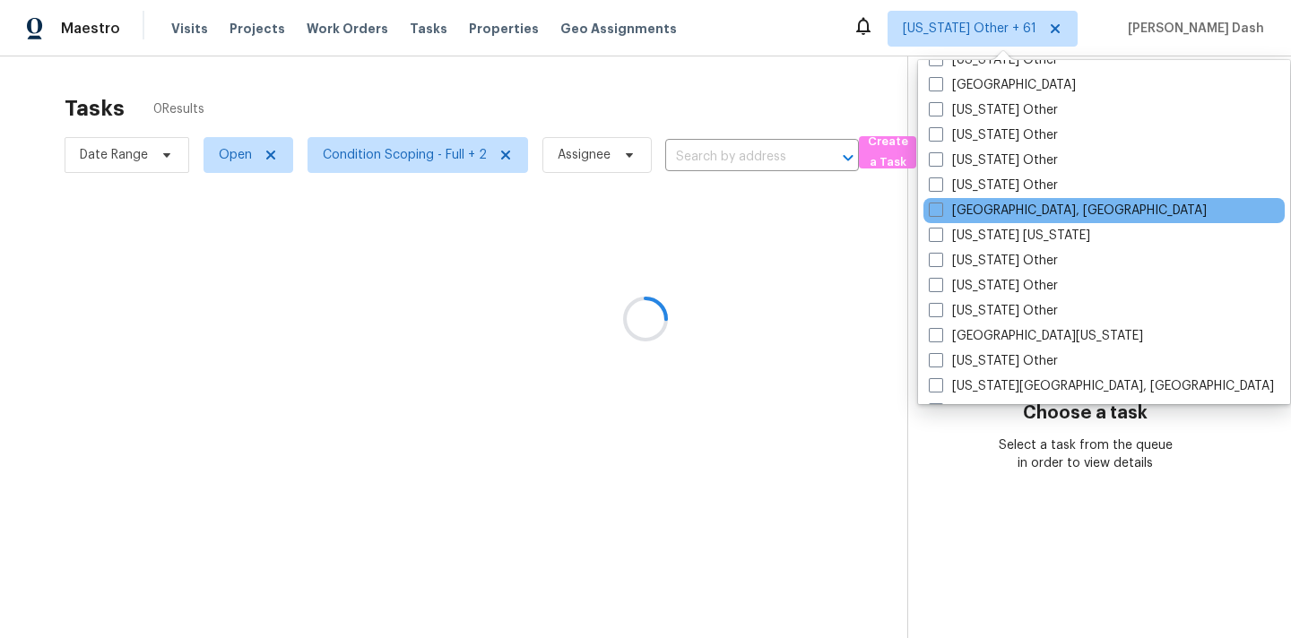
scroll to position [1470, 0]
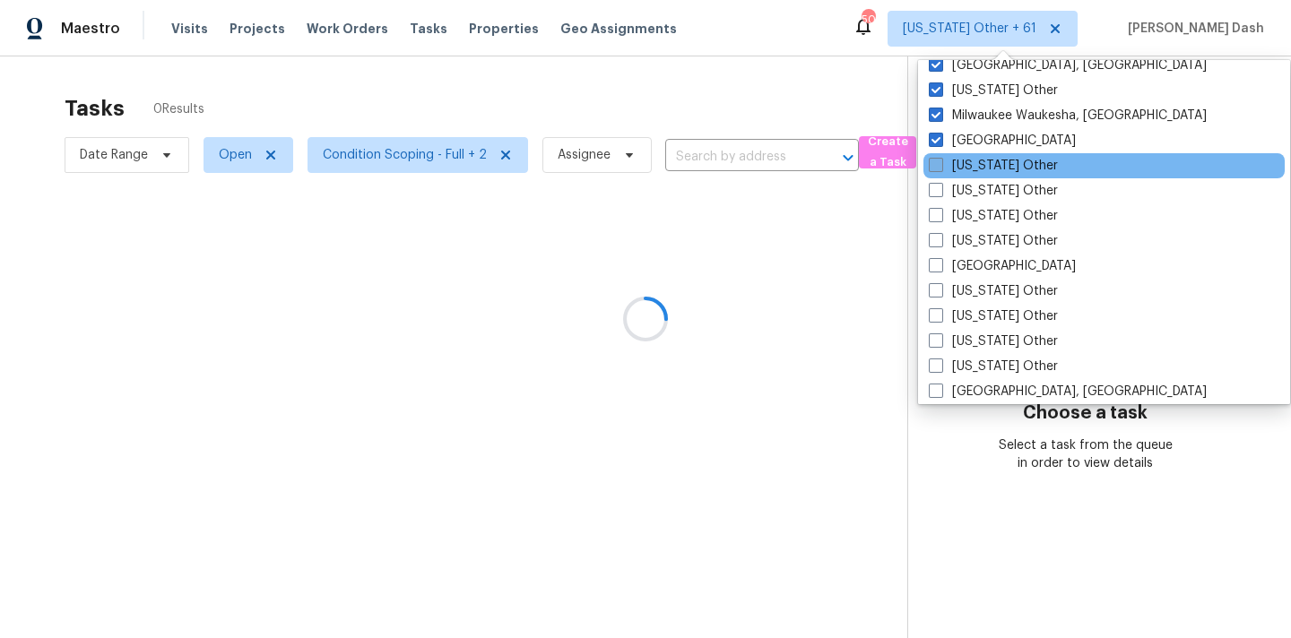
click at [941, 169] on span at bounding box center [936, 165] width 14 height 14
click at [940, 169] on input "Minnesota Other" at bounding box center [935, 163] width 12 height 12
checkbox input "true"
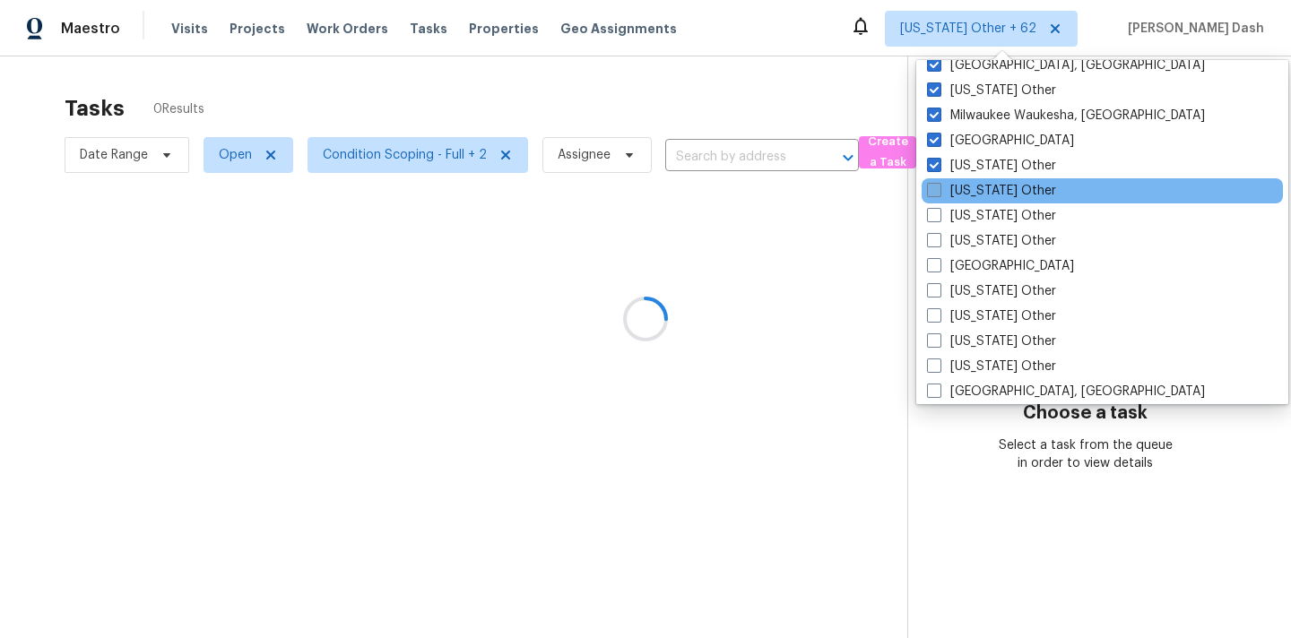
click at [941, 196] on label "Mississippi Other" at bounding box center [991, 191] width 129 height 18
click at [939, 194] on input "Mississippi Other" at bounding box center [933, 188] width 12 height 12
checkbox input "true"
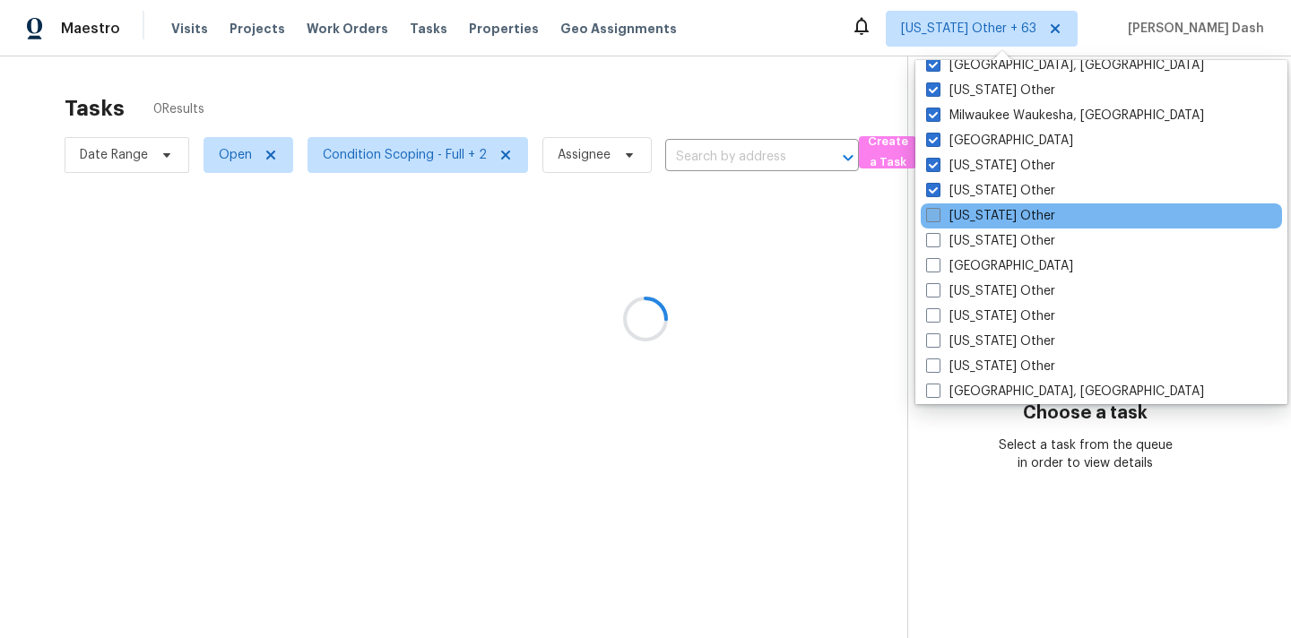
click at [941, 220] on label "Missouri Other" at bounding box center [990, 216] width 129 height 18
click at [938, 219] on input "Missouri Other" at bounding box center [932, 213] width 12 height 12
checkbox input "true"
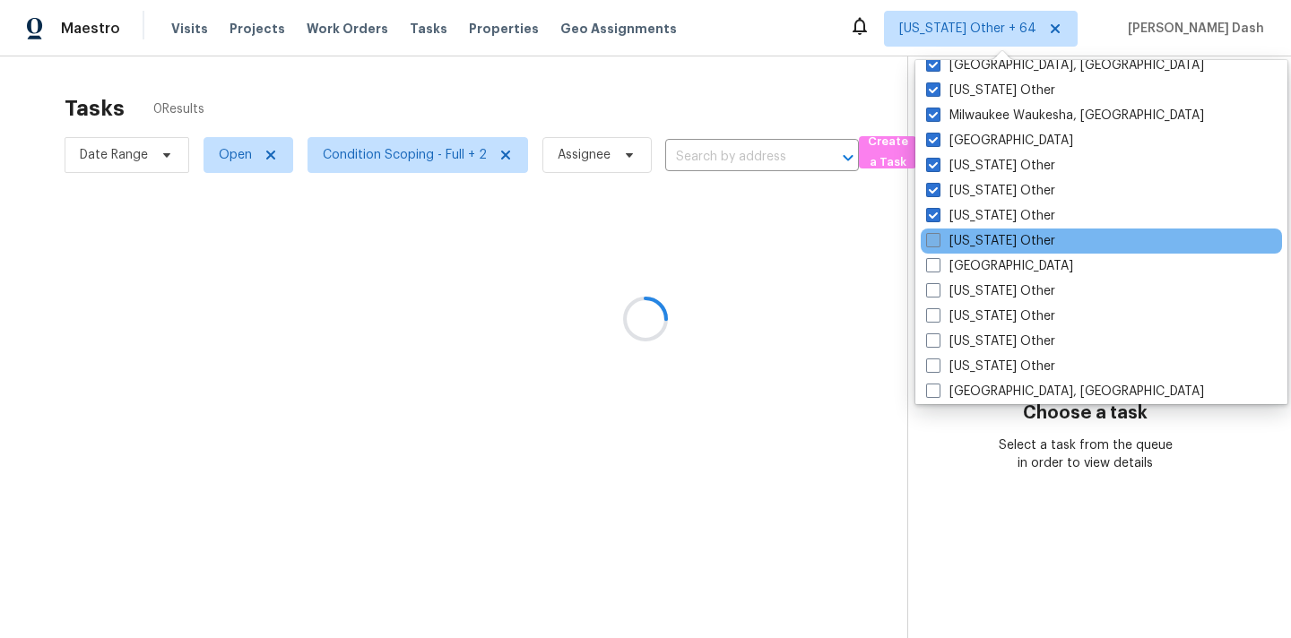
click at [941, 232] on label "Montana Other" at bounding box center [990, 241] width 129 height 18
click at [938, 232] on input "Montana Other" at bounding box center [932, 238] width 12 height 12
checkbox input "true"
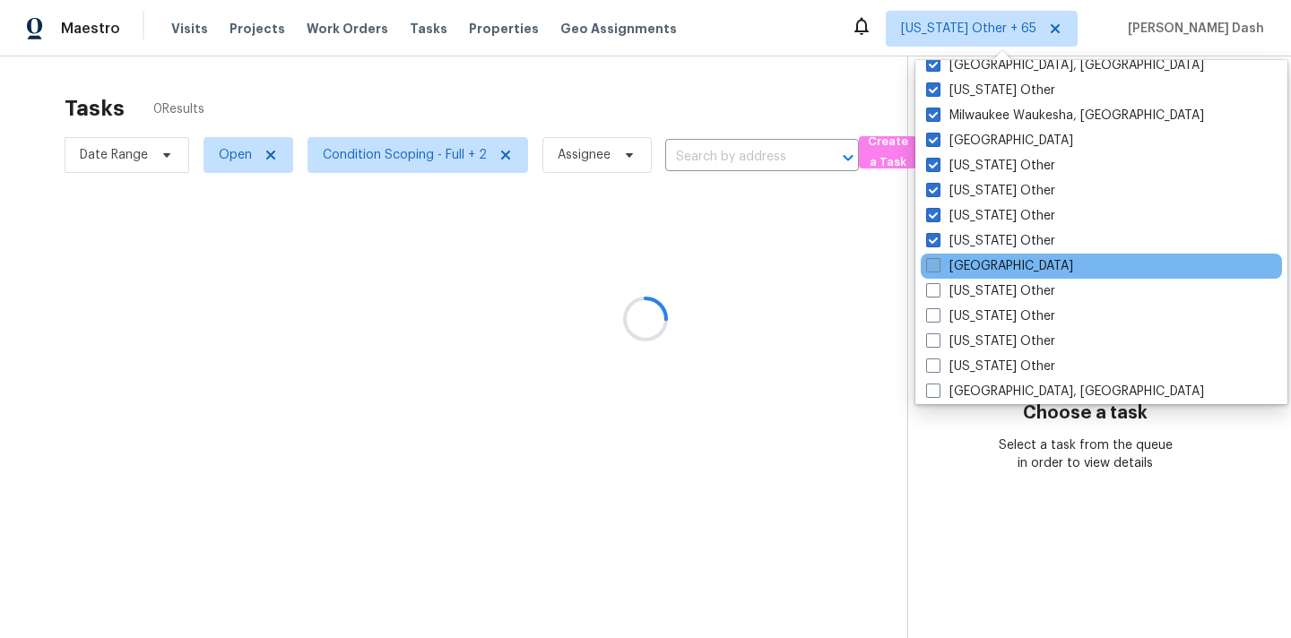
click at [935, 272] on span at bounding box center [933, 265] width 14 height 14
click at [935, 269] on input "Nashville" at bounding box center [932, 263] width 12 height 12
checkbox input "true"
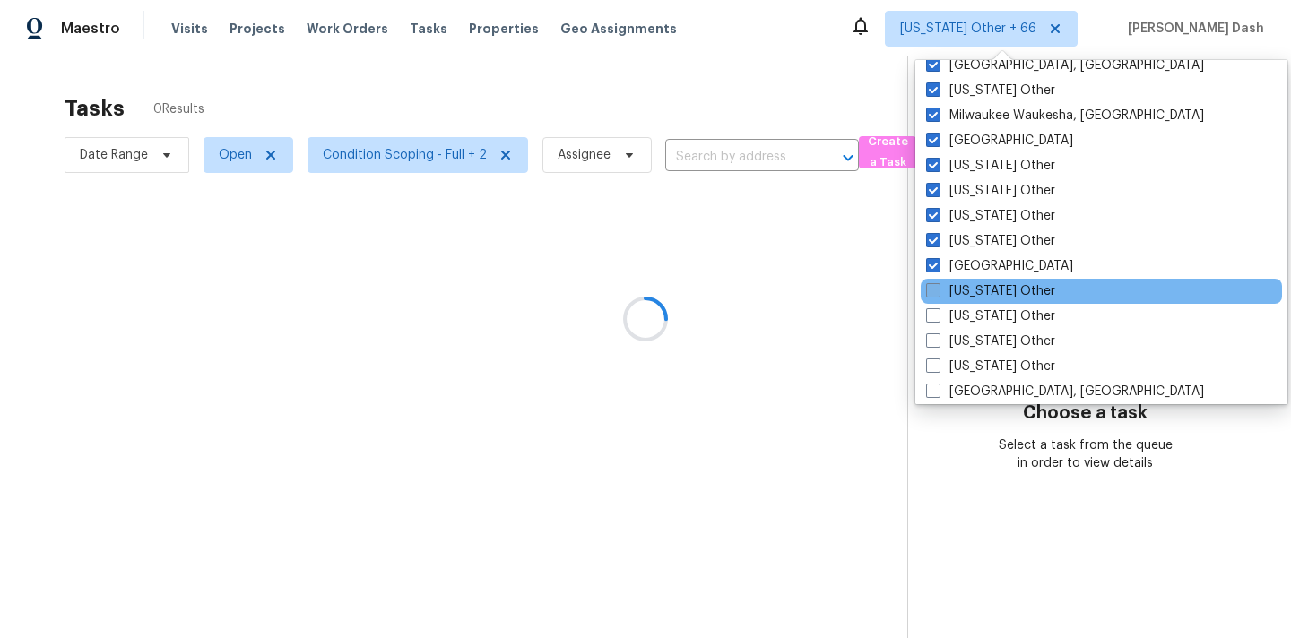
click at [935, 295] on span at bounding box center [933, 290] width 14 height 14
click at [935, 294] on input "Nebraska Other" at bounding box center [932, 288] width 12 height 12
checkbox input "true"
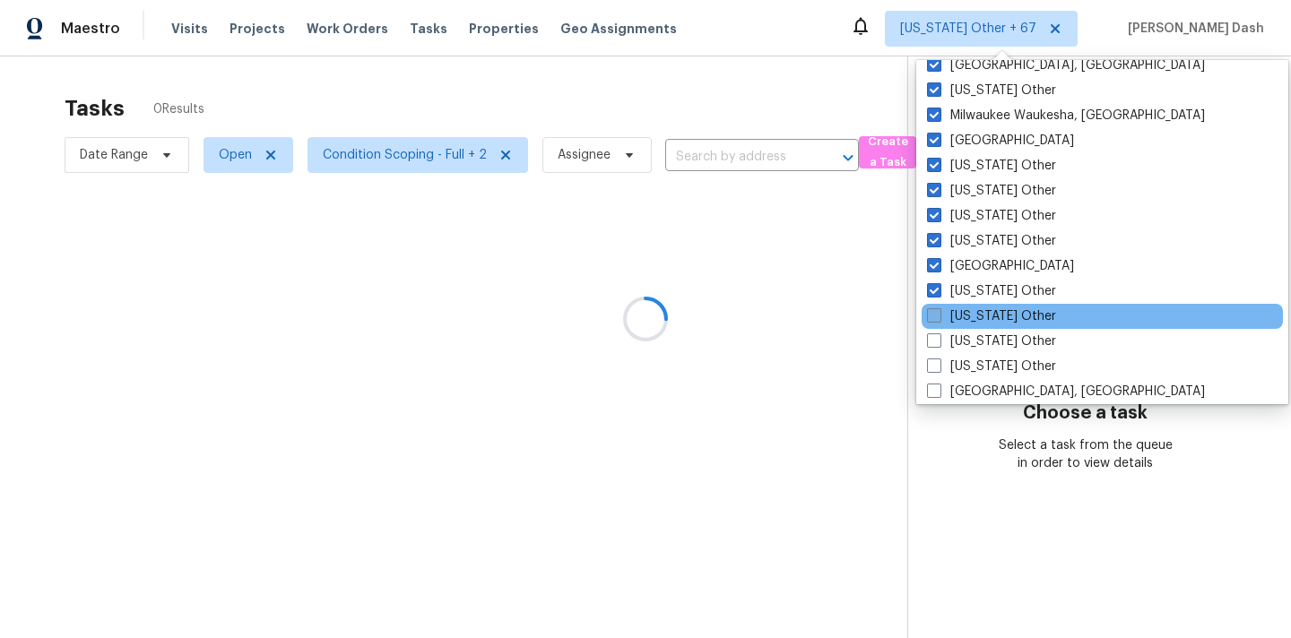
click at [935, 320] on span at bounding box center [934, 315] width 14 height 14
click at [935, 319] on input "Nevada Other" at bounding box center [933, 313] width 12 height 12
checkbox input "true"
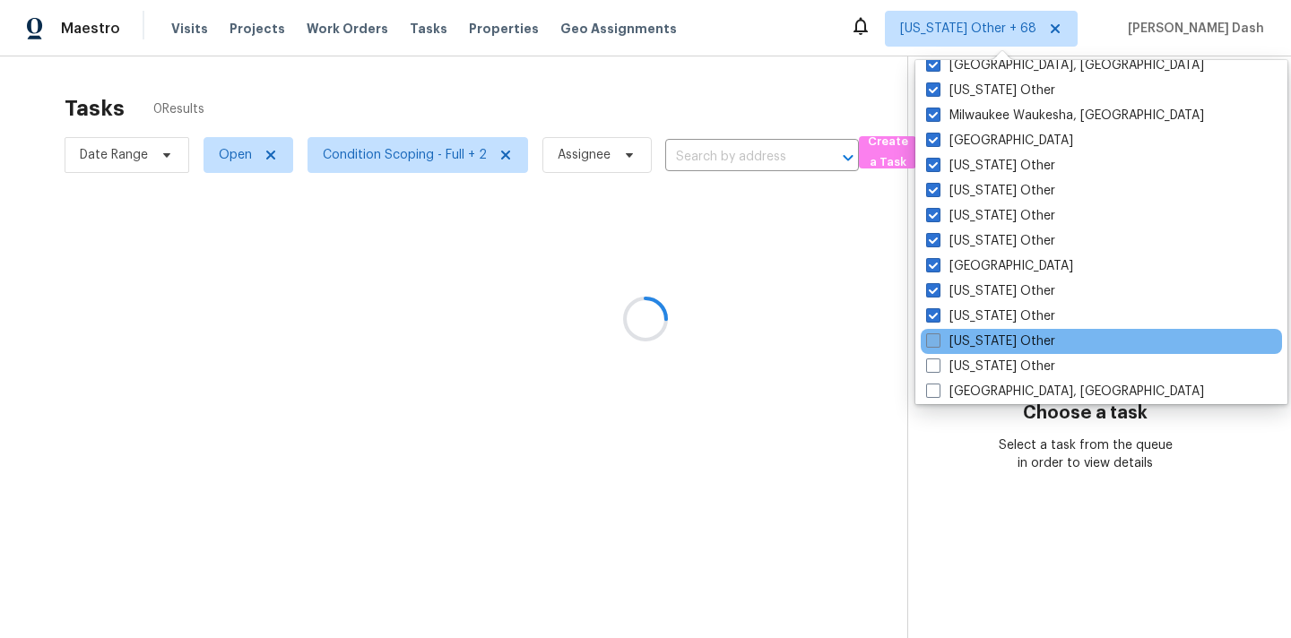
click at [935, 344] on span at bounding box center [933, 340] width 14 height 14
click at [935, 344] on input "New Hampshire Other" at bounding box center [932, 339] width 12 height 12
checkbox input "true"
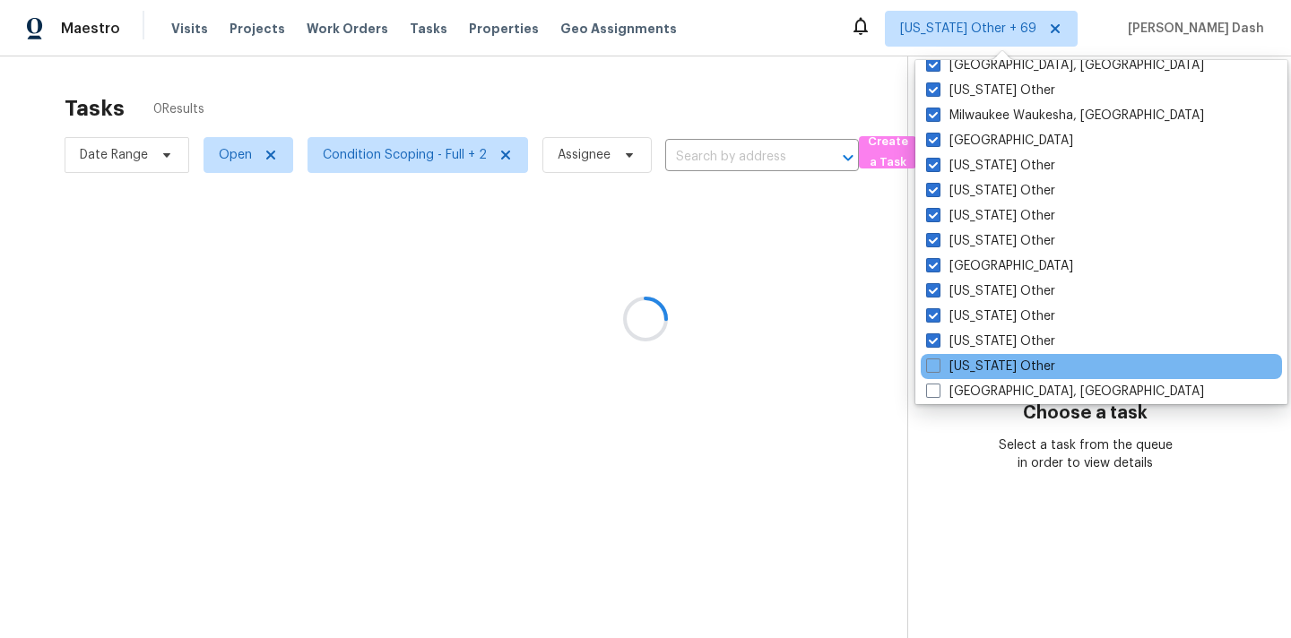
click at [935, 376] on div "New Mexico Other" at bounding box center [1101, 366] width 361 height 25
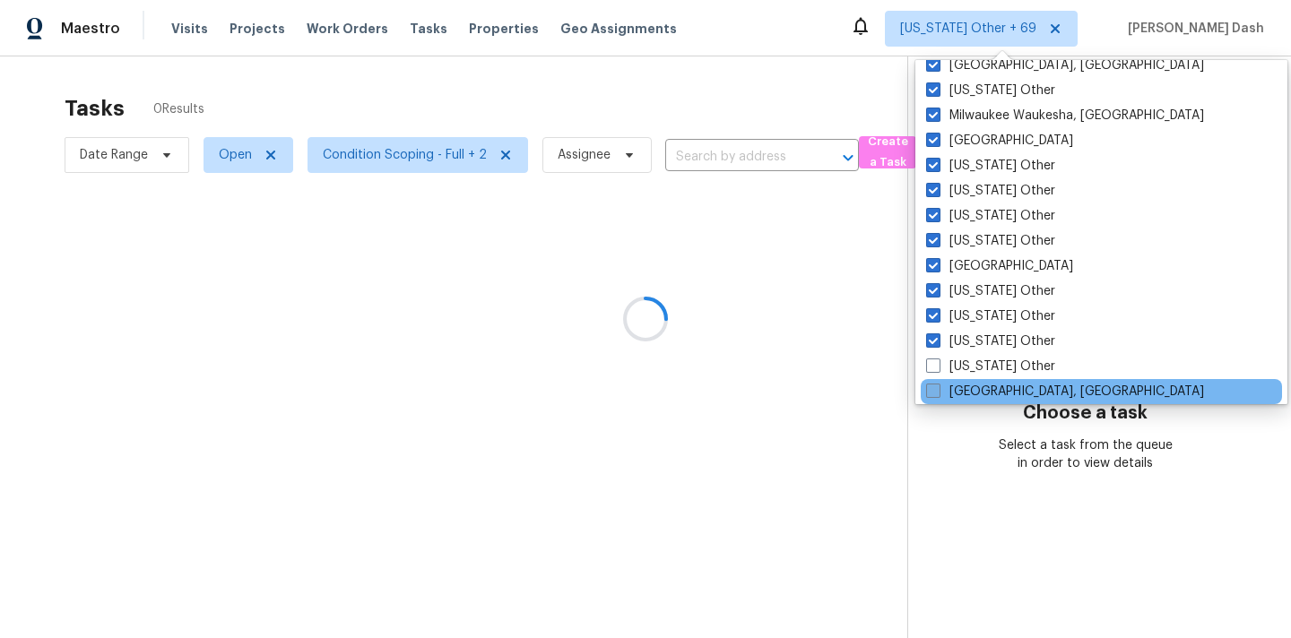
click at [935, 396] on span at bounding box center [933, 391] width 14 height 14
click at [935, 394] on input "New Orleans, LA" at bounding box center [932, 389] width 12 height 12
checkbox input "true"
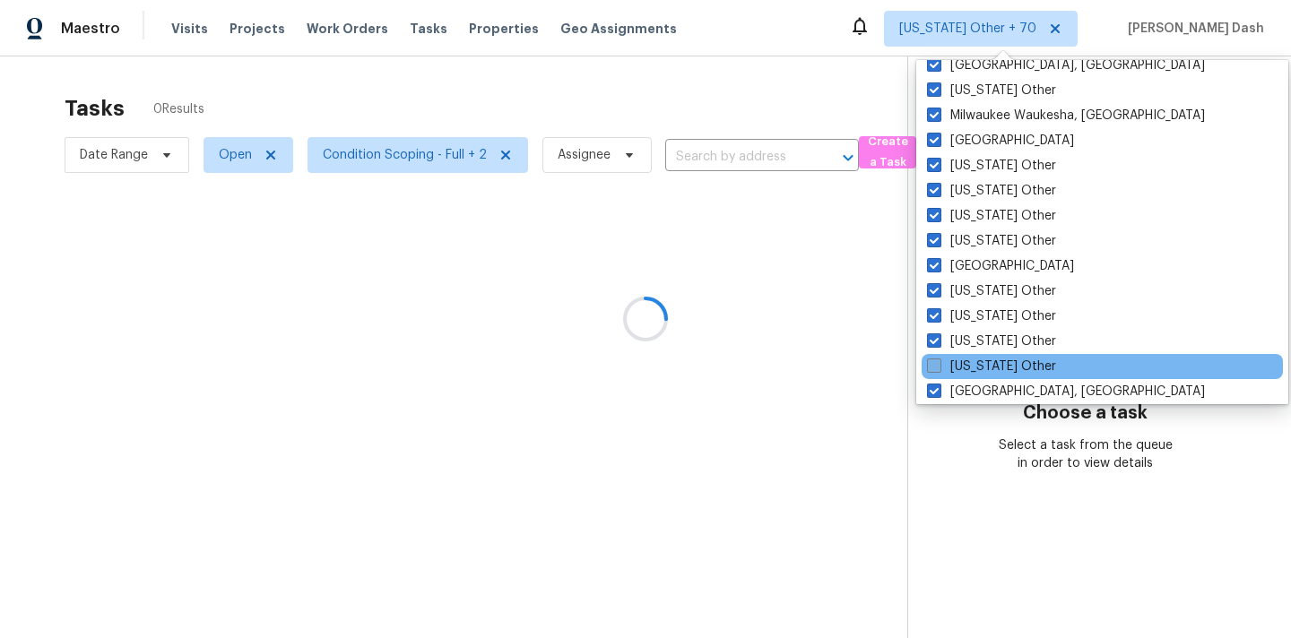
click at [935, 364] on span at bounding box center [934, 366] width 14 height 14
click at [935, 364] on input "New Mexico Other" at bounding box center [933, 364] width 12 height 12
checkbox input "true"
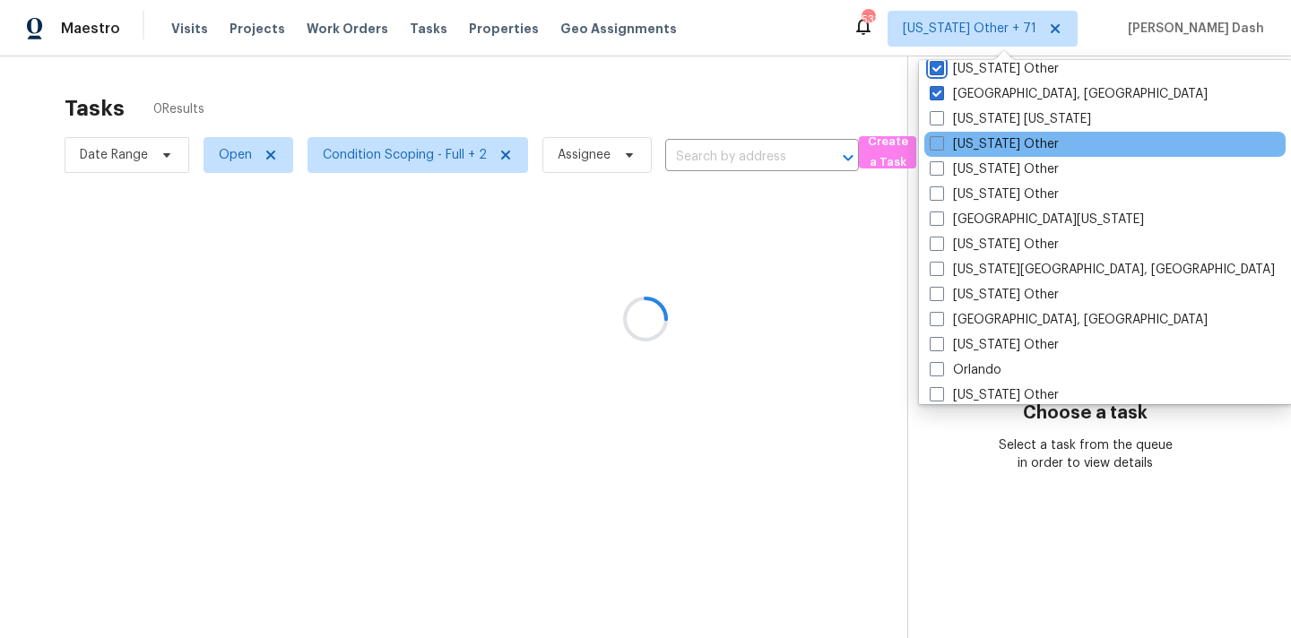
scroll to position [1769, 0]
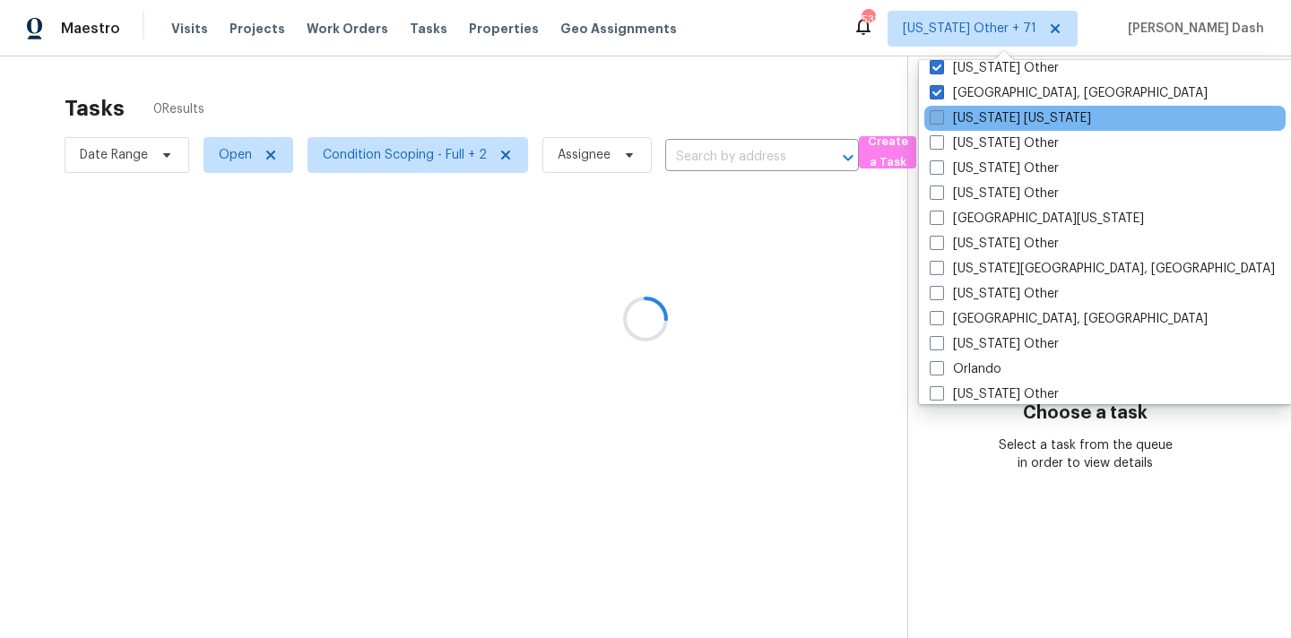
click at [937, 118] on span at bounding box center [937, 117] width 14 height 14
click at [937, 118] on input "New York New Jersey" at bounding box center [936, 115] width 12 height 12
checkbox input "true"
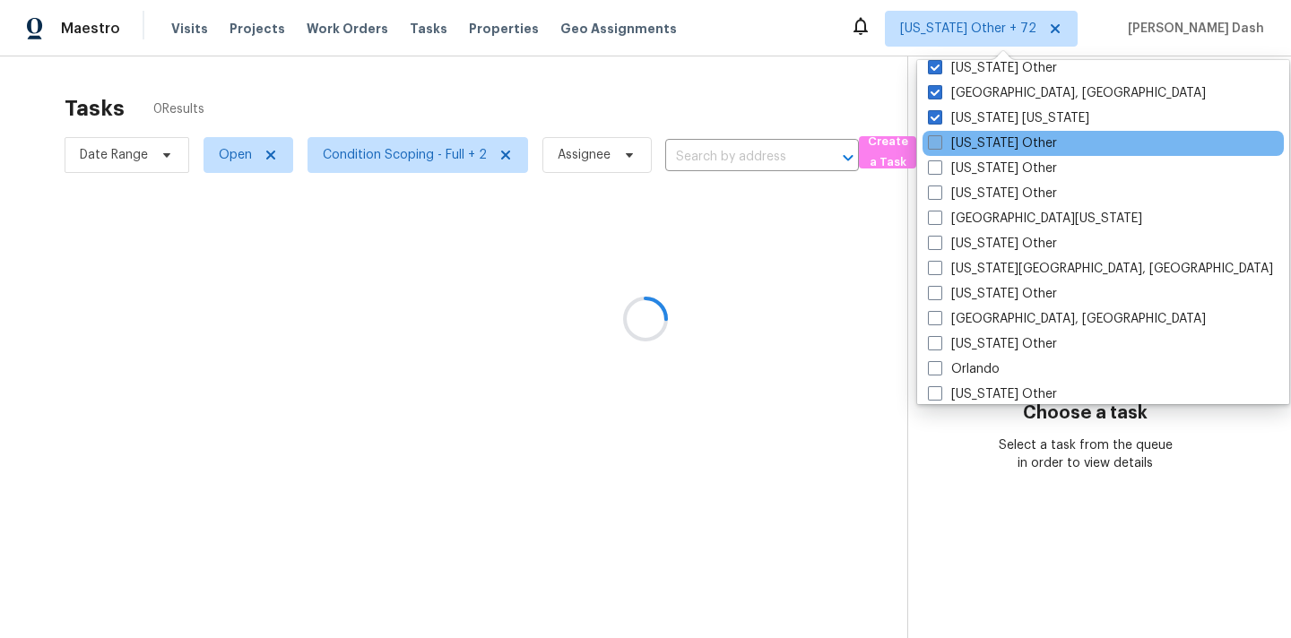
click at [937, 145] on span at bounding box center [935, 142] width 14 height 14
click at [937, 145] on input "New York Other" at bounding box center [934, 140] width 12 height 12
checkbox input "true"
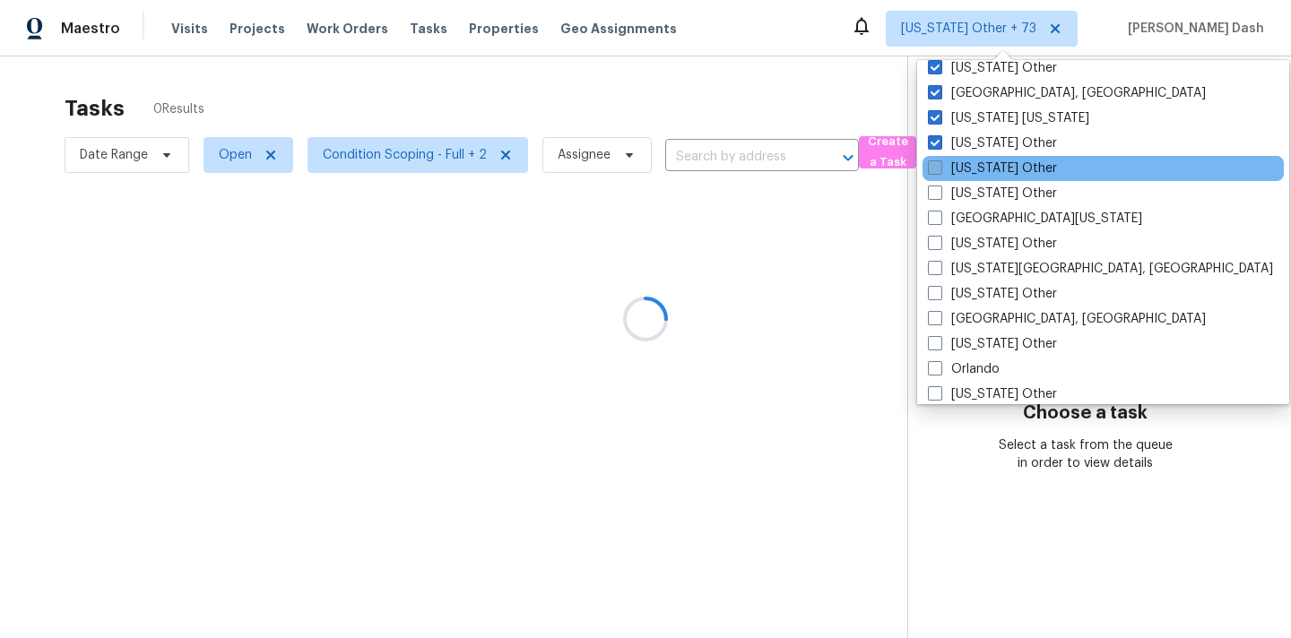
click at [937, 177] on label "North Carolina Other" at bounding box center [992, 169] width 129 height 18
click at [937, 171] on input "North Carolina Other" at bounding box center [934, 166] width 12 height 12
checkbox input "true"
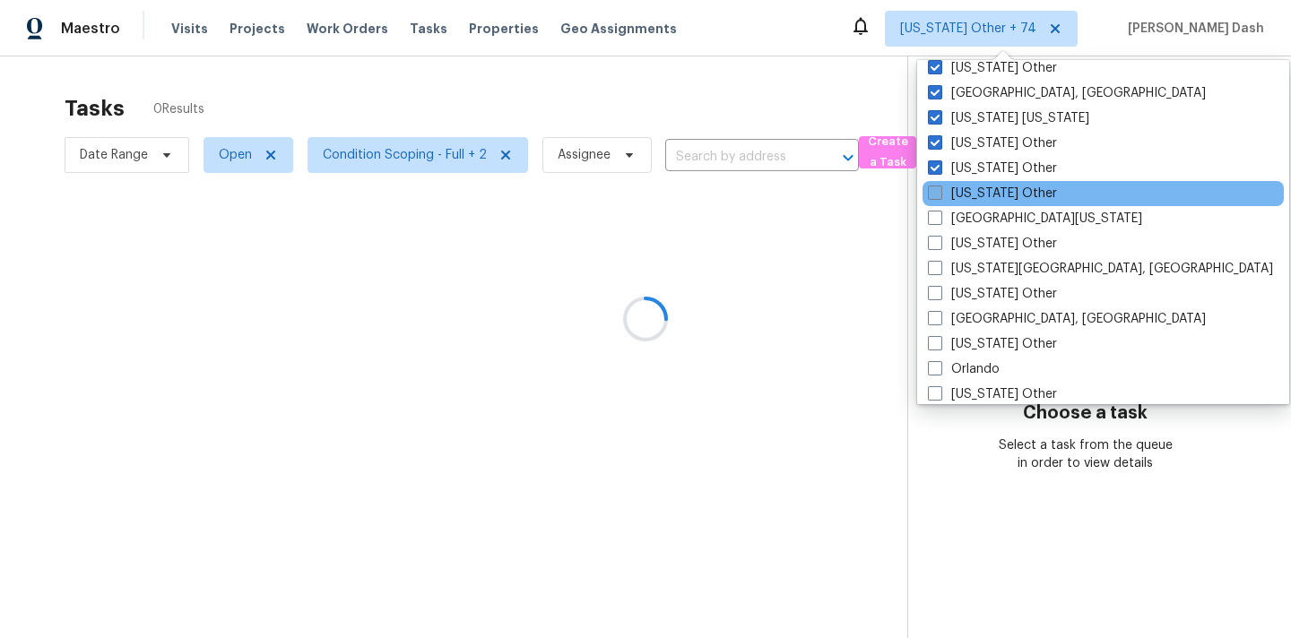
click at [937, 199] on span at bounding box center [935, 193] width 14 height 14
click at [937, 196] on input "North Dakota Other" at bounding box center [934, 191] width 12 height 12
checkbox input "true"
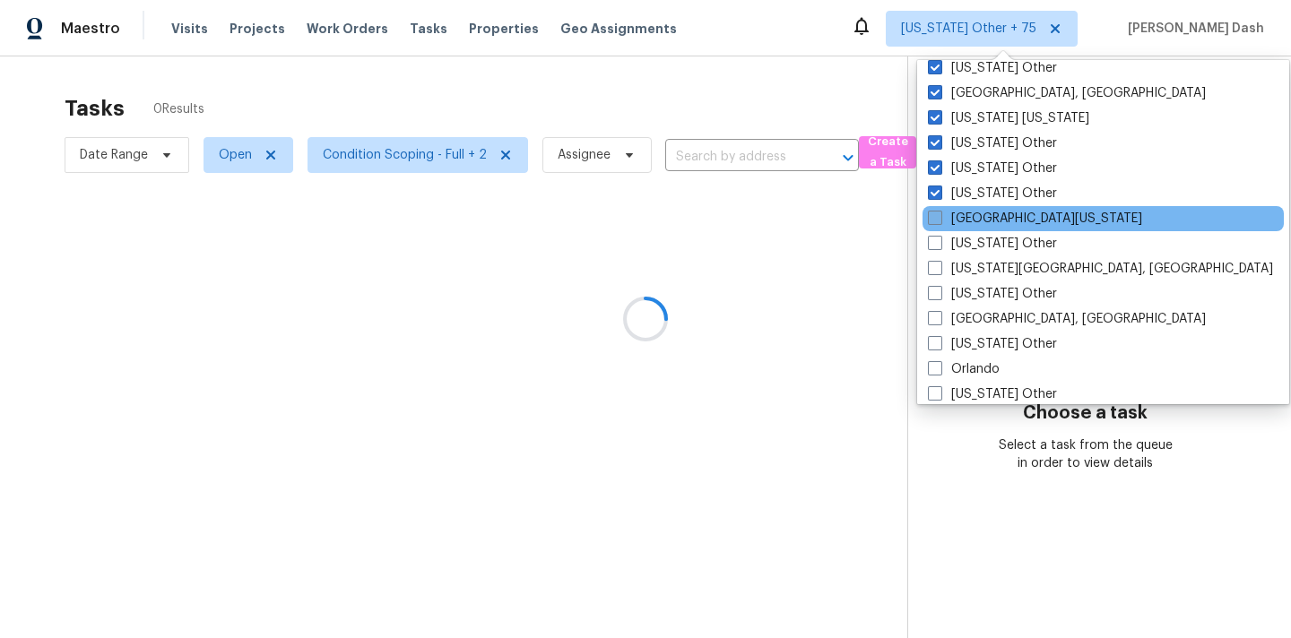
click at [937, 218] on span at bounding box center [935, 218] width 14 height 14
click at [937, 218] on input "Northern Colorado" at bounding box center [934, 216] width 12 height 12
checkbox input "true"
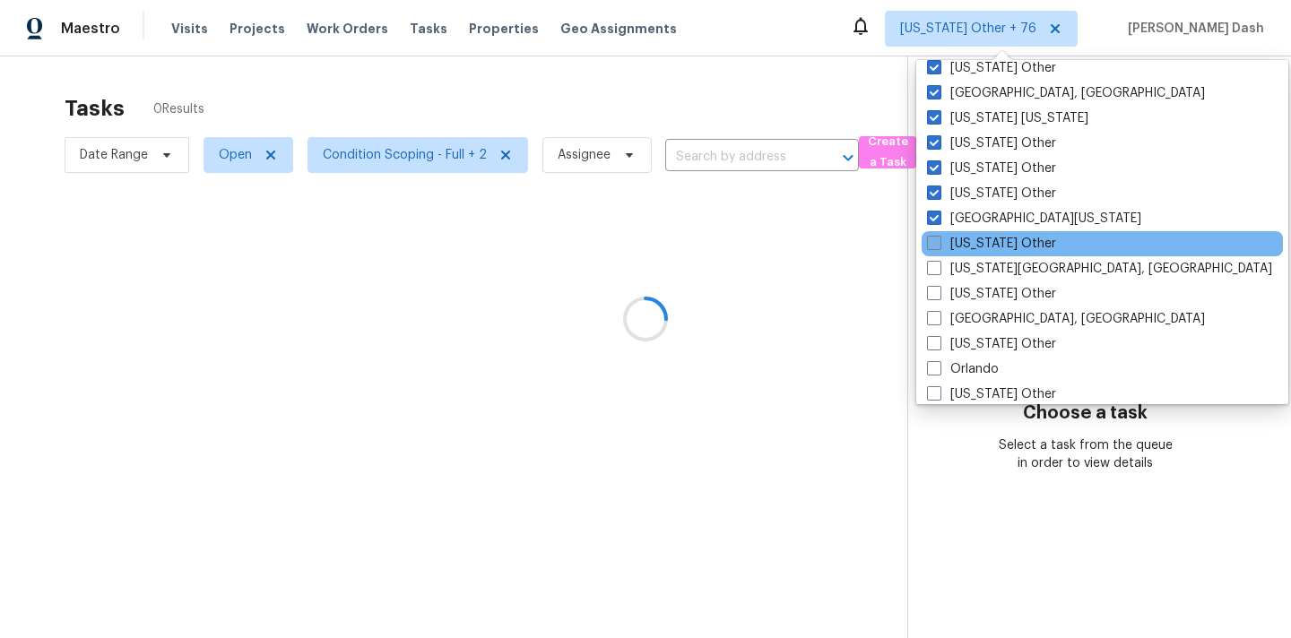
click at [937, 249] on span at bounding box center [934, 243] width 14 height 14
click at [937, 247] on input "Ohio Other" at bounding box center [933, 241] width 12 height 12
checkbox input "true"
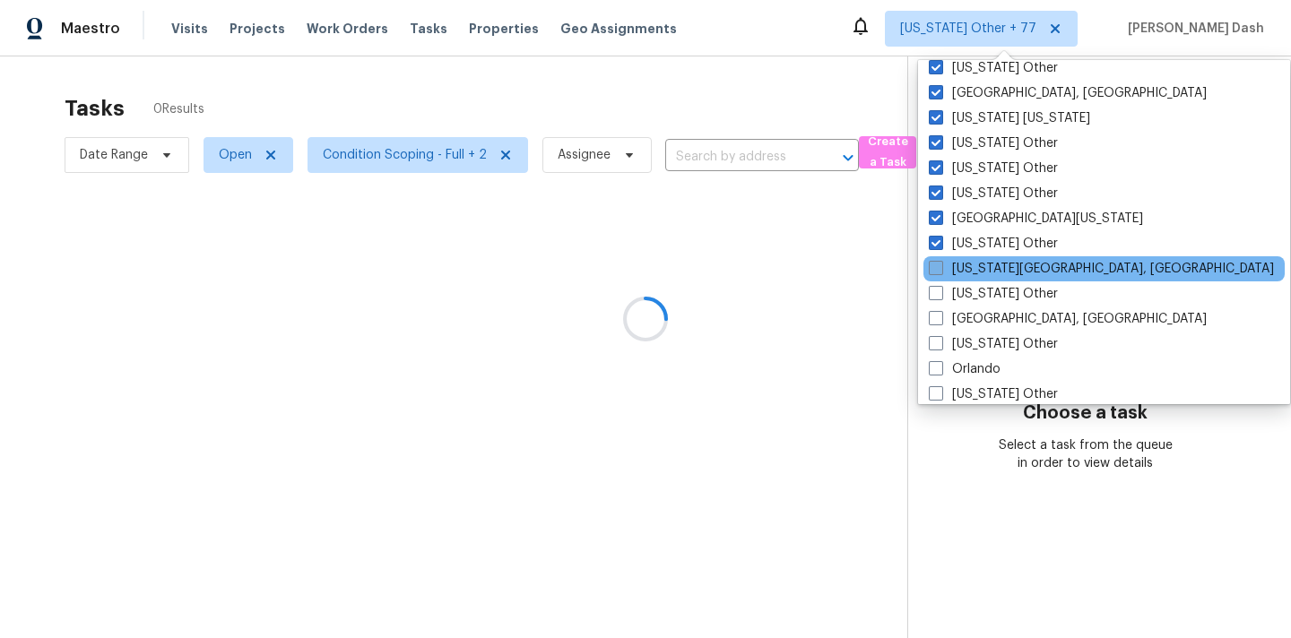
click at [937, 277] on label "Oklahoma City, OK" at bounding box center [1101, 269] width 345 height 18
click at [937, 272] on input "Oklahoma City, OK" at bounding box center [935, 266] width 12 height 12
checkbox input "true"
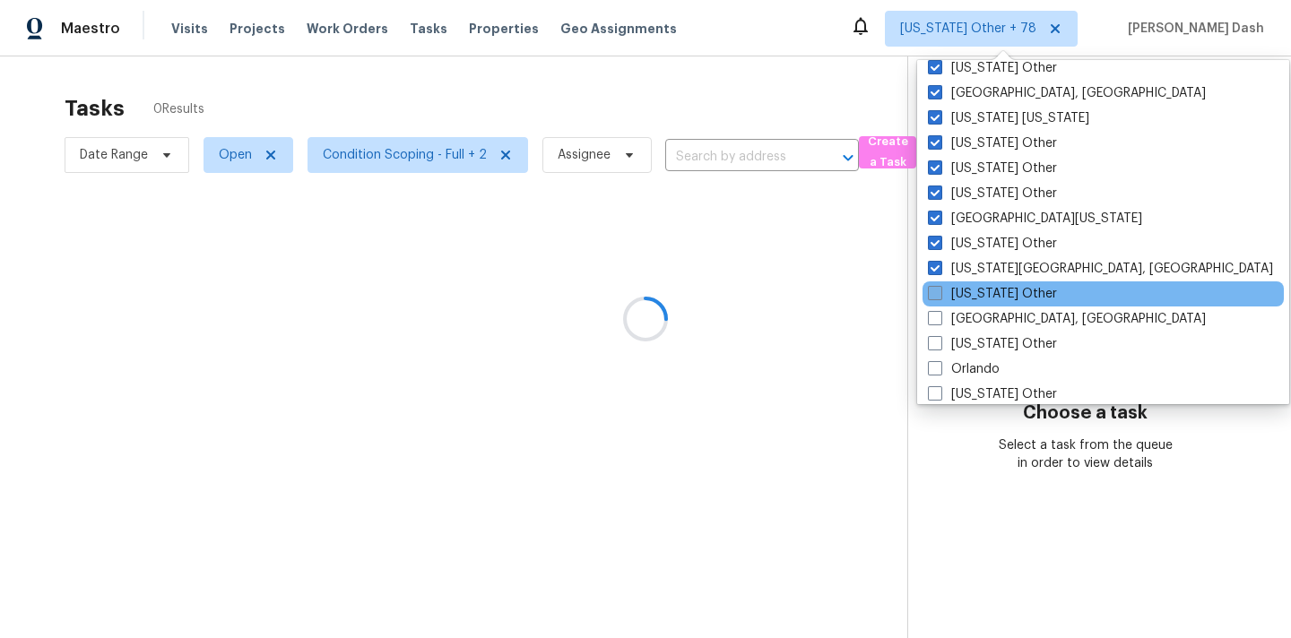
click at [937, 293] on span at bounding box center [935, 293] width 14 height 14
click at [937, 293] on input "Oklahoma Other" at bounding box center [934, 291] width 12 height 12
checkbox input "true"
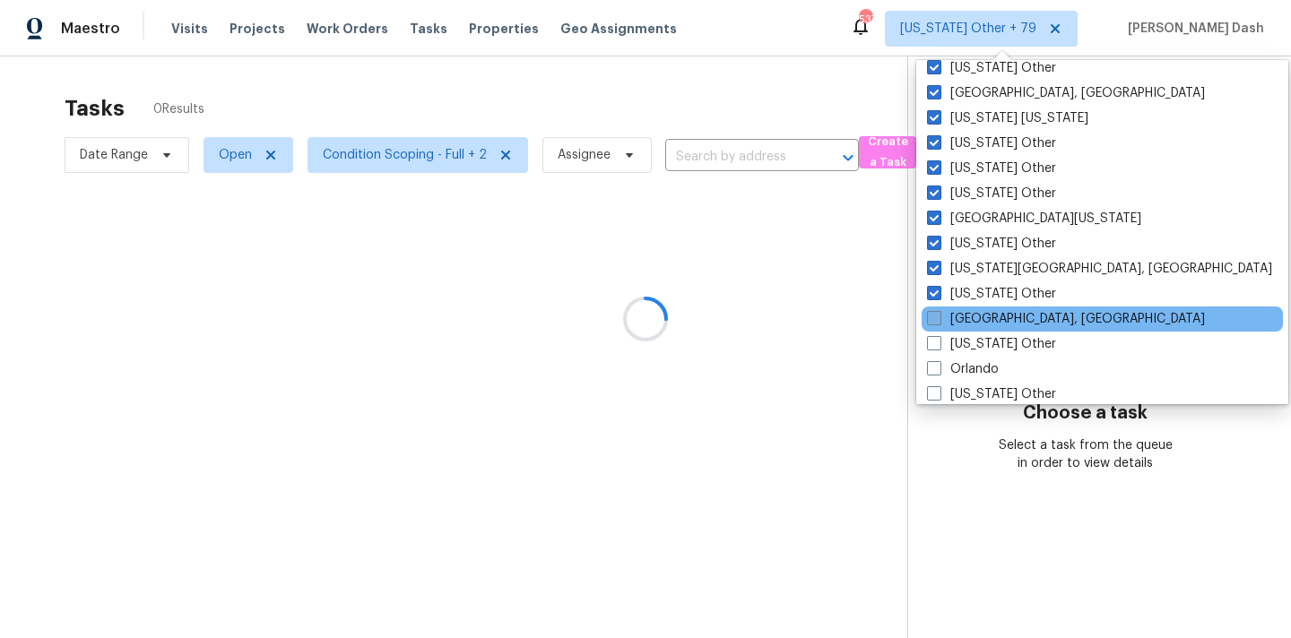
click at [939, 324] on span at bounding box center [934, 318] width 14 height 14
click at [939, 322] on input "Omaha, NE" at bounding box center [933, 316] width 12 height 12
checkbox input "true"
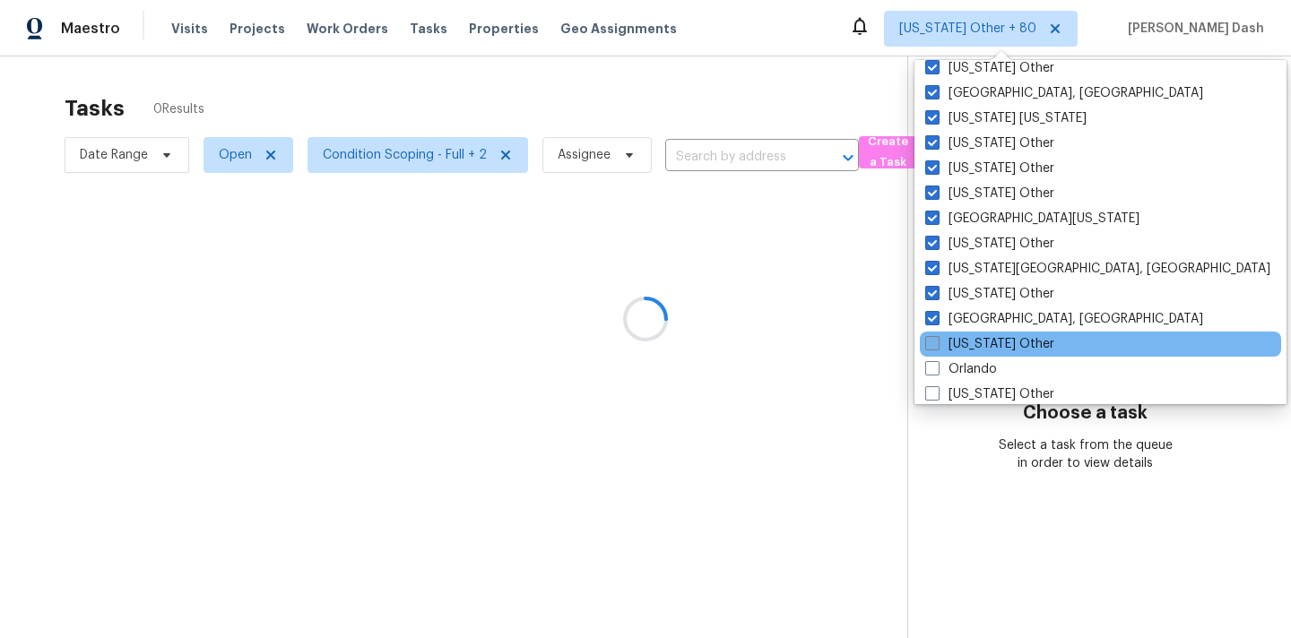
click at [939, 348] on label "Oregon Other" at bounding box center [989, 344] width 129 height 18
click at [937, 347] on input "Oregon Other" at bounding box center [931, 341] width 12 height 12
checkbox input "true"
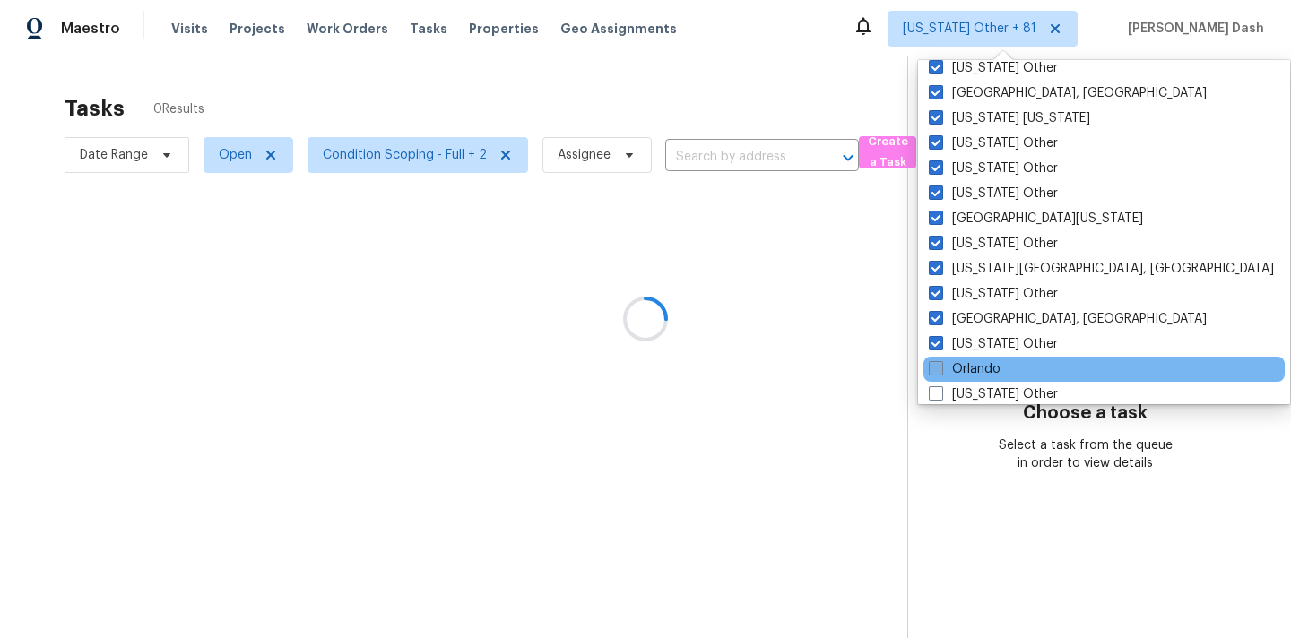
click at [935, 365] on span at bounding box center [936, 368] width 14 height 14
click at [935, 365] on input "Orlando" at bounding box center [935, 366] width 12 height 12
checkbox input "true"
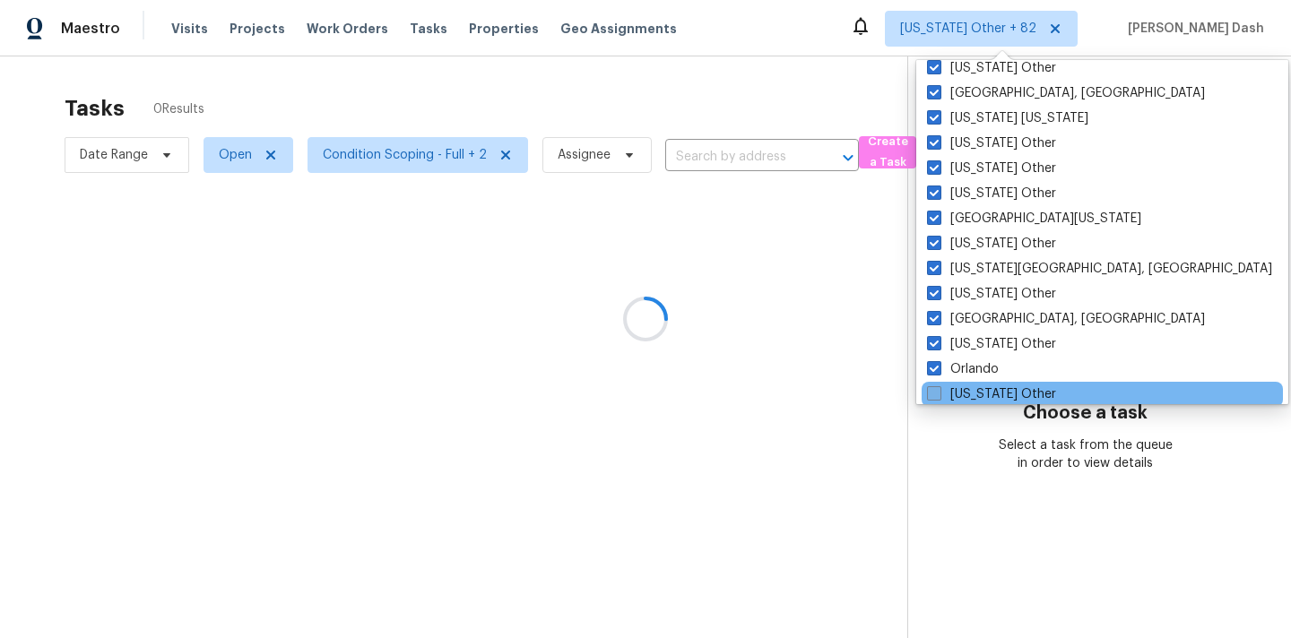
click at [936, 388] on span at bounding box center [934, 393] width 14 height 14
click at [936, 388] on input "Pennsylvania Other" at bounding box center [933, 391] width 12 height 12
checkbox input "true"
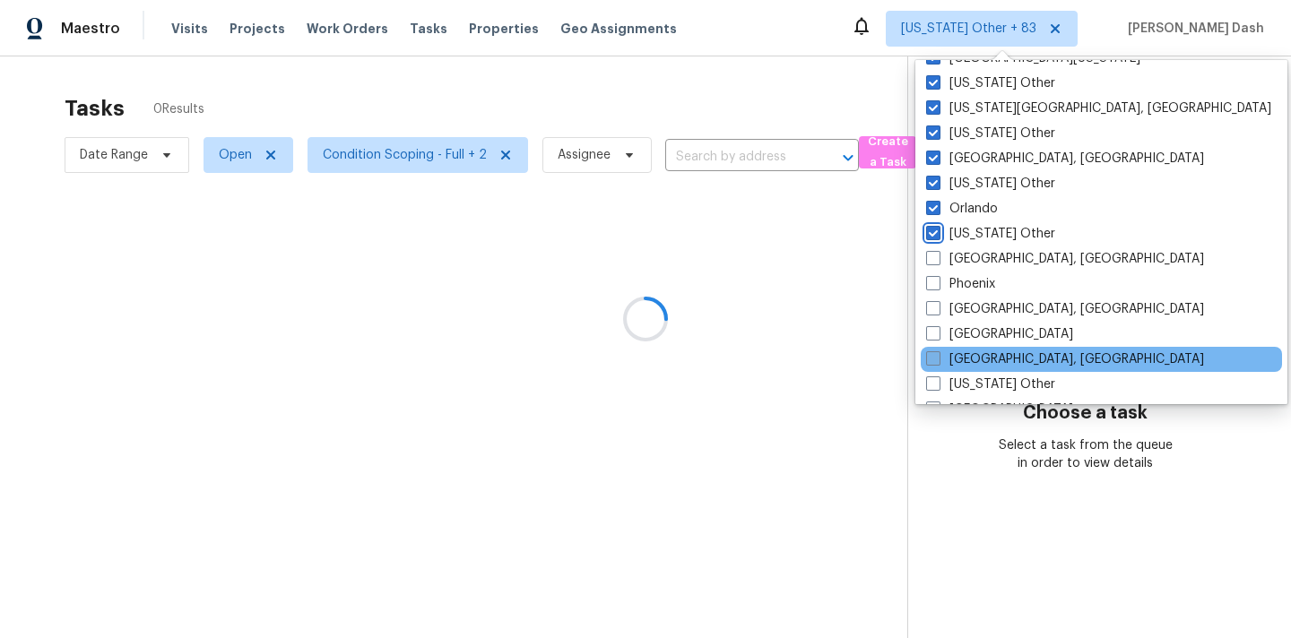
scroll to position [1959, 0]
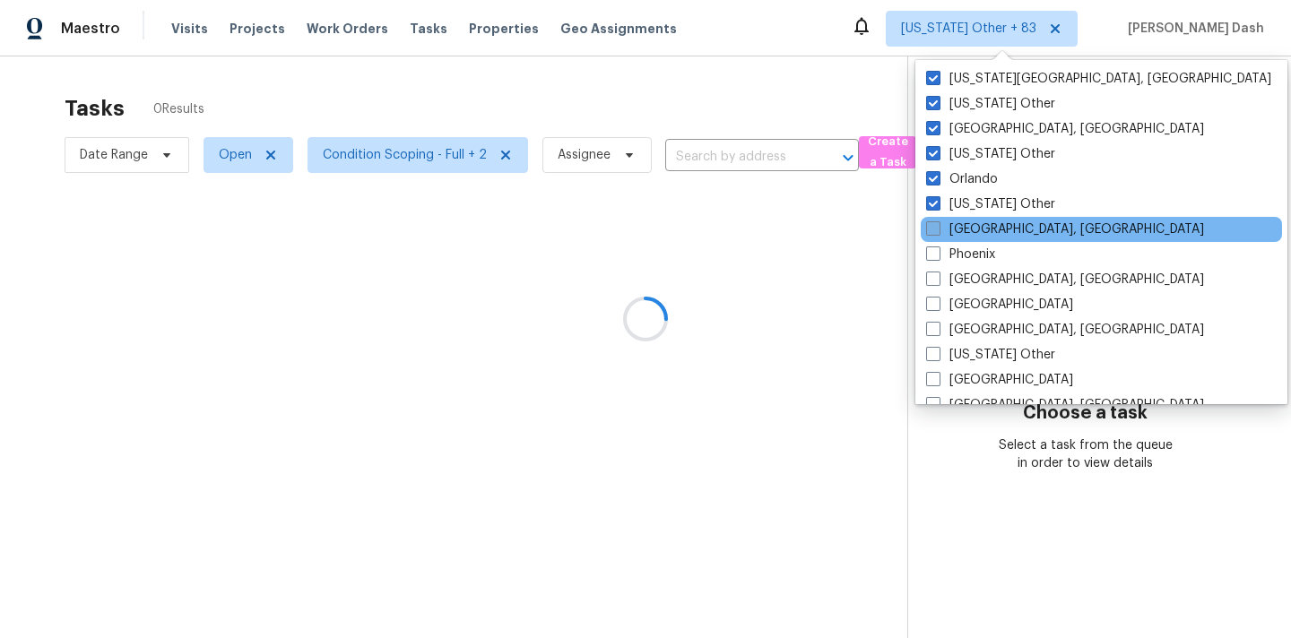
click at [937, 229] on span at bounding box center [933, 228] width 14 height 14
click at [937, 229] on input "Philadelphia, PA" at bounding box center [932, 227] width 12 height 12
checkbox input "true"
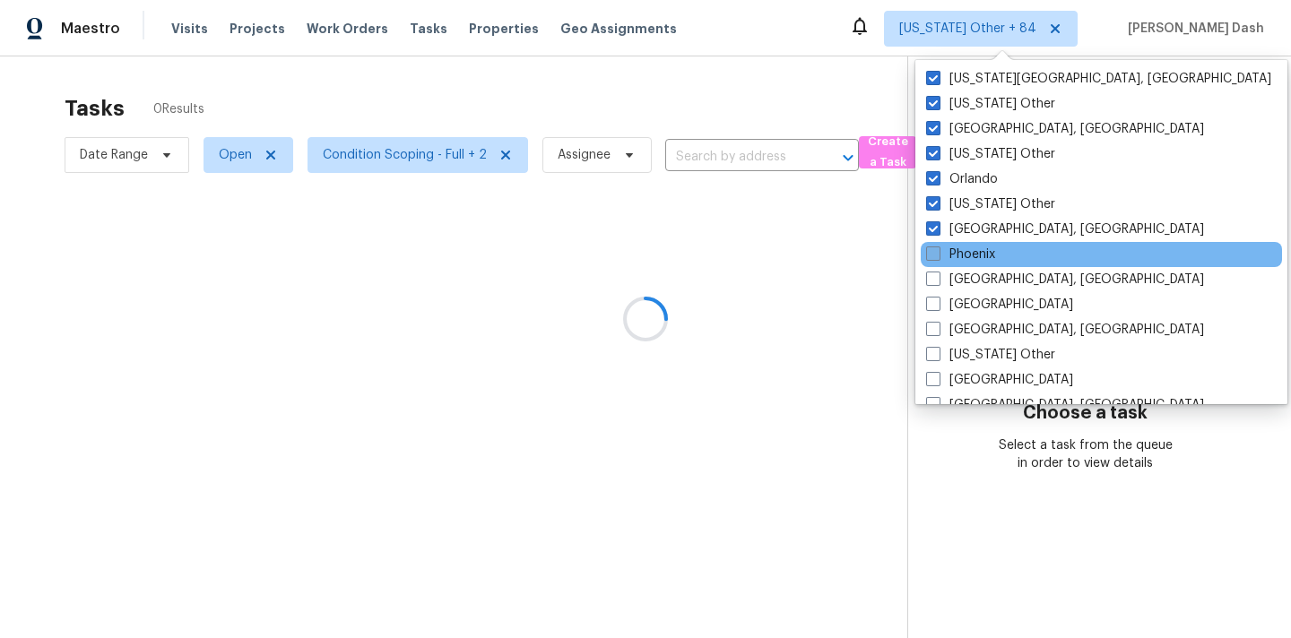
click at [937, 259] on span at bounding box center [933, 254] width 14 height 14
click at [937, 257] on input "Phoenix" at bounding box center [932, 252] width 12 height 12
checkbox input "true"
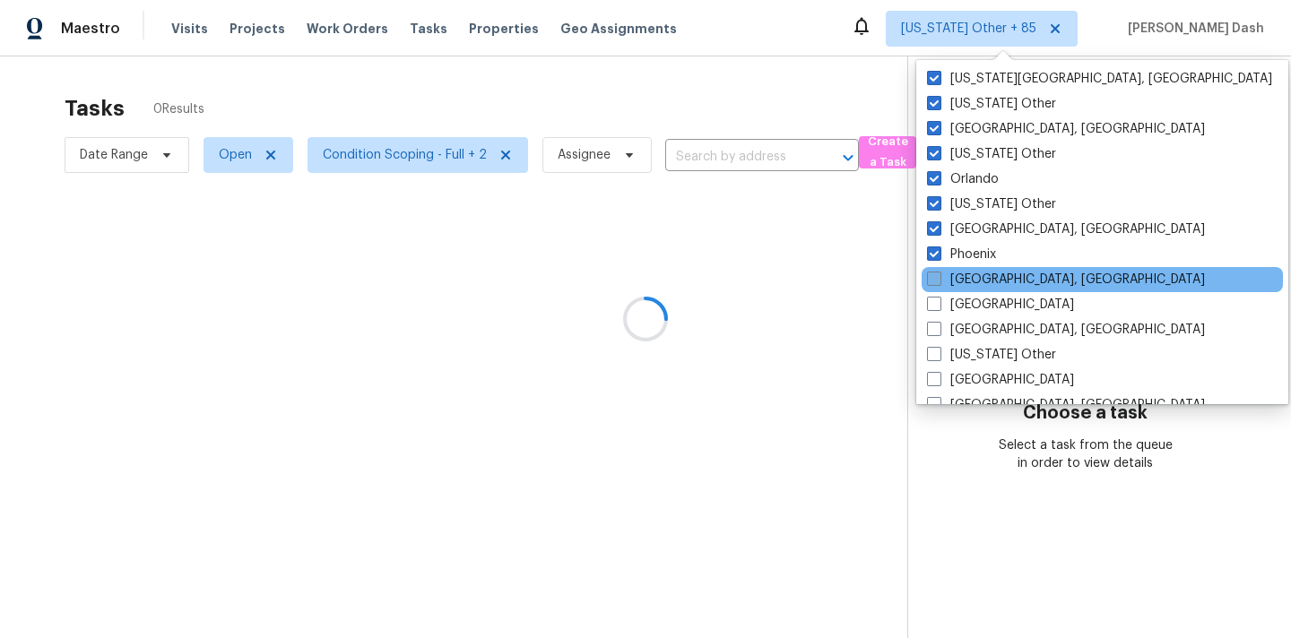
click at [937, 284] on span at bounding box center [934, 279] width 14 height 14
click at [937, 282] on input "Pittsburgh, PA" at bounding box center [933, 277] width 12 height 12
checkbox input "true"
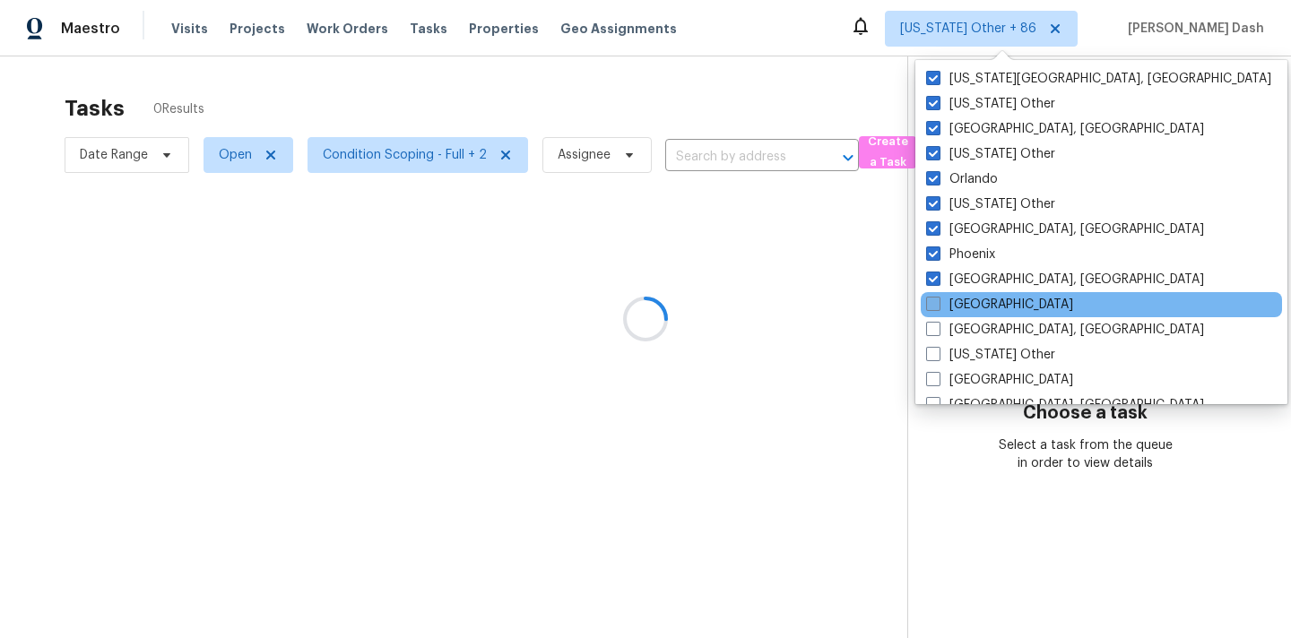
click at [937, 304] on span at bounding box center [933, 304] width 14 height 14
click at [937, 304] on input "Portland" at bounding box center [932, 302] width 12 height 12
checkbox input "true"
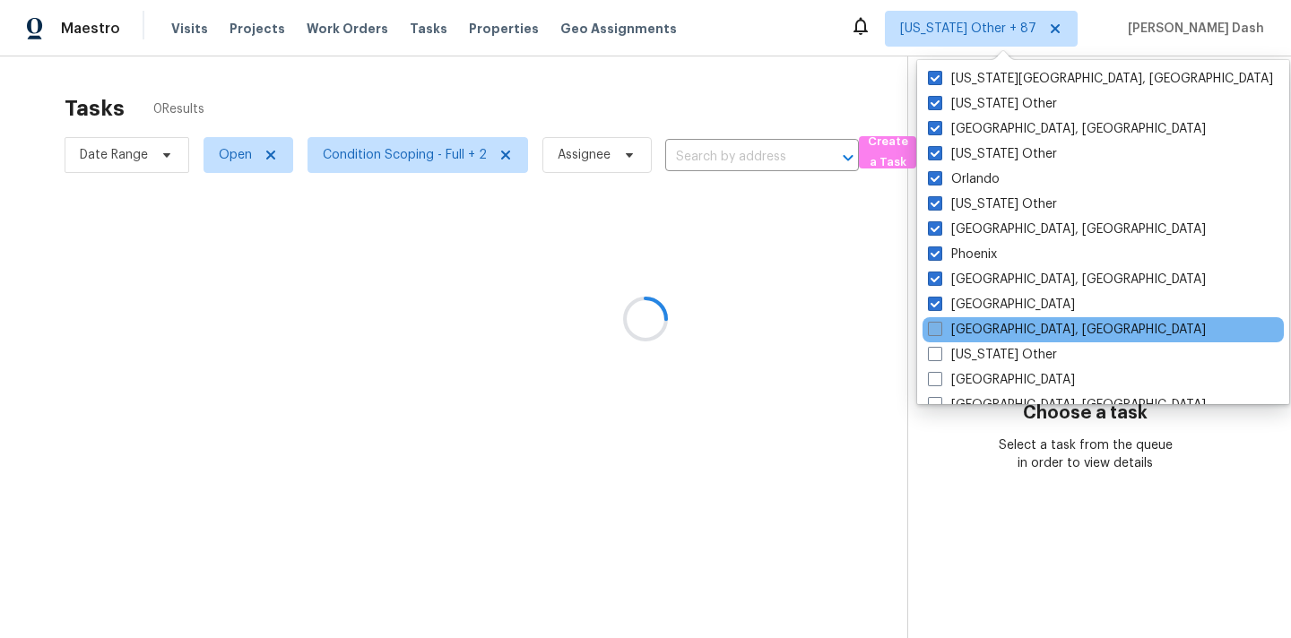
click at [937, 325] on span at bounding box center [935, 329] width 14 height 14
click at [937, 325] on input "Prescott, AZ" at bounding box center [934, 327] width 12 height 12
checkbox input "true"
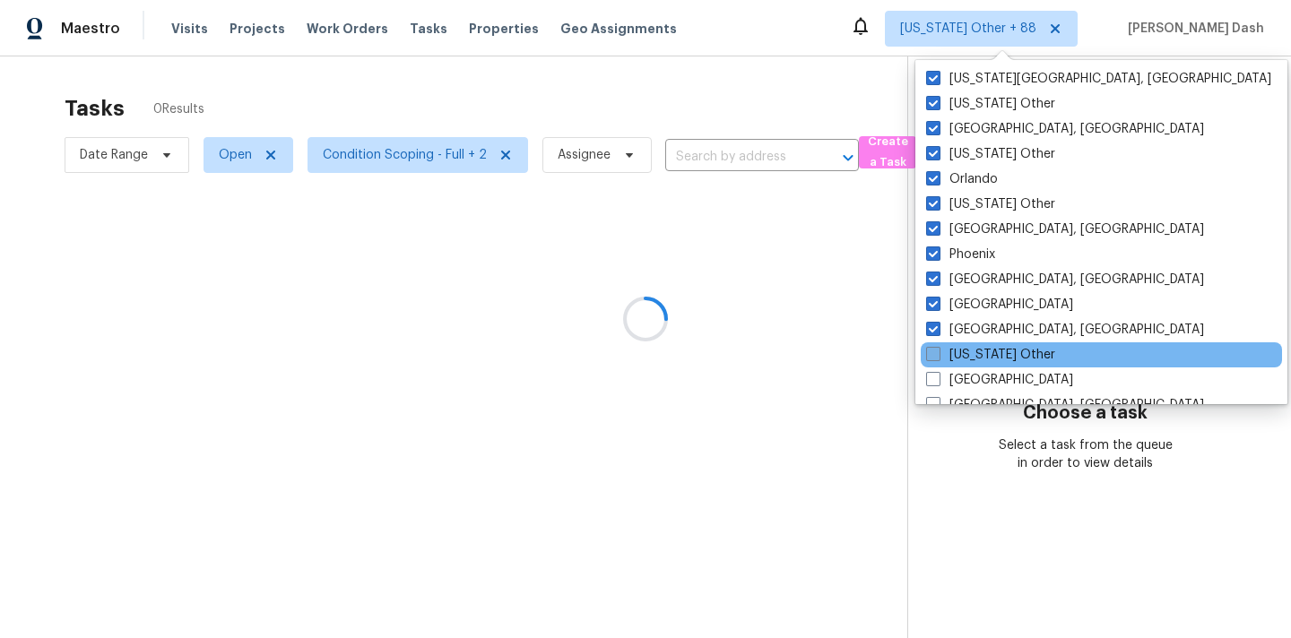
click at [937, 350] on span at bounding box center [933, 354] width 14 height 14
click at [937, 350] on input "Puerto Rico Other" at bounding box center [932, 352] width 12 height 12
checkbox input "true"
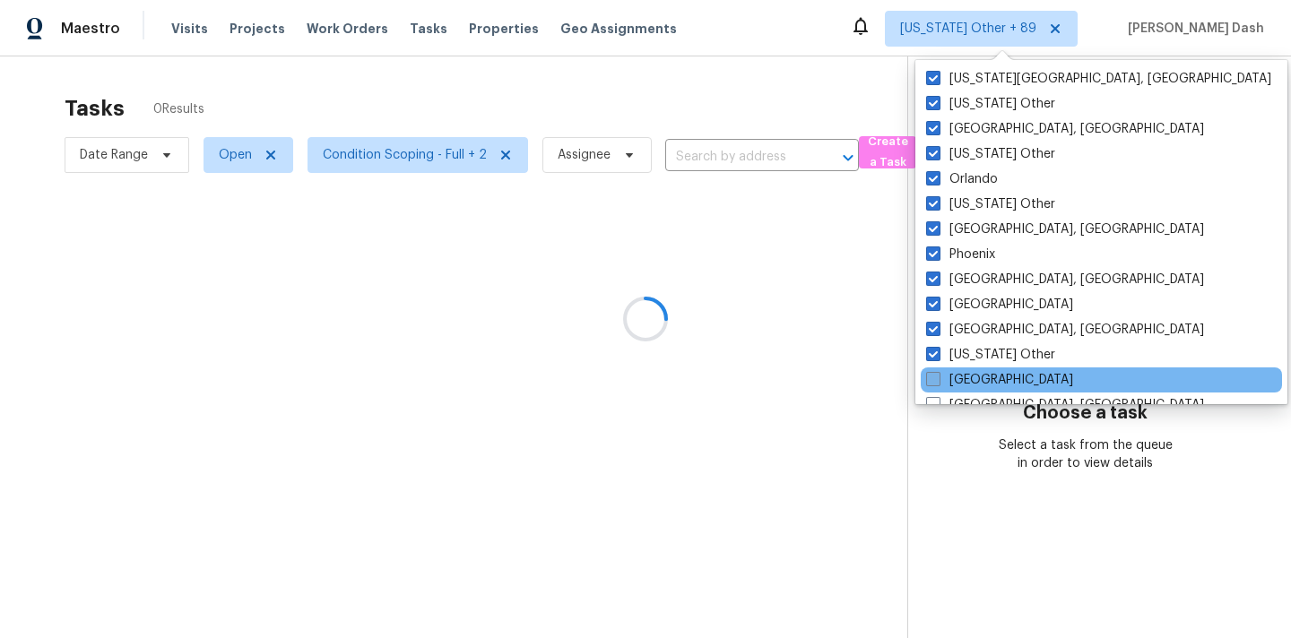
click at [937, 380] on span at bounding box center [933, 379] width 14 height 14
click at [937, 380] on input "Raleigh" at bounding box center [932, 377] width 12 height 12
checkbox input "true"
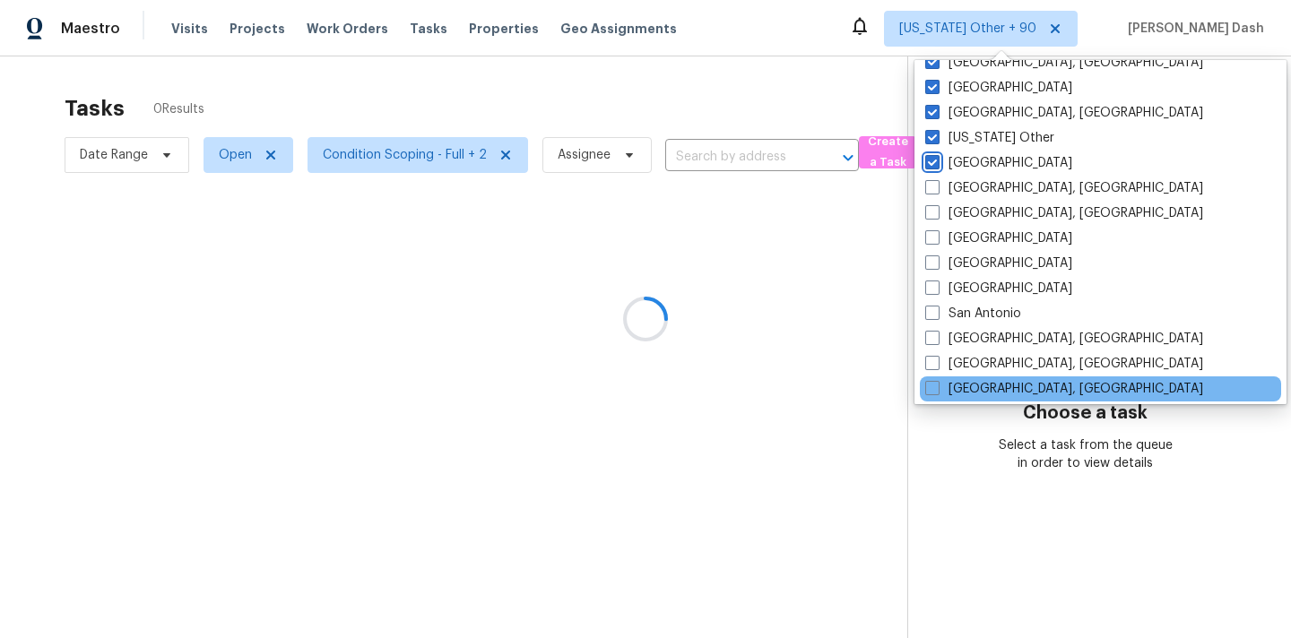
scroll to position [2195, 0]
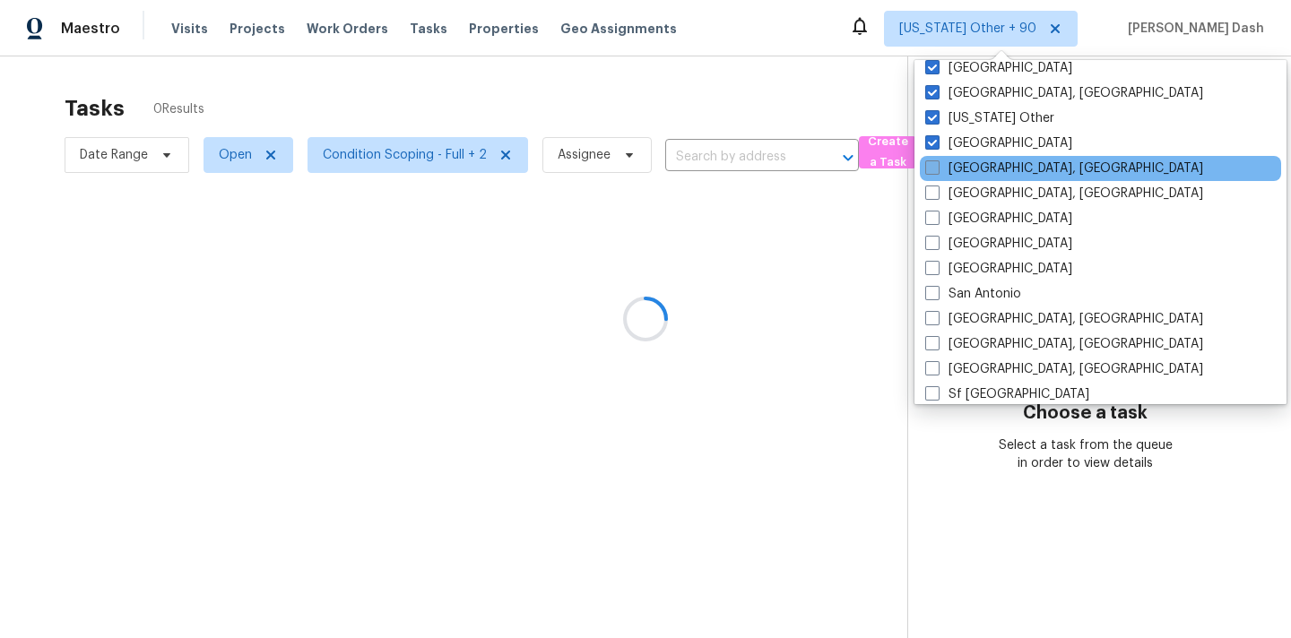
click at [937, 175] on label "Reno, NV" at bounding box center [1064, 169] width 278 height 18
click at [937, 171] on input "Reno, NV" at bounding box center [931, 166] width 12 height 12
checkbox input "true"
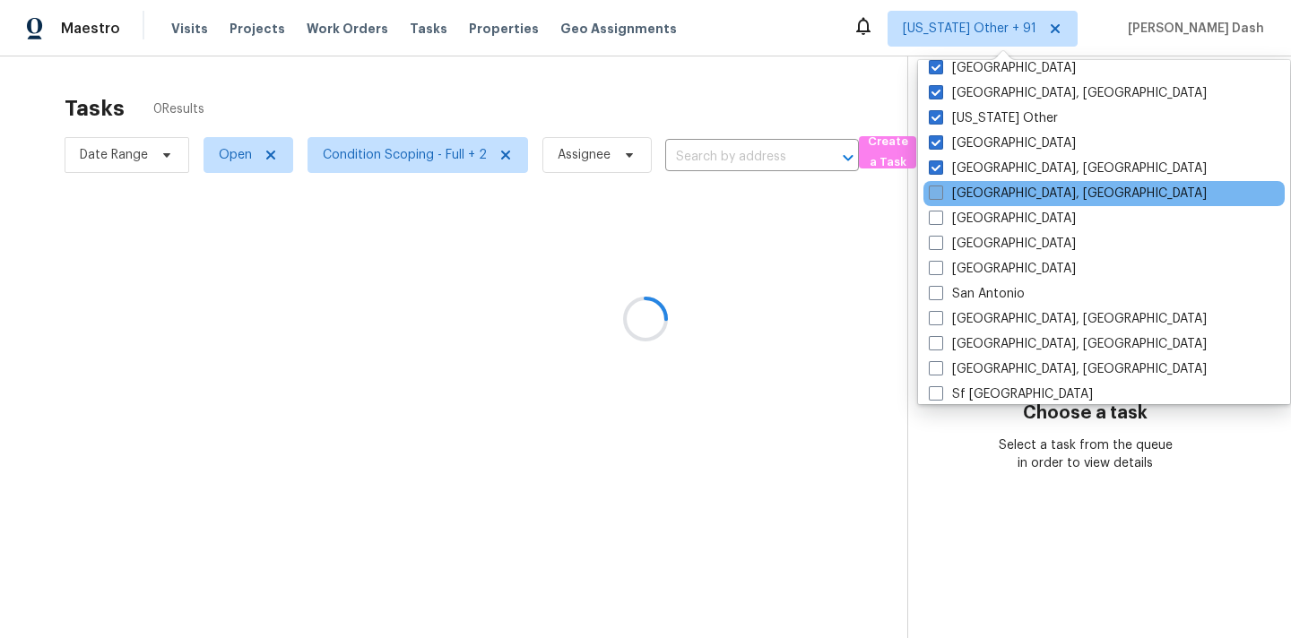
click at [937, 199] on span at bounding box center [936, 193] width 14 height 14
click at [937, 196] on input "Richmond, VA" at bounding box center [935, 191] width 12 height 12
checkbox input "true"
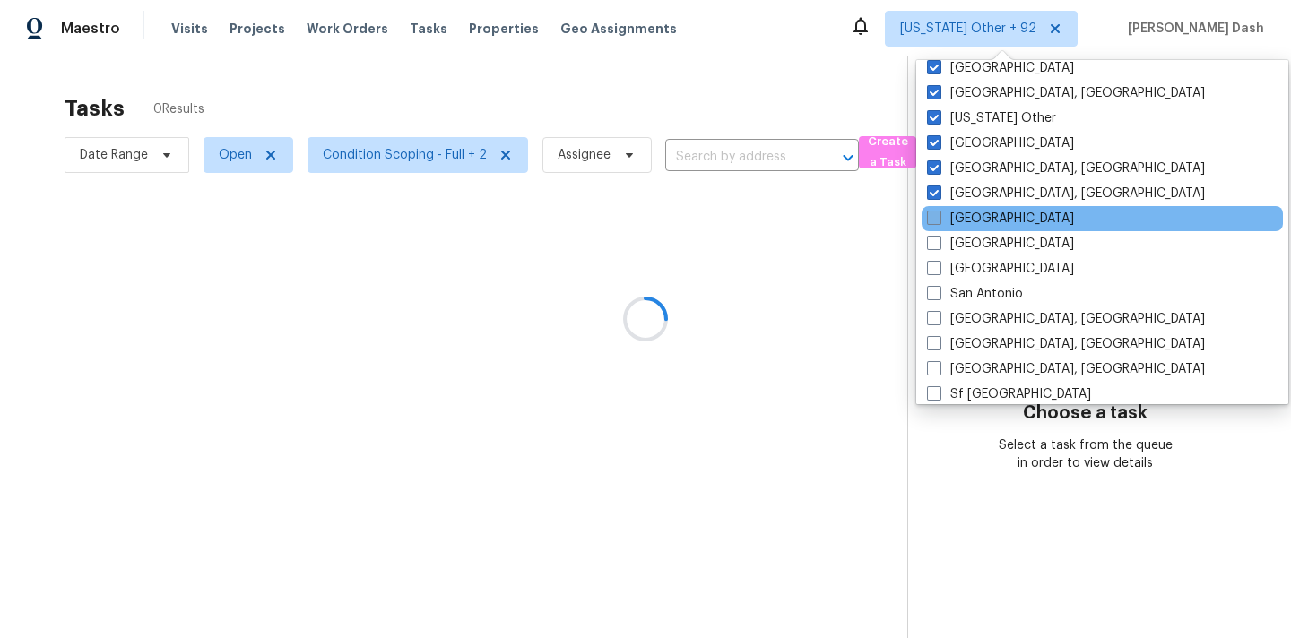
click at [937, 215] on span at bounding box center [934, 218] width 14 height 14
click at [937, 215] on input "Riverside" at bounding box center [933, 216] width 12 height 12
checkbox input "true"
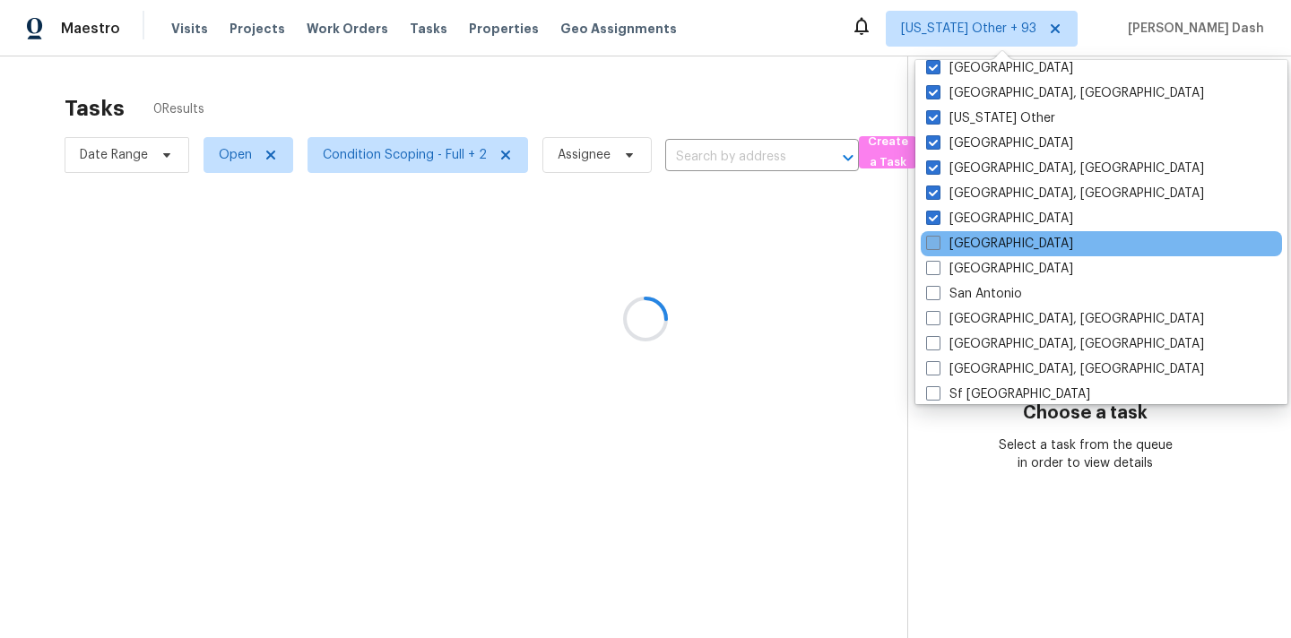
click at [937, 246] on span at bounding box center [933, 243] width 14 height 14
click at [937, 246] on input "Sacramento" at bounding box center [932, 241] width 12 height 12
checkbox input "true"
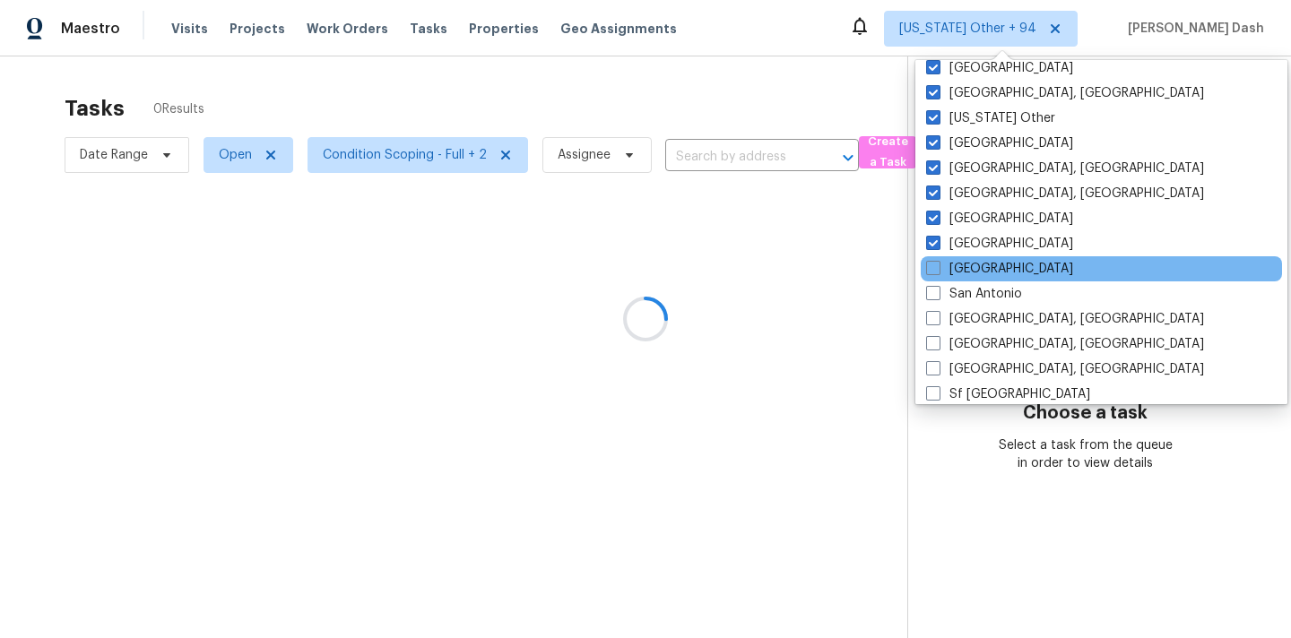
click at [937, 279] on div "Salt Lake City" at bounding box center [1101, 268] width 361 height 25
click at [935, 271] on span at bounding box center [933, 268] width 14 height 14
click at [935, 271] on input "Salt Lake City" at bounding box center [932, 266] width 12 height 12
checkbox input "true"
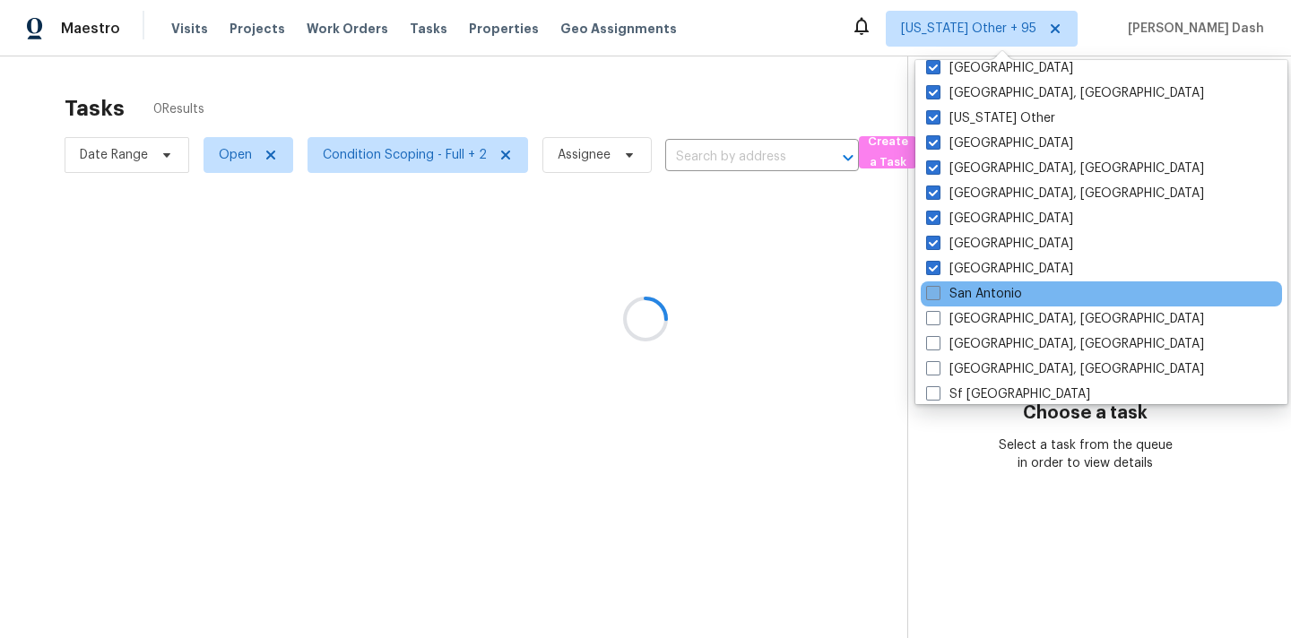
click at [935, 298] on span at bounding box center [933, 293] width 14 height 14
click at [935, 297] on input "San Antonio" at bounding box center [932, 291] width 12 height 12
checkbox input "true"
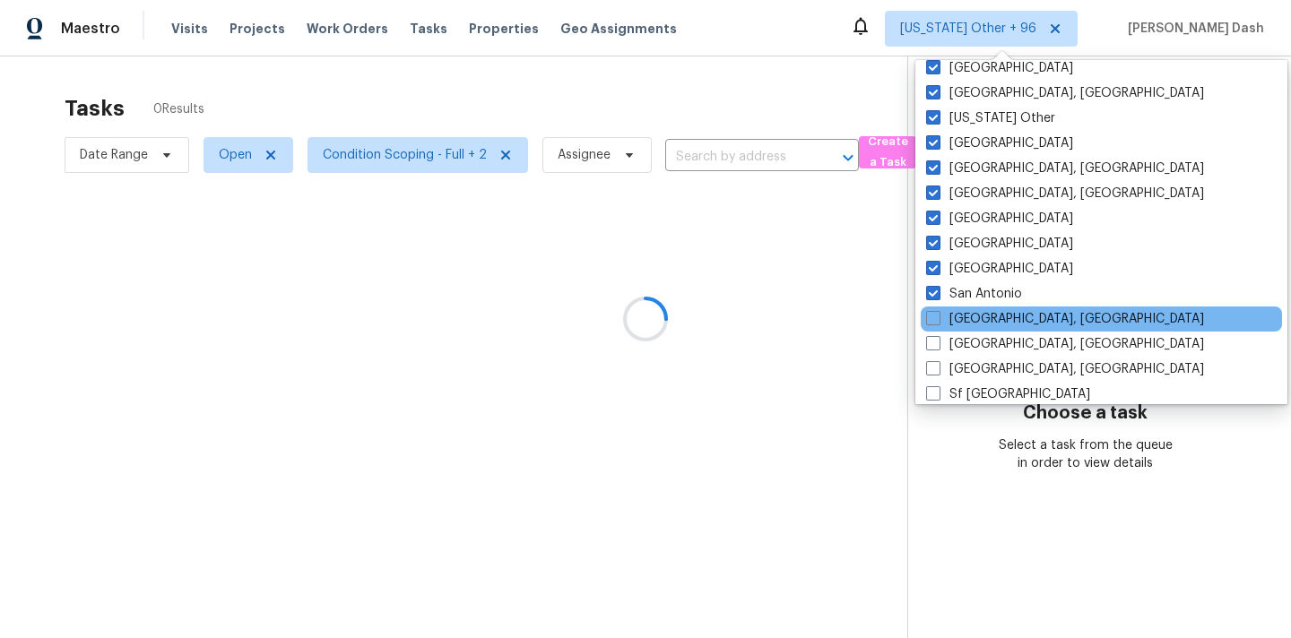
click at [935, 329] on div "San Diego, CA" at bounding box center [1101, 319] width 361 height 25
click at [935, 307] on div "San Diego, CA" at bounding box center [1101, 319] width 361 height 25
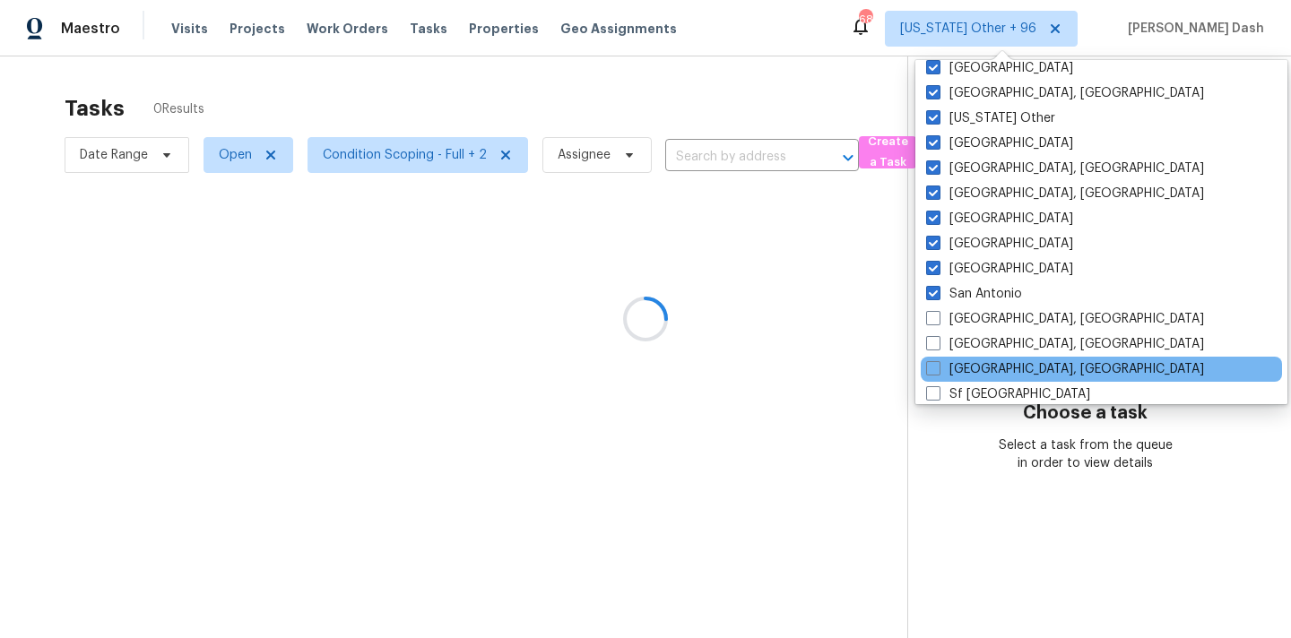
click at [935, 359] on div "Seattle, WA" at bounding box center [1101, 369] width 361 height 25
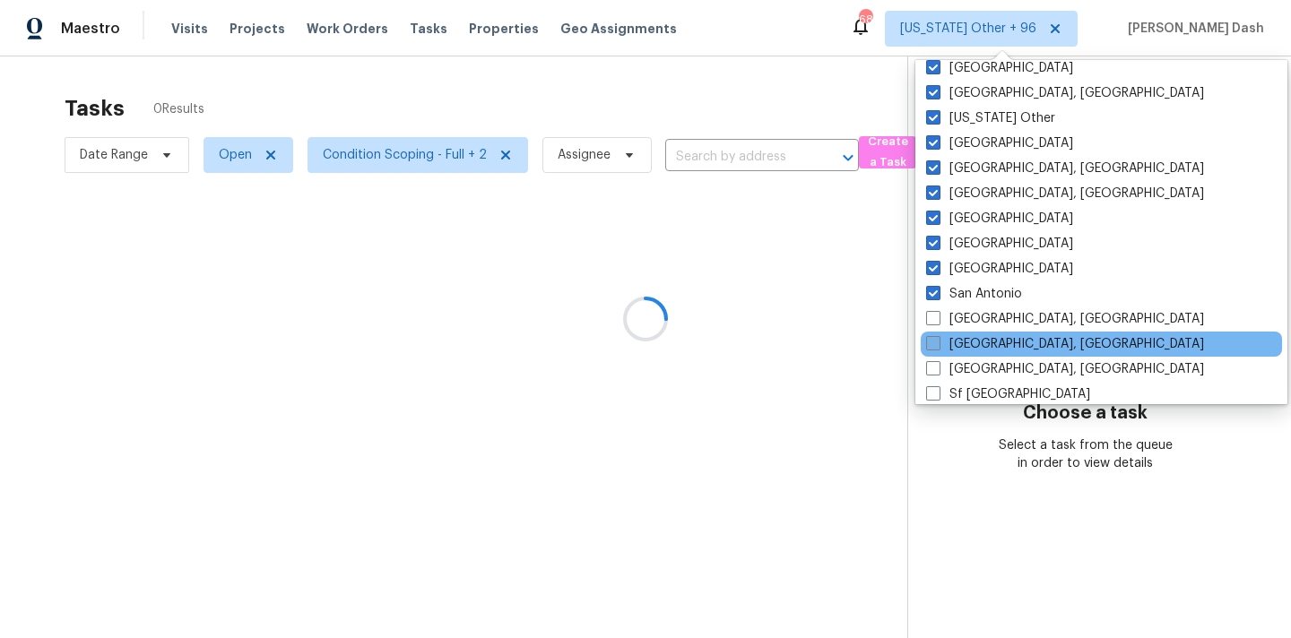
click at [935, 338] on span at bounding box center [933, 343] width 14 height 14
click at [935, 338] on input "Savannah, GA" at bounding box center [932, 341] width 12 height 12
checkbox input "true"
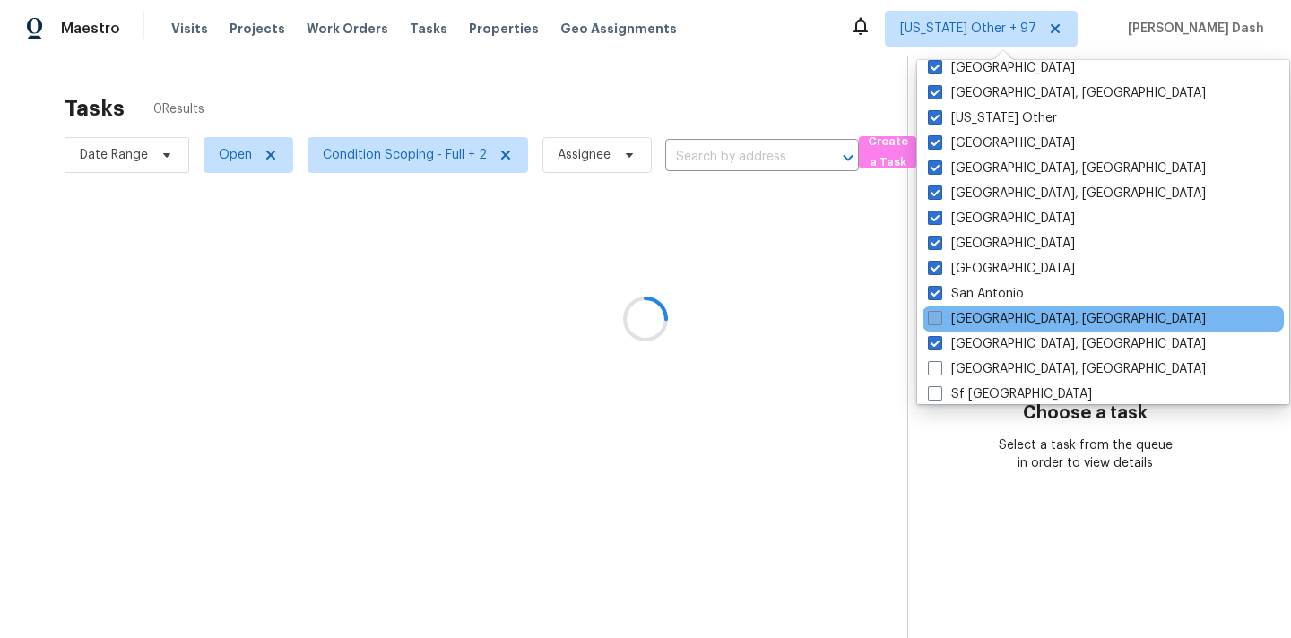
click at [935, 324] on span at bounding box center [935, 318] width 14 height 14
click at [935, 322] on input "San Diego, CA" at bounding box center [934, 316] width 12 height 12
checkbox input "true"
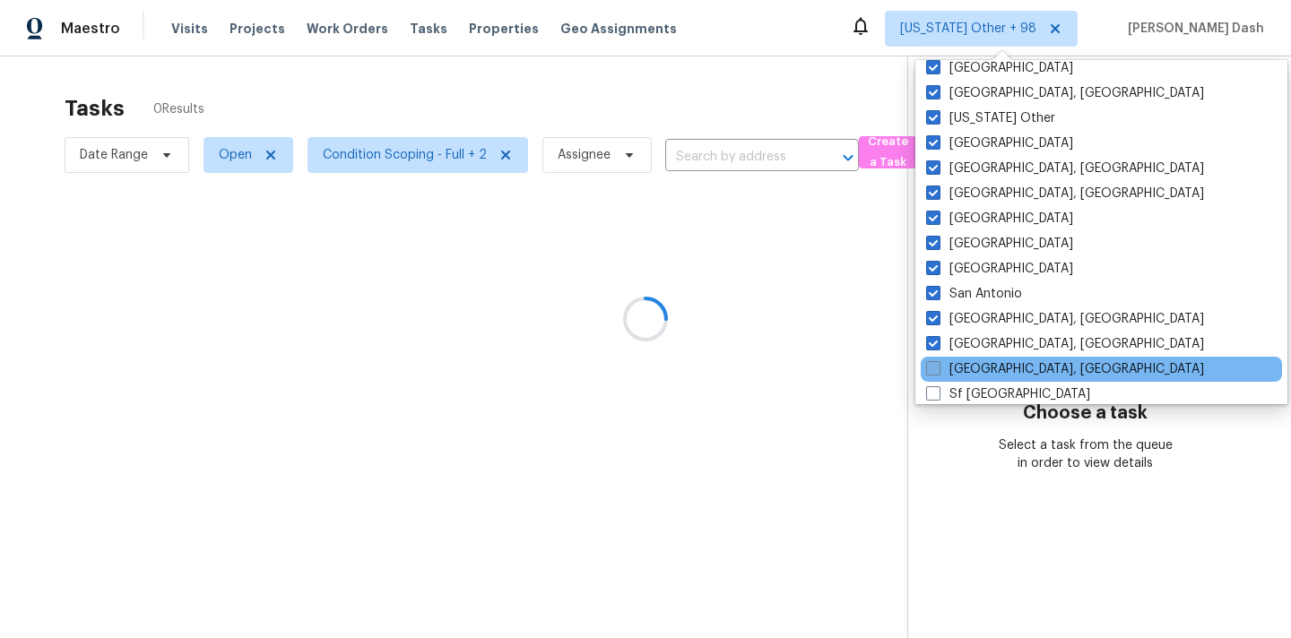
click at [935, 372] on span at bounding box center [933, 368] width 14 height 14
click at [935, 372] on input "Seattle, WA" at bounding box center [932, 366] width 12 height 12
checkbox input "true"
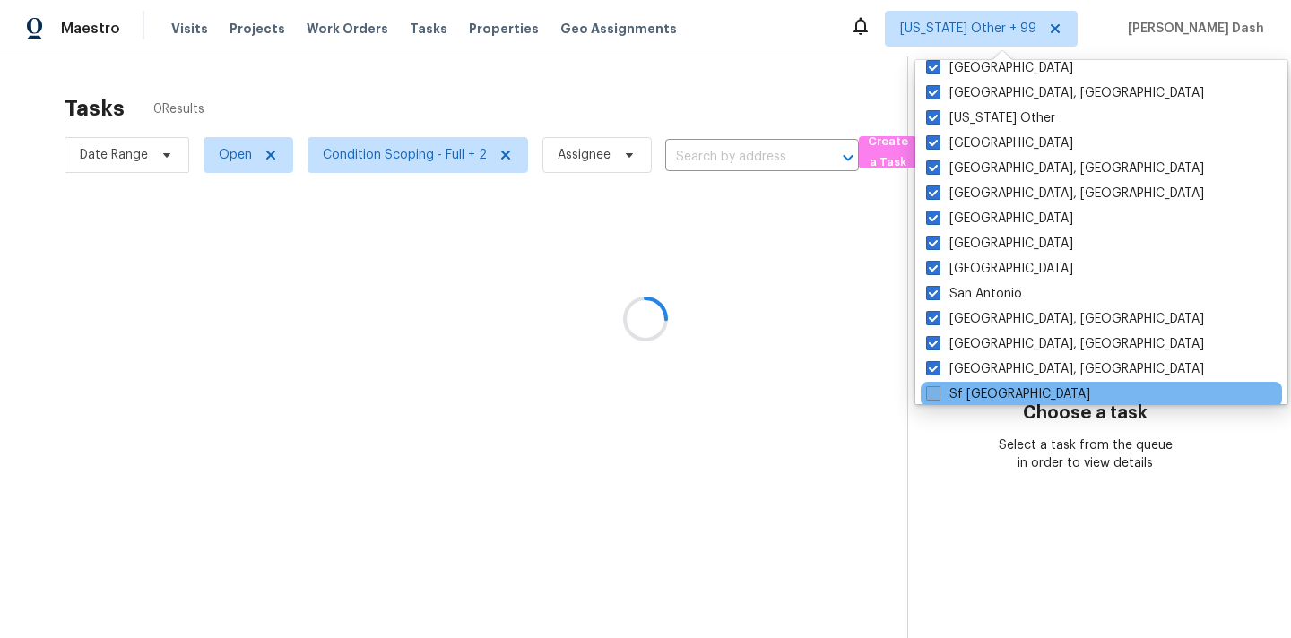
click at [937, 400] on span at bounding box center [933, 393] width 14 height 14
click at [937, 397] on input "Sf Bay Area" at bounding box center [932, 391] width 12 height 12
checkbox input "true"
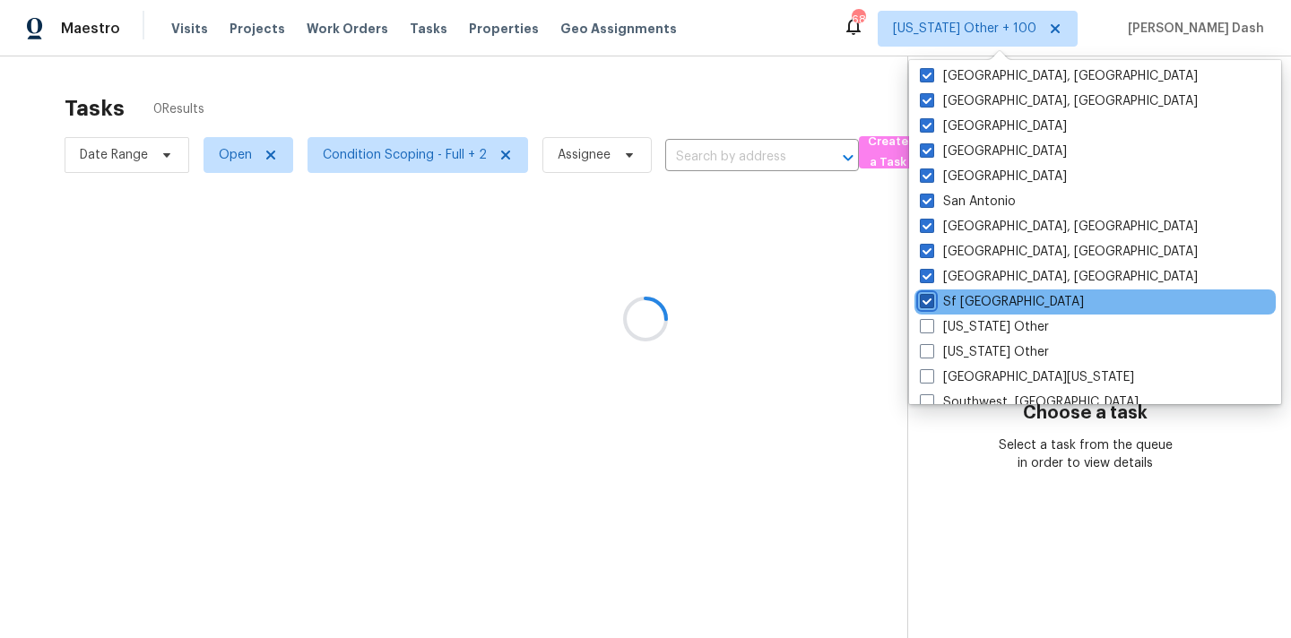
scroll to position [2420, 0]
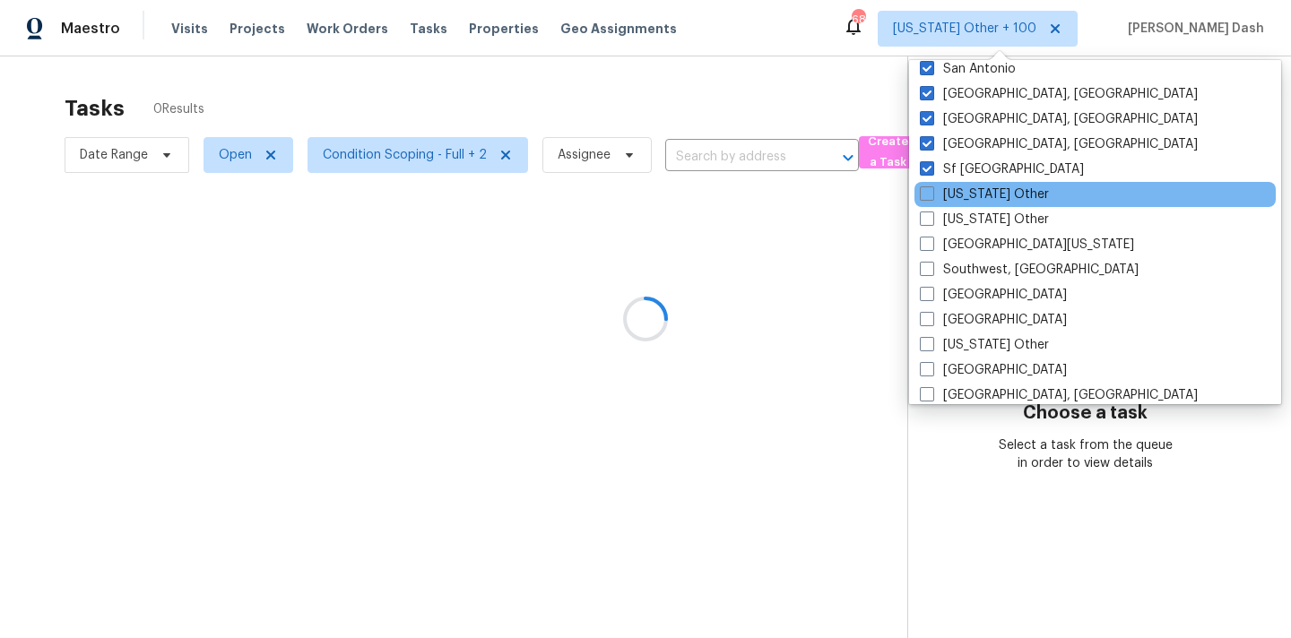
click at [926, 203] on div "South Carolina Other" at bounding box center [1094, 194] width 361 height 25
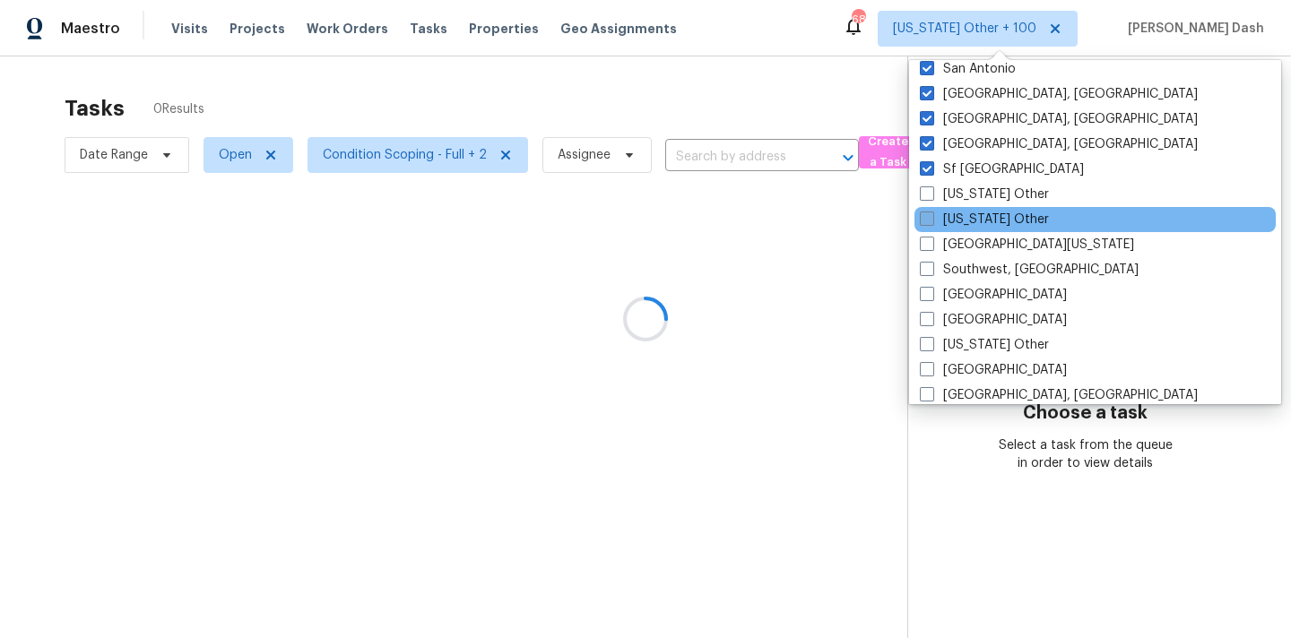
click at [926, 211] on label "South Dakota Other" at bounding box center [984, 220] width 129 height 18
click at [926, 211] on input "South Dakota Other" at bounding box center [926, 217] width 12 height 12
checkbox input "true"
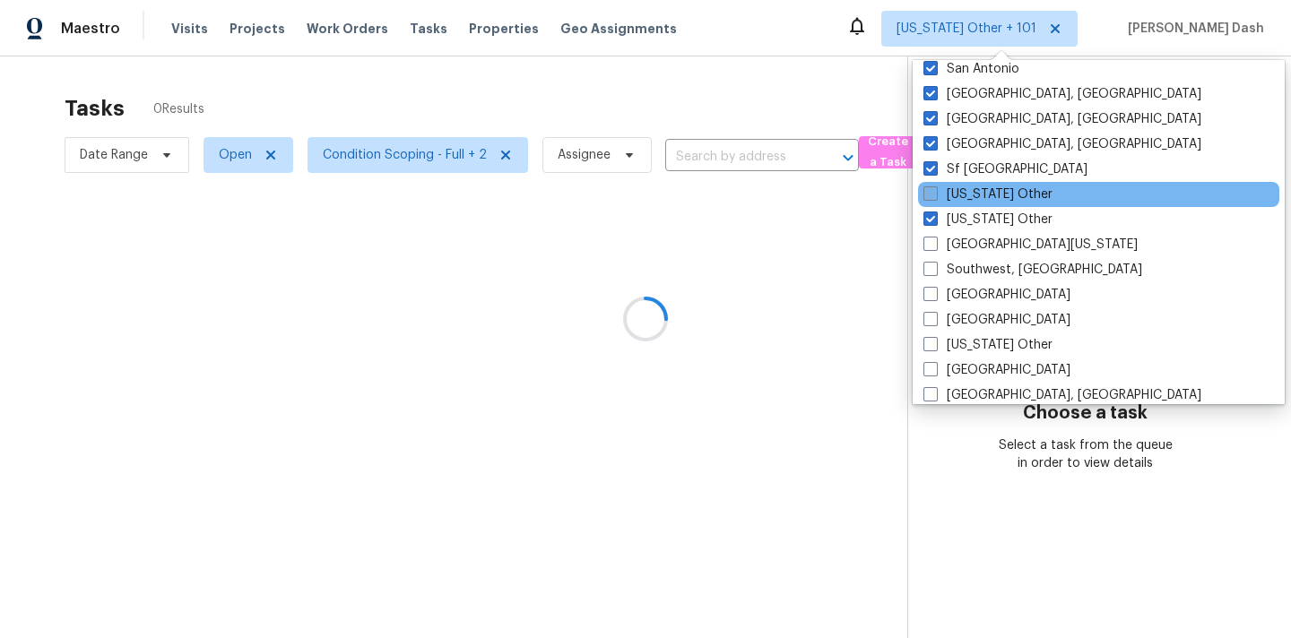
click at [926, 195] on span at bounding box center [930, 193] width 14 height 14
click at [926, 195] on input "South Carolina Other" at bounding box center [929, 192] width 12 height 12
checkbox input "true"
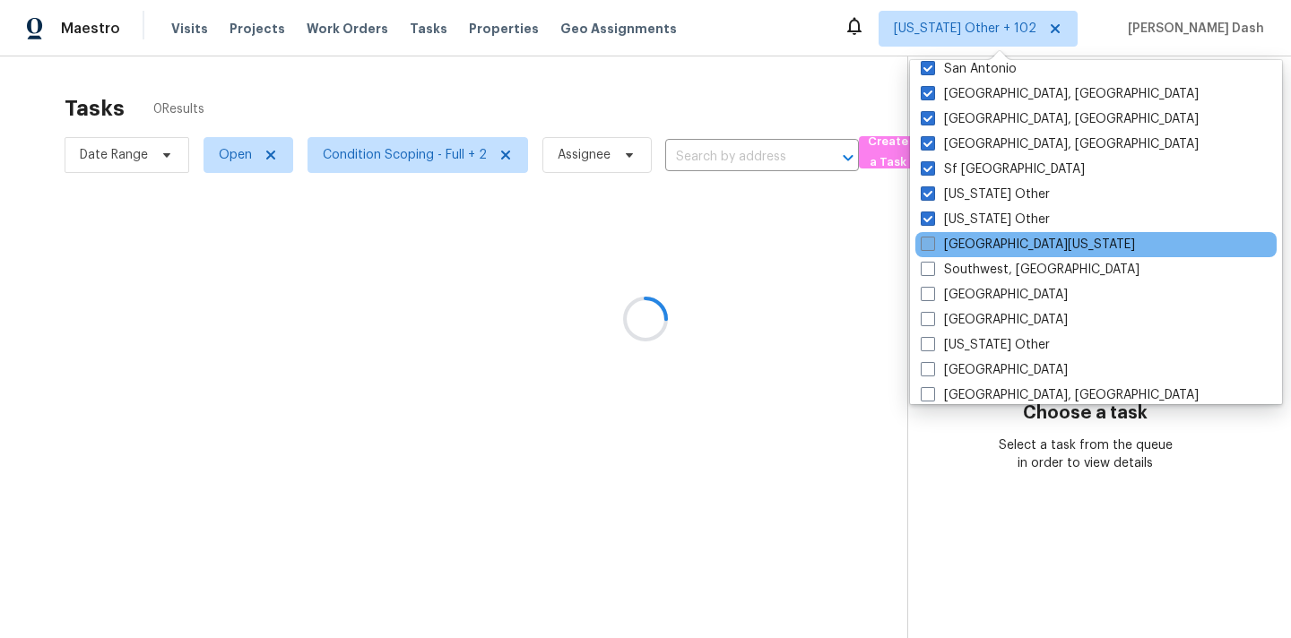
click at [926, 243] on span at bounding box center [928, 244] width 14 height 14
click at [926, 243] on input "South Texas" at bounding box center [927, 242] width 12 height 12
checkbox input "true"
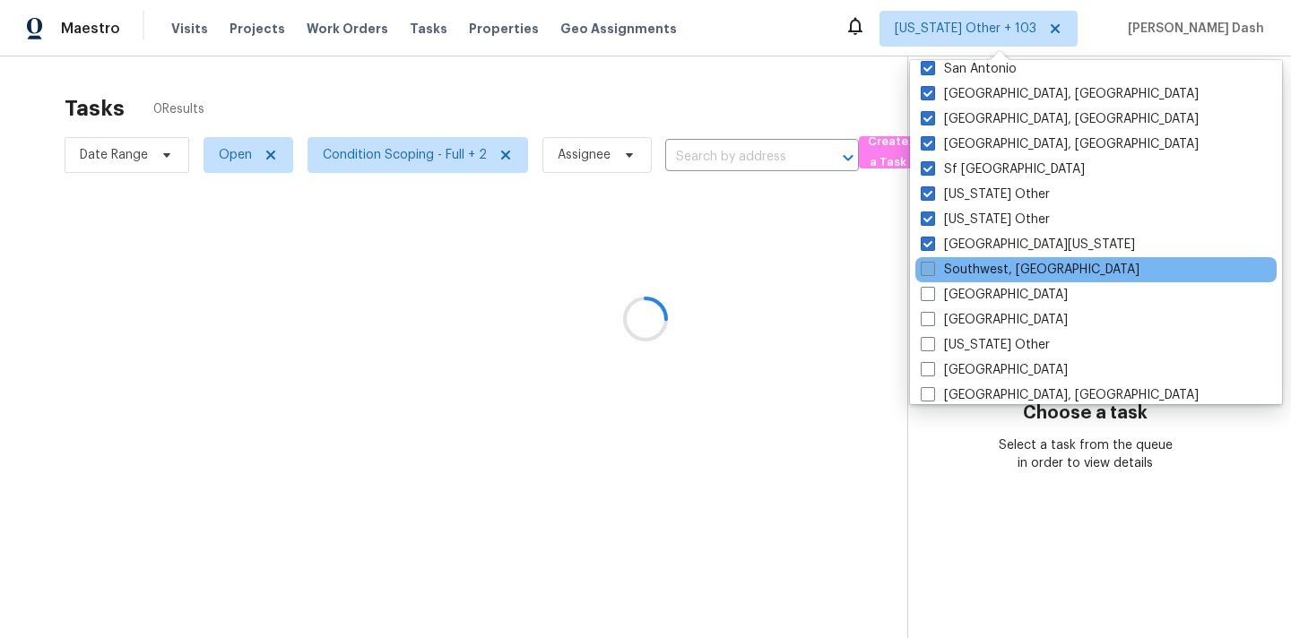
click at [926, 267] on span at bounding box center [928, 269] width 14 height 14
click at [926, 267] on input "Southwest, FL" at bounding box center [927, 267] width 12 height 12
checkbox input "true"
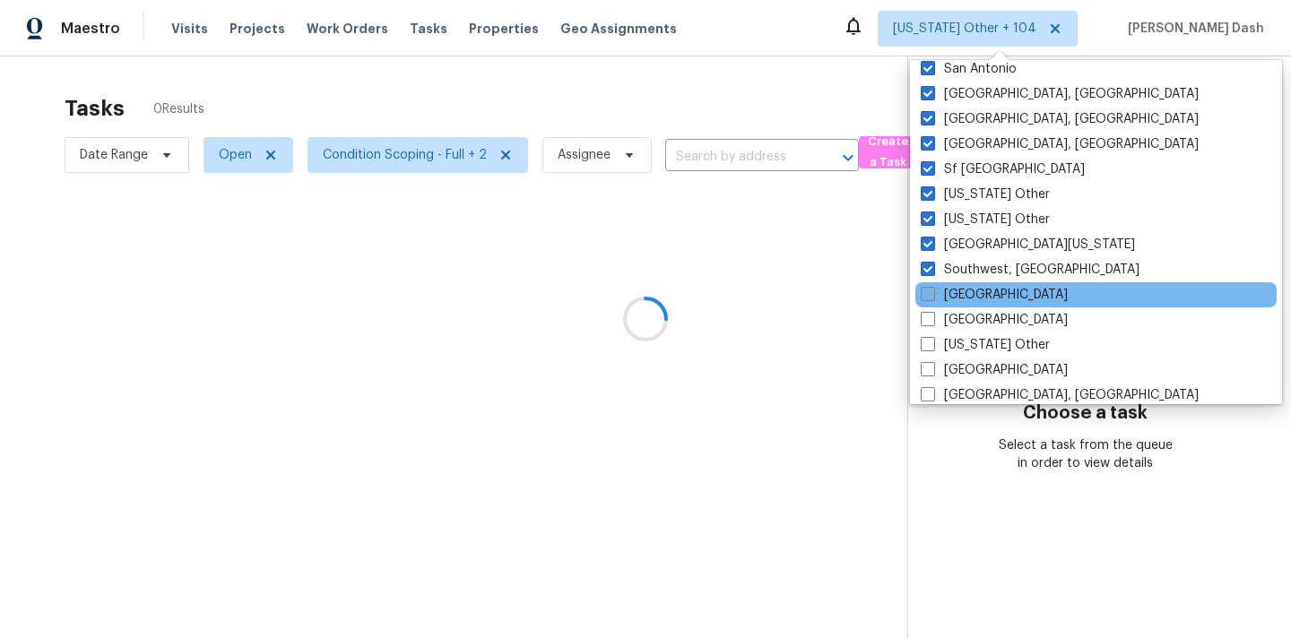
click at [926, 295] on span at bounding box center [928, 294] width 14 height 14
click at [926, 295] on input "St Louis" at bounding box center [927, 292] width 12 height 12
checkbox input "true"
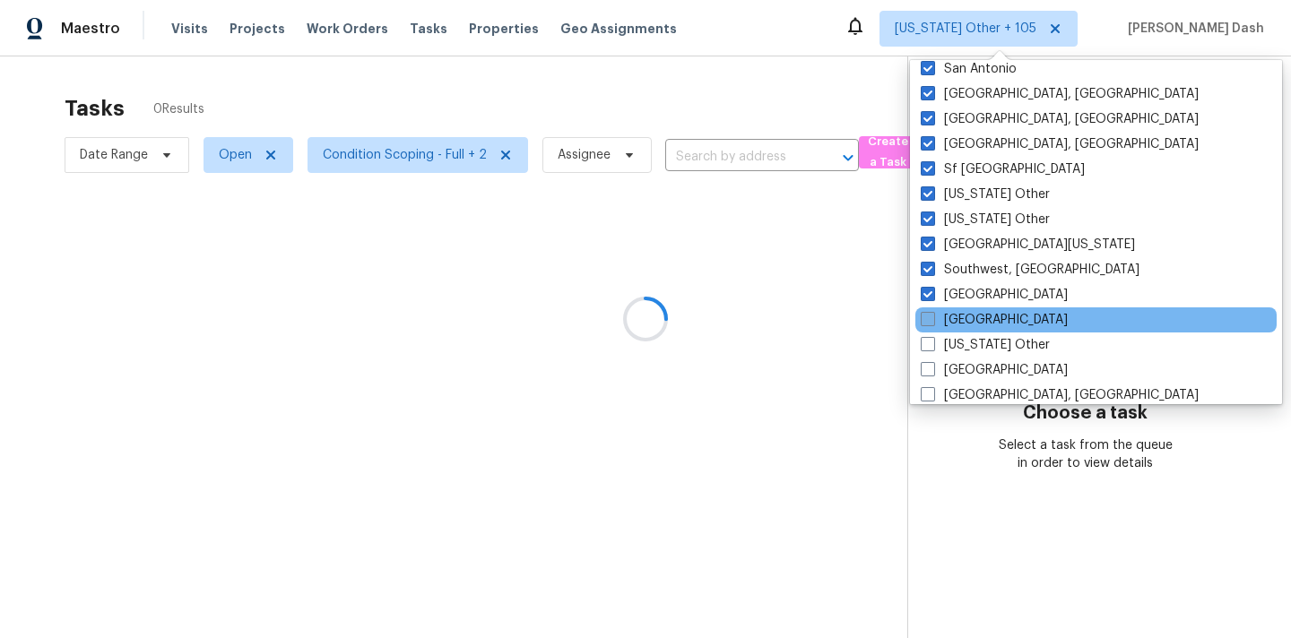
click at [926, 315] on span at bounding box center [928, 319] width 14 height 14
click at [926, 315] on input "Tampa" at bounding box center [927, 317] width 12 height 12
checkbox input "true"
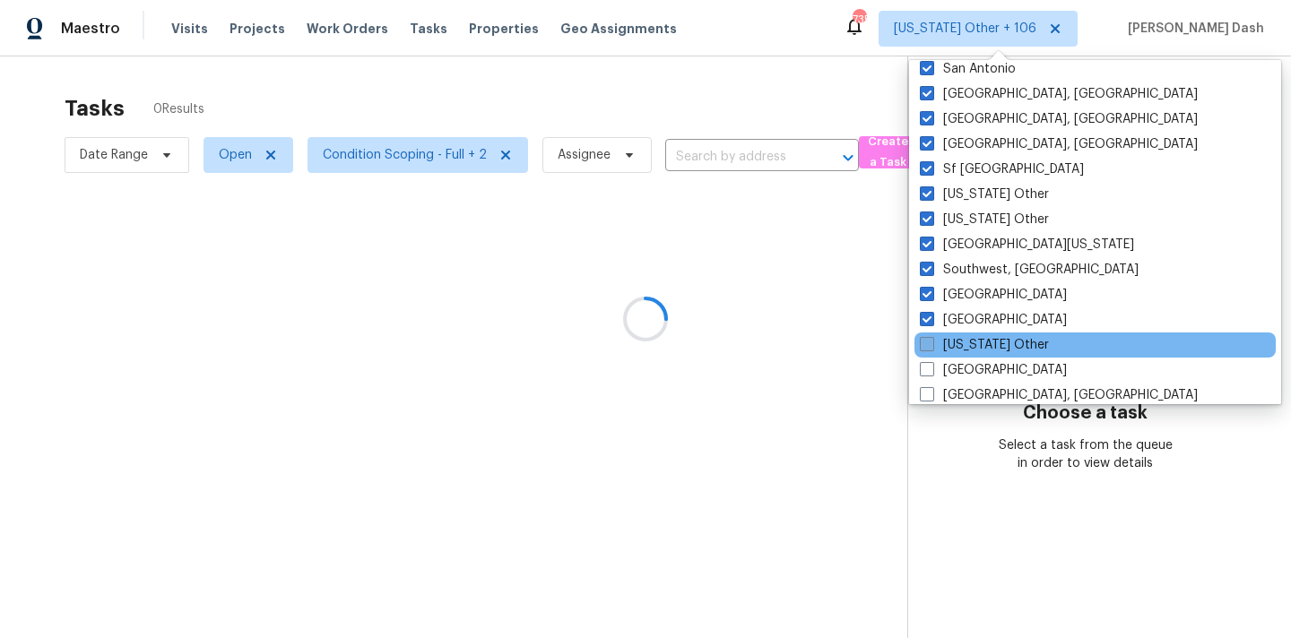
click at [927, 339] on span at bounding box center [927, 344] width 14 height 14
click at [927, 339] on input "Tennessee Other" at bounding box center [926, 342] width 12 height 12
checkbox input "true"
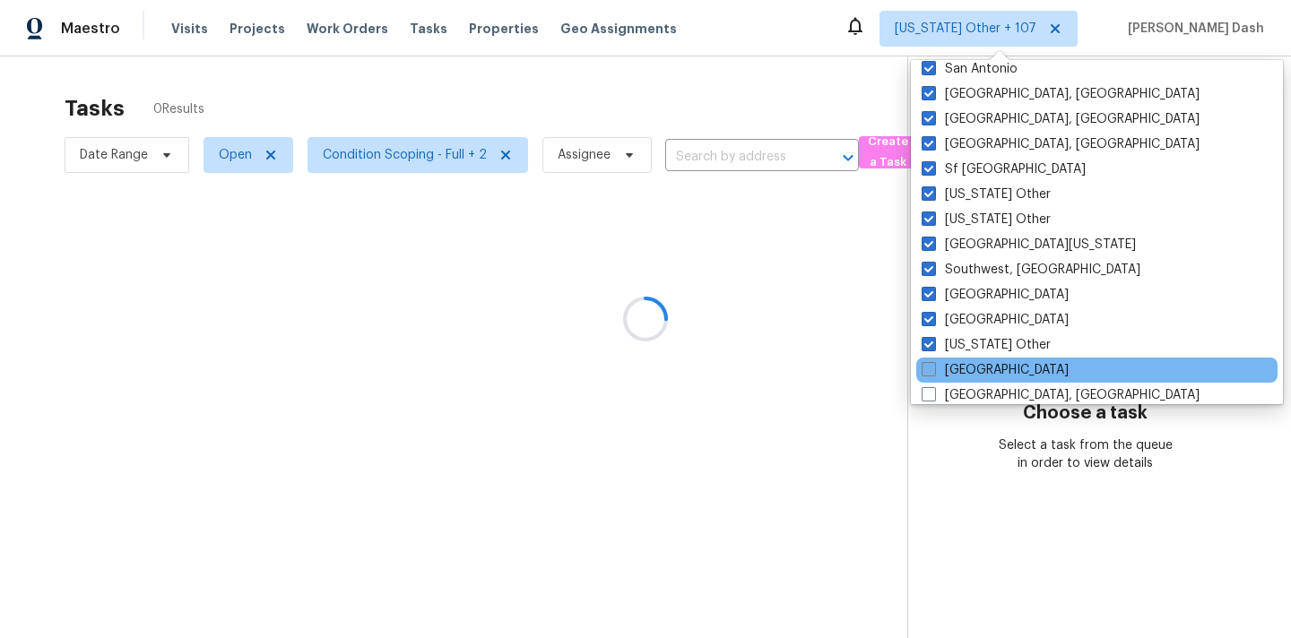
click at [927, 362] on span at bounding box center [928, 369] width 14 height 14
click at [927, 362] on input "Tucson" at bounding box center [927, 367] width 12 height 12
checkbox input "true"
click at [927, 379] on div "Tucson" at bounding box center [1095, 370] width 361 height 25
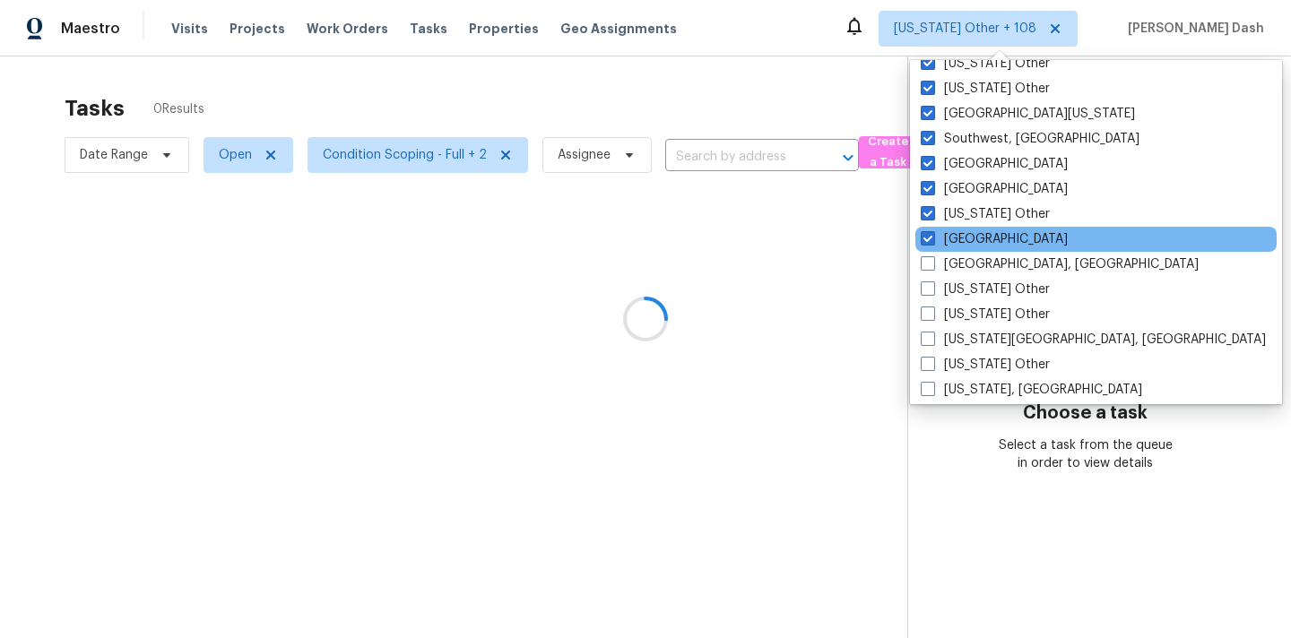
scroll to position [2582, 0]
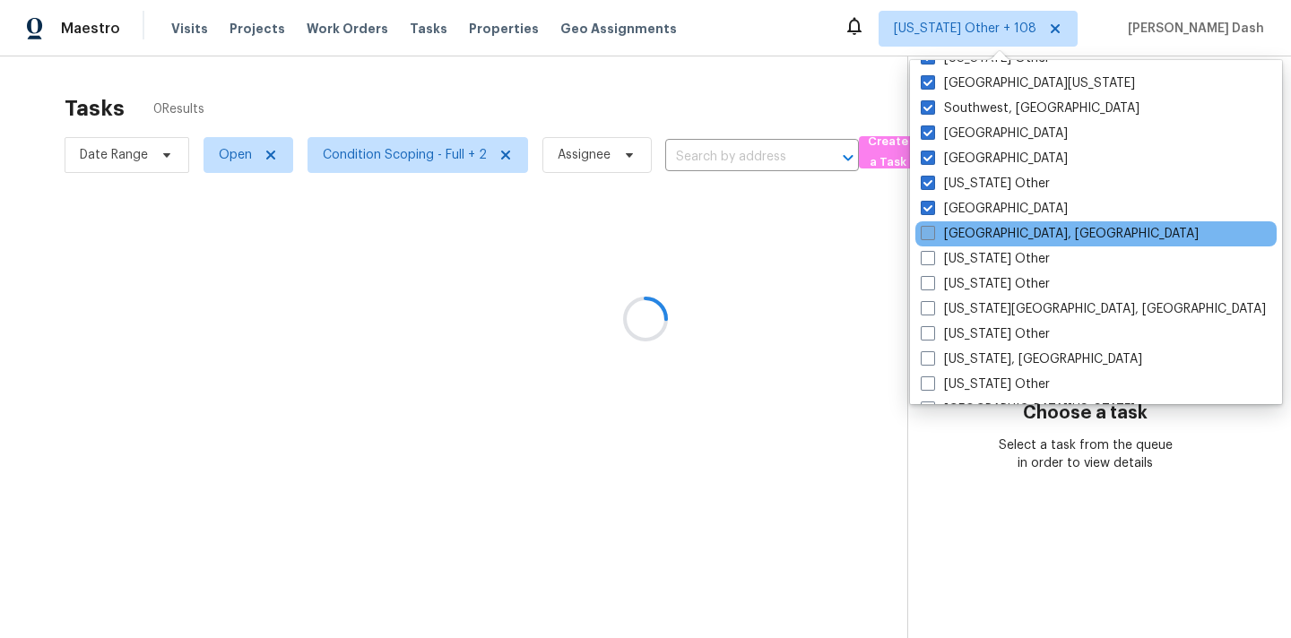
click at [932, 225] on label "Tulsa, OK" at bounding box center [1060, 234] width 278 height 18
click at [932, 225] on input "Tulsa, OK" at bounding box center [927, 231] width 12 height 12
checkbox input "true"
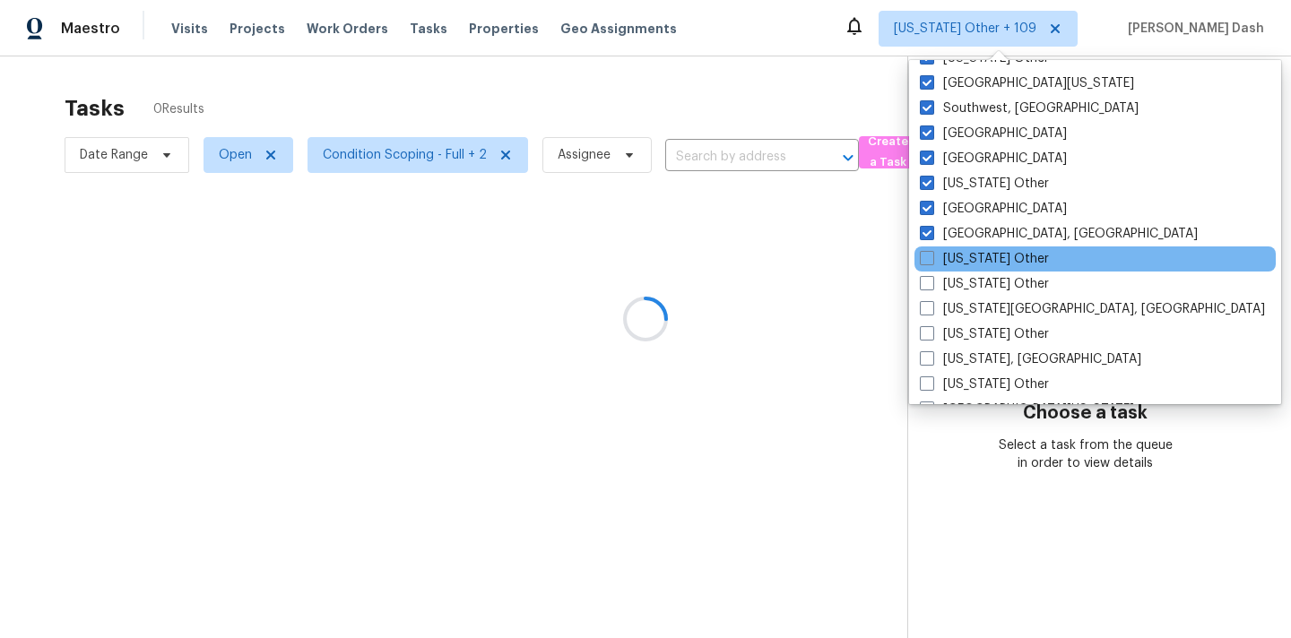
click at [930, 247] on div "Utah Other" at bounding box center [1094, 259] width 361 height 25
click at [930, 262] on span at bounding box center [927, 258] width 14 height 14
click at [930, 262] on input "Utah Other" at bounding box center [926, 256] width 12 height 12
checkbox input "true"
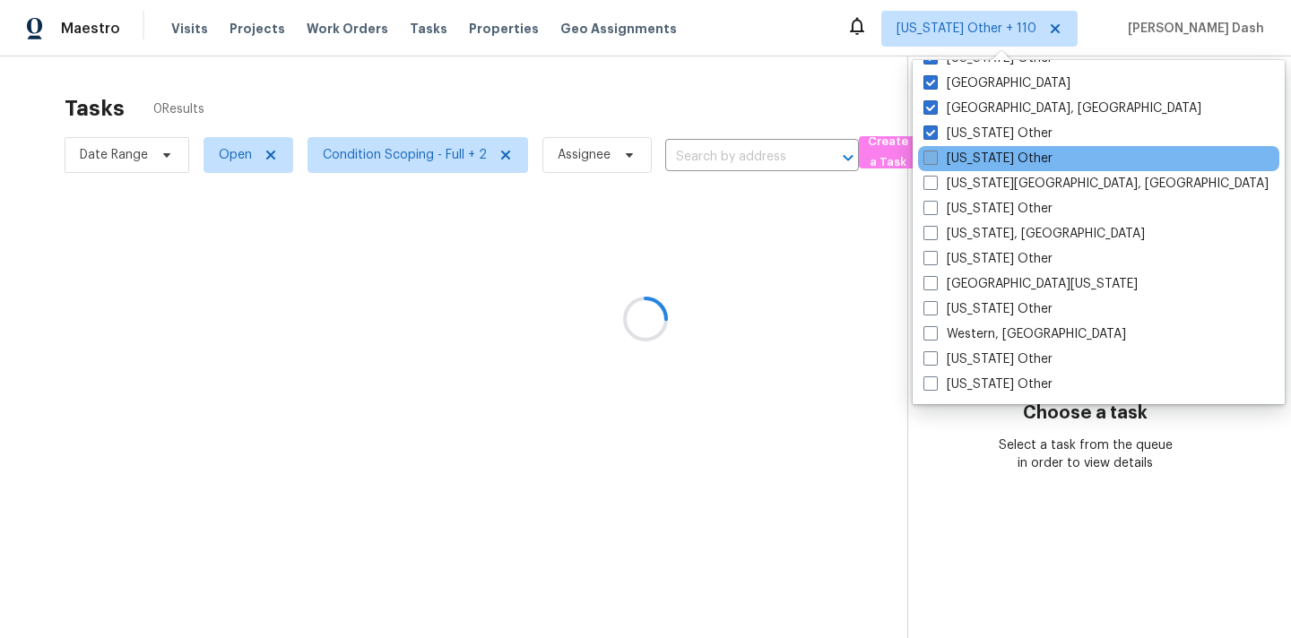
click at [935, 161] on span at bounding box center [930, 158] width 14 height 14
click at [935, 161] on input "Vermont Other" at bounding box center [929, 156] width 12 height 12
checkbox input "true"
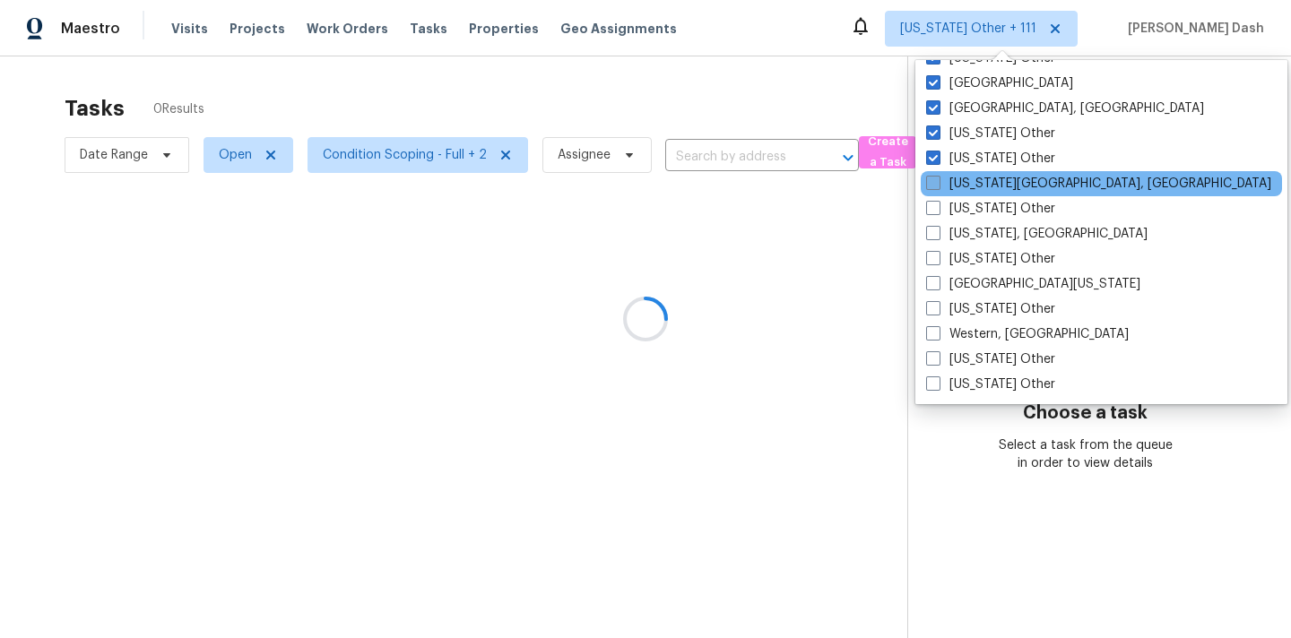
click at [935, 186] on span at bounding box center [933, 183] width 14 height 14
click at [935, 186] on input "Virginia Beach, VA" at bounding box center [932, 181] width 12 height 12
checkbox input "true"
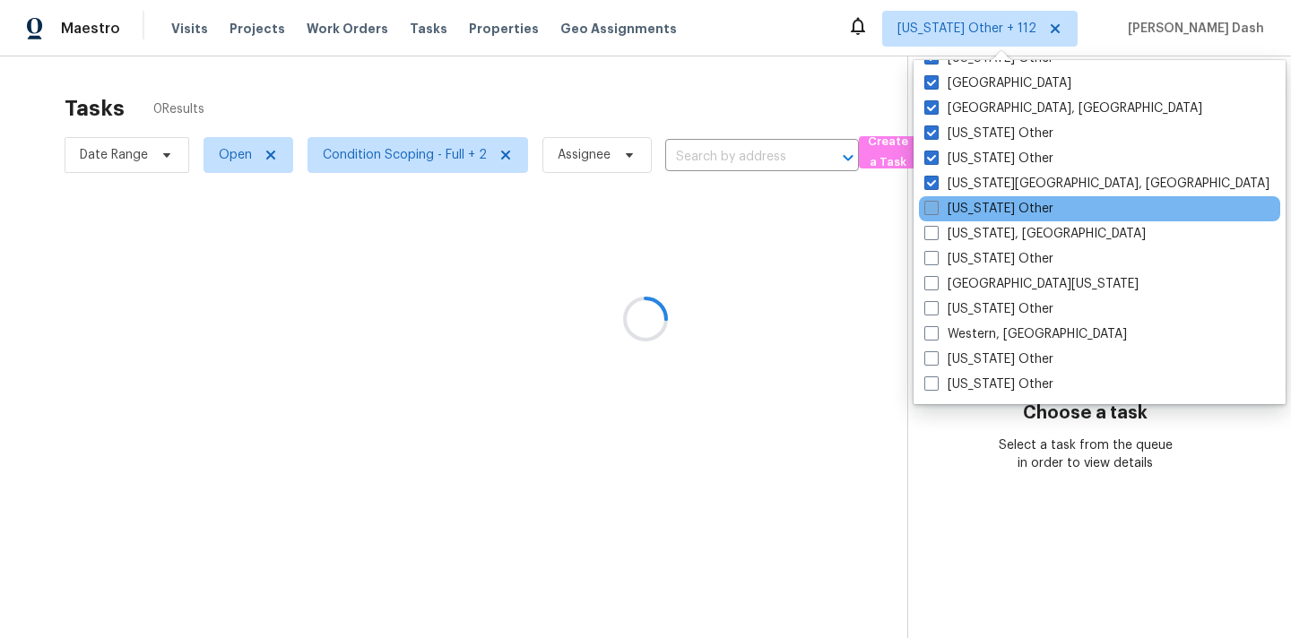
click at [935, 208] on span at bounding box center [931, 208] width 14 height 14
click at [935, 208] on input "Virginia Other" at bounding box center [930, 206] width 12 height 12
checkbox input "true"
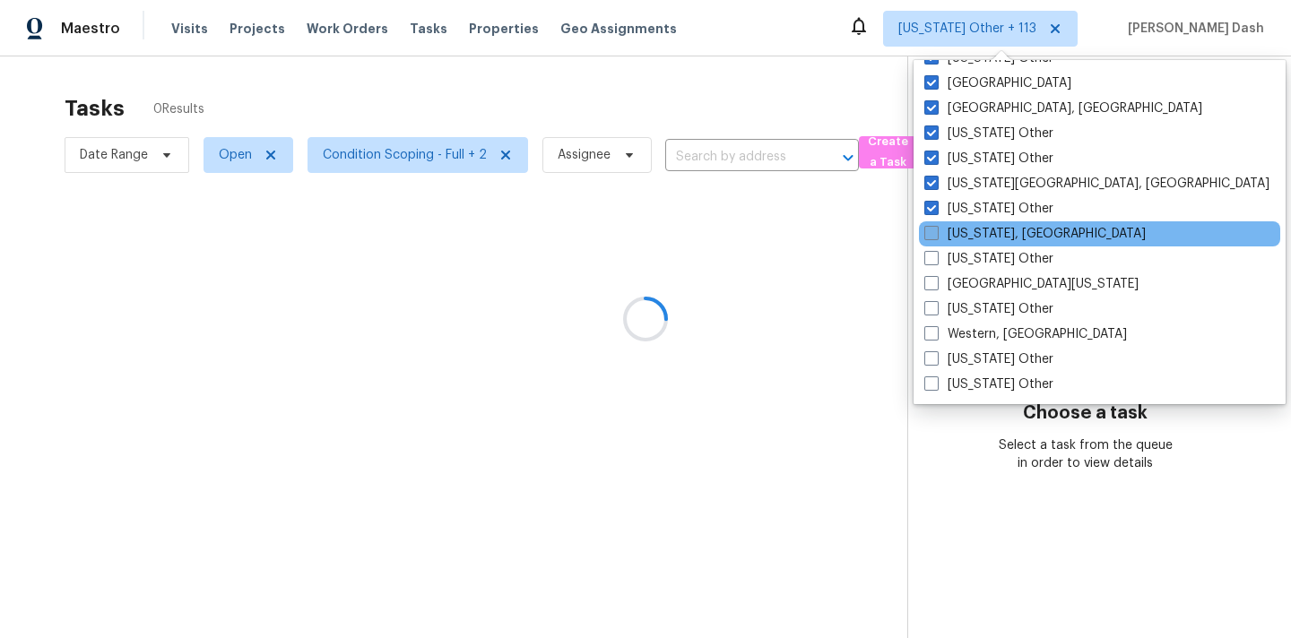
click at [935, 237] on span at bounding box center [931, 233] width 14 height 14
click at [935, 237] on input "Washington, DC" at bounding box center [930, 231] width 12 height 12
checkbox input "true"
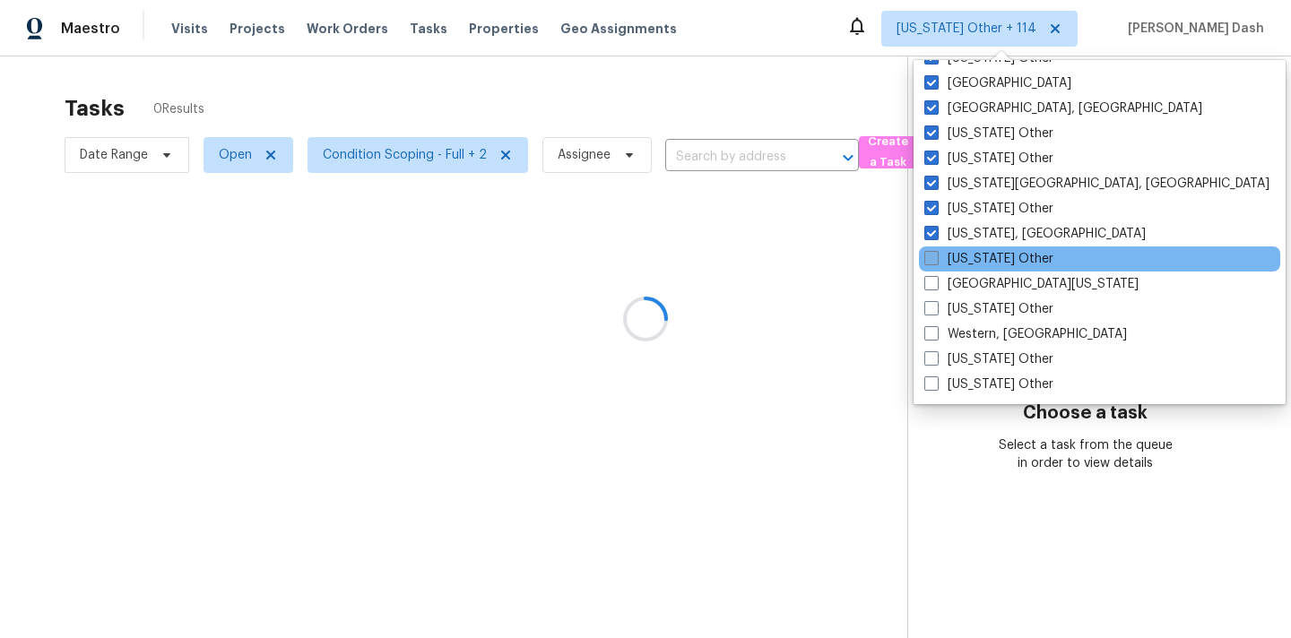
click at [935, 265] on span at bounding box center [931, 258] width 14 height 14
click at [935, 262] on input "Washington Other" at bounding box center [930, 256] width 12 height 12
checkbox input "true"
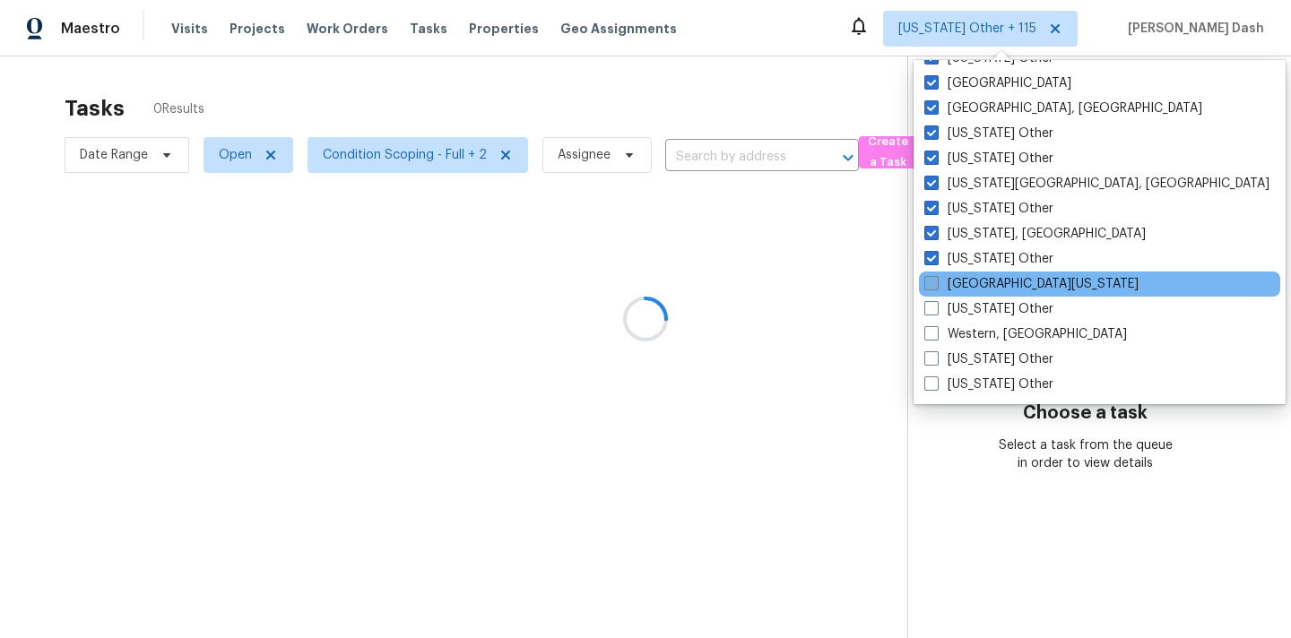
click at [932, 287] on span at bounding box center [931, 283] width 14 height 14
click at [932, 287] on input "West Texas" at bounding box center [930, 281] width 12 height 12
checkbox input "true"
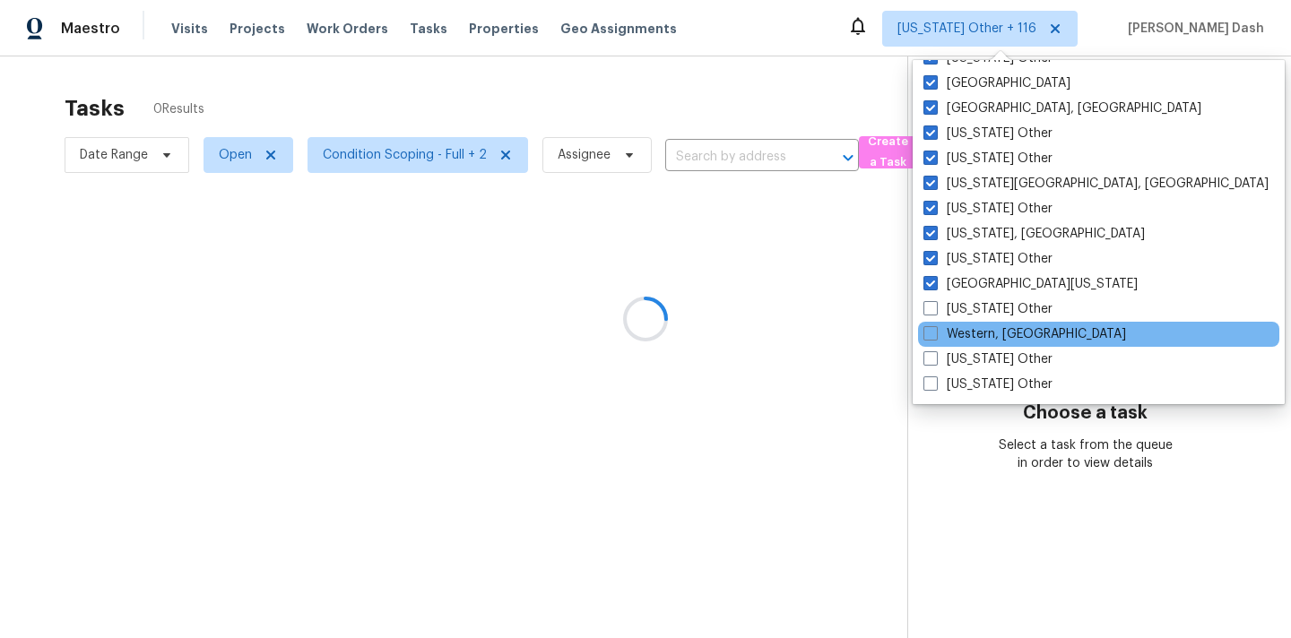
click at [932, 324] on div "Western, NY" at bounding box center [1098, 334] width 361 height 25
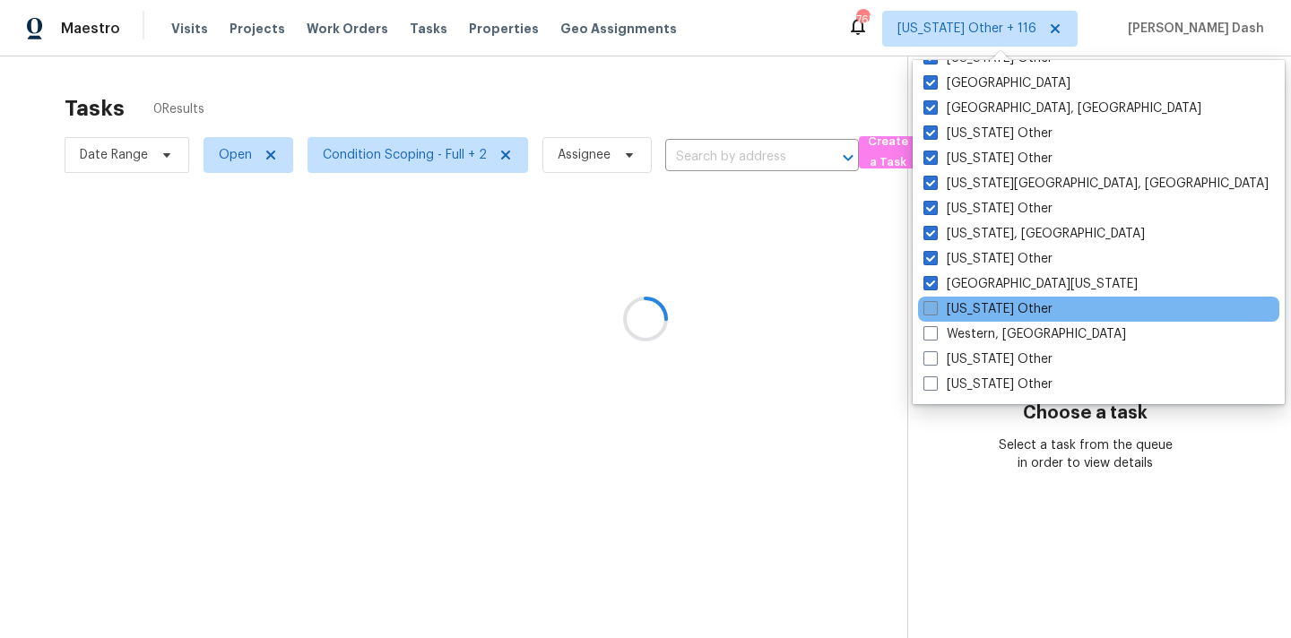
click at [933, 311] on span at bounding box center [930, 308] width 14 height 14
click at [933, 311] on input "West Virginia Other" at bounding box center [929, 306] width 12 height 12
checkbox input "true"
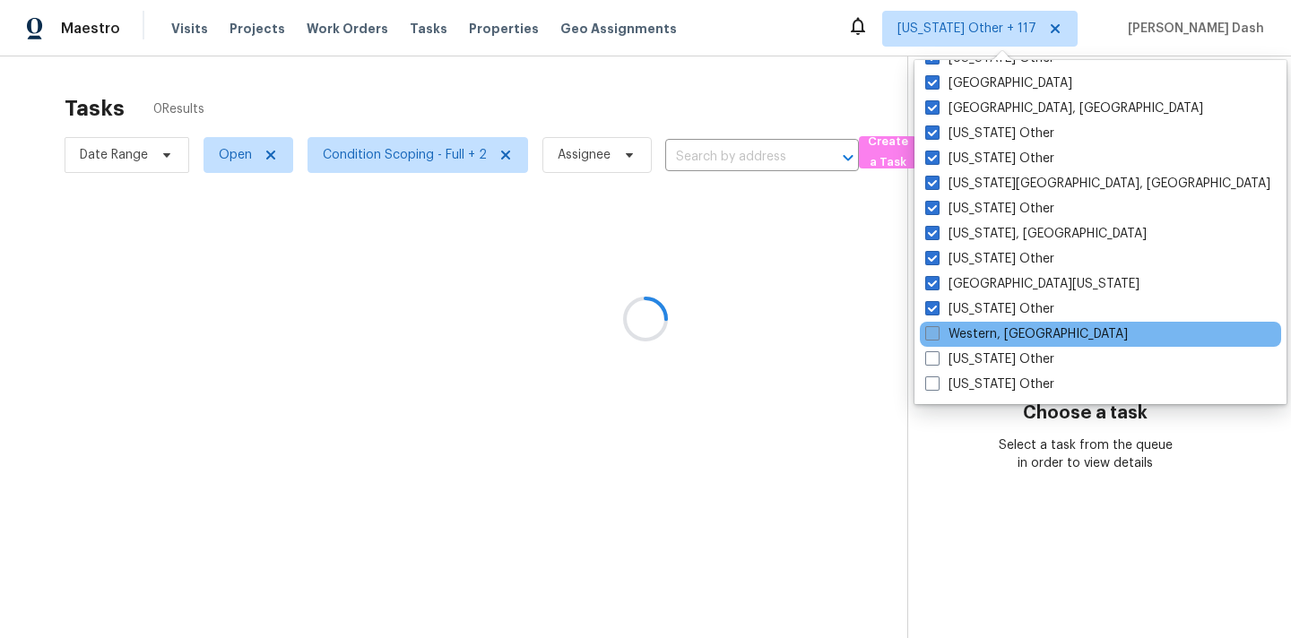
click at [933, 334] on span at bounding box center [932, 333] width 14 height 14
click at [933, 334] on input "Western, NY" at bounding box center [931, 331] width 12 height 12
checkbox input "true"
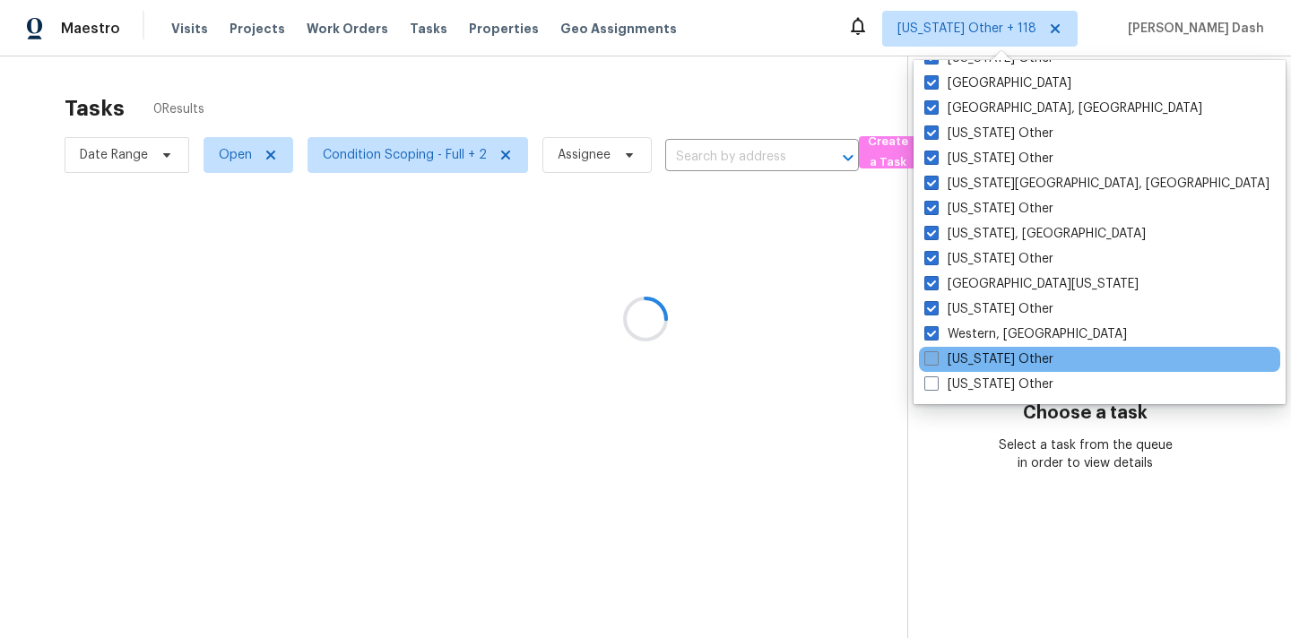
click at [933, 356] on span at bounding box center [931, 358] width 14 height 14
click at [933, 356] on input "Wisconsin Other" at bounding box center [930, 356] width 12 height 12
checkbox input "true"
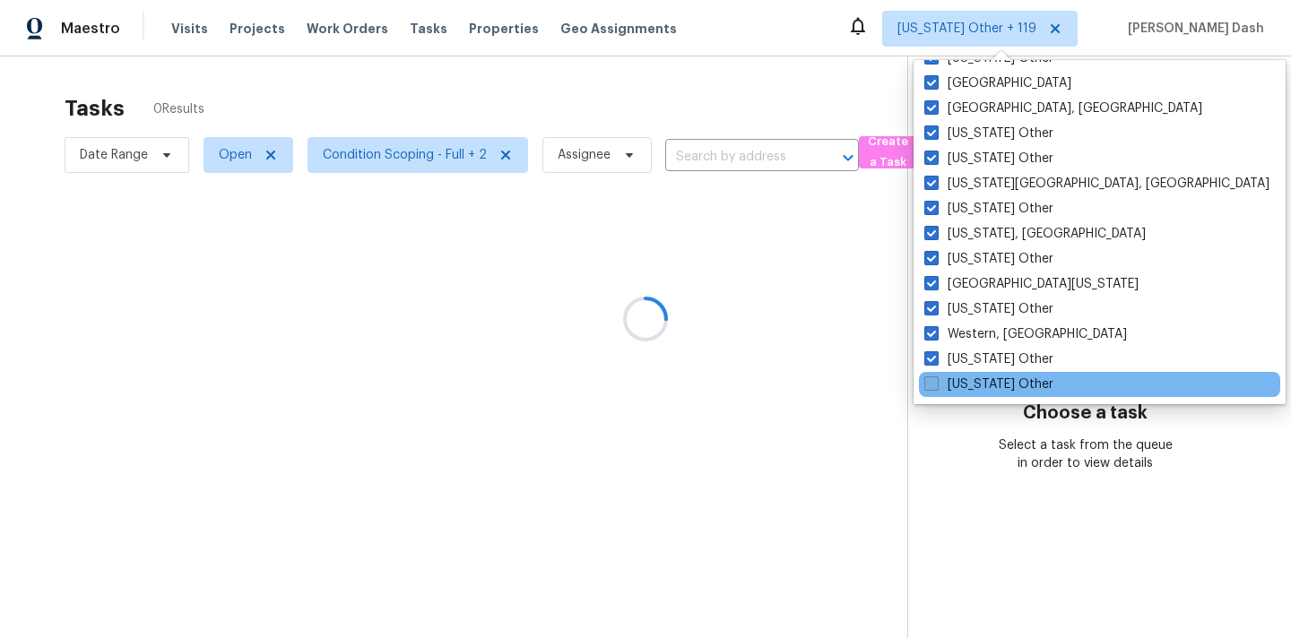
click at [932, 382] on span at bounding box center [931, 383] width 14 height 14
click at [932, 382] on input "Wyoming Other" at bounding box center [930, 382] width 12 height 12
checkbox input "true"
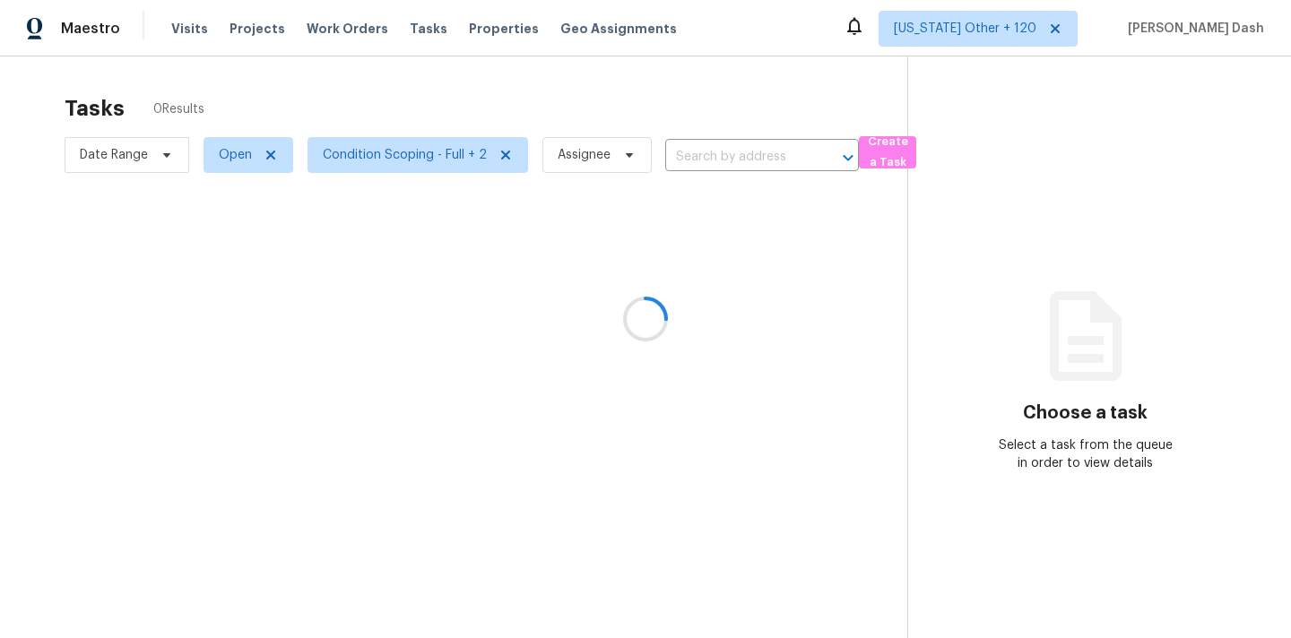
click at [844, 335] on div at bounding box center [645, 319] width 1291 height 638
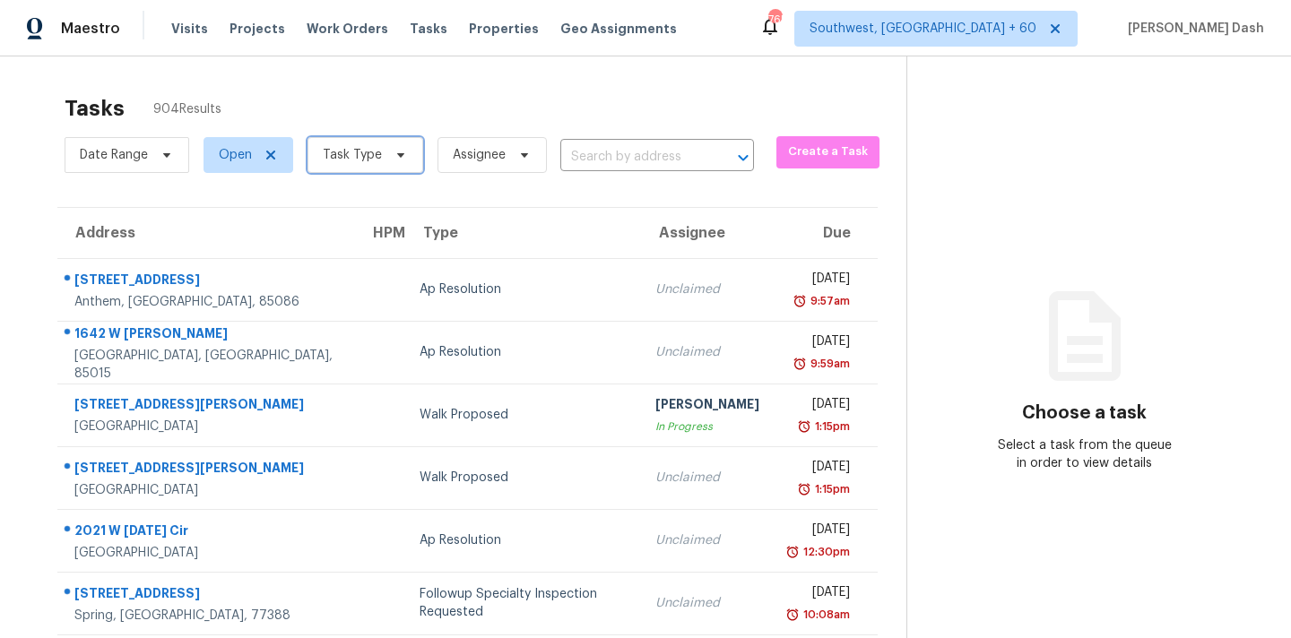
click at [360, 139] on span "Task Type" at bounding box center [365, 155] width 116 height 36
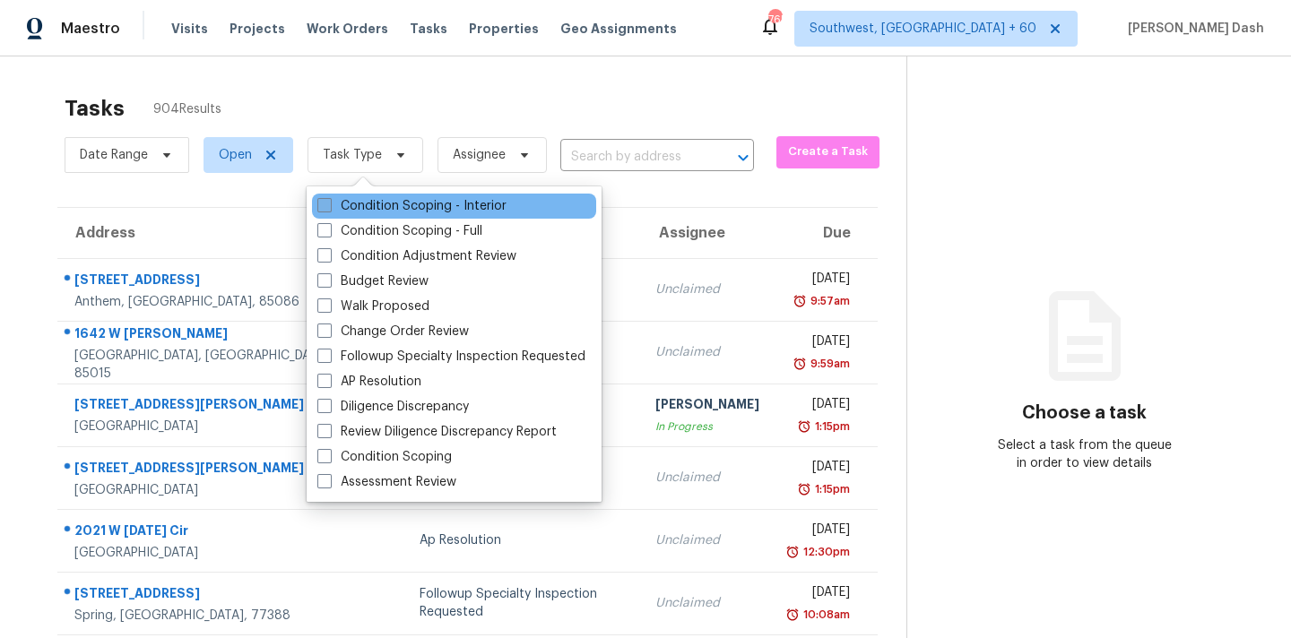
click at [355, 203] on label "Condition Scoping - Interior" at bounding box center [411, 206] width 189 height 18
click at [329, 203] on input "Condition Scoping - Interior" at bounding box center [323, 203] width 12 height 12
checkbox input "true"
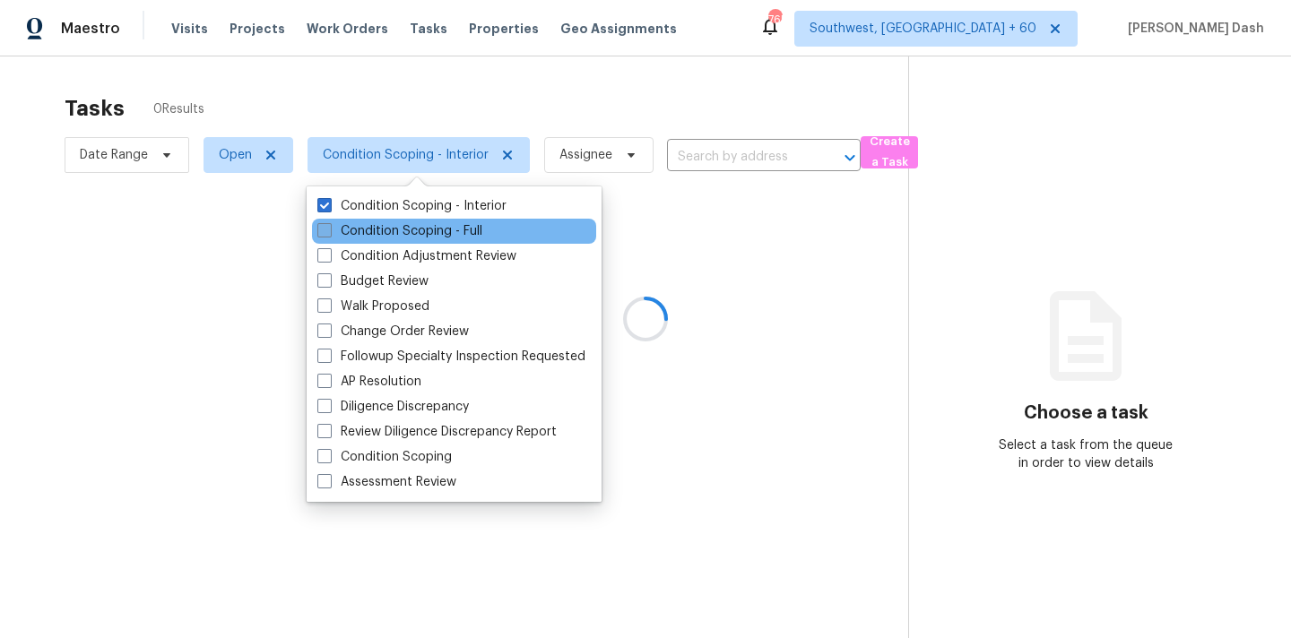
click at [367, 229] on label "Condition Scoping - Full" at bounding box center [399, 231] width 165 height 18
click at [329, 229] on input "Condition Scoping - Full" at bounding box center [323, 228] width 12 height 12
checkbox input "true"
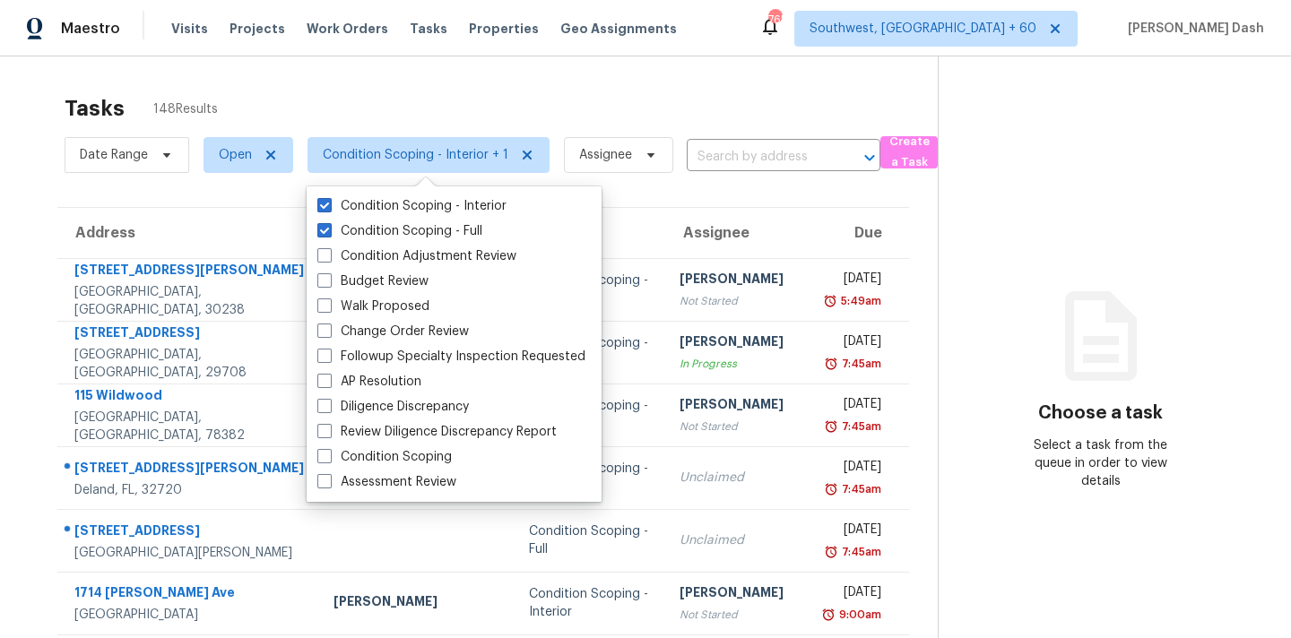
click at [440, 125] on div "Tasks 148 Results" at bounding box center [501, 108] width 873 height 47
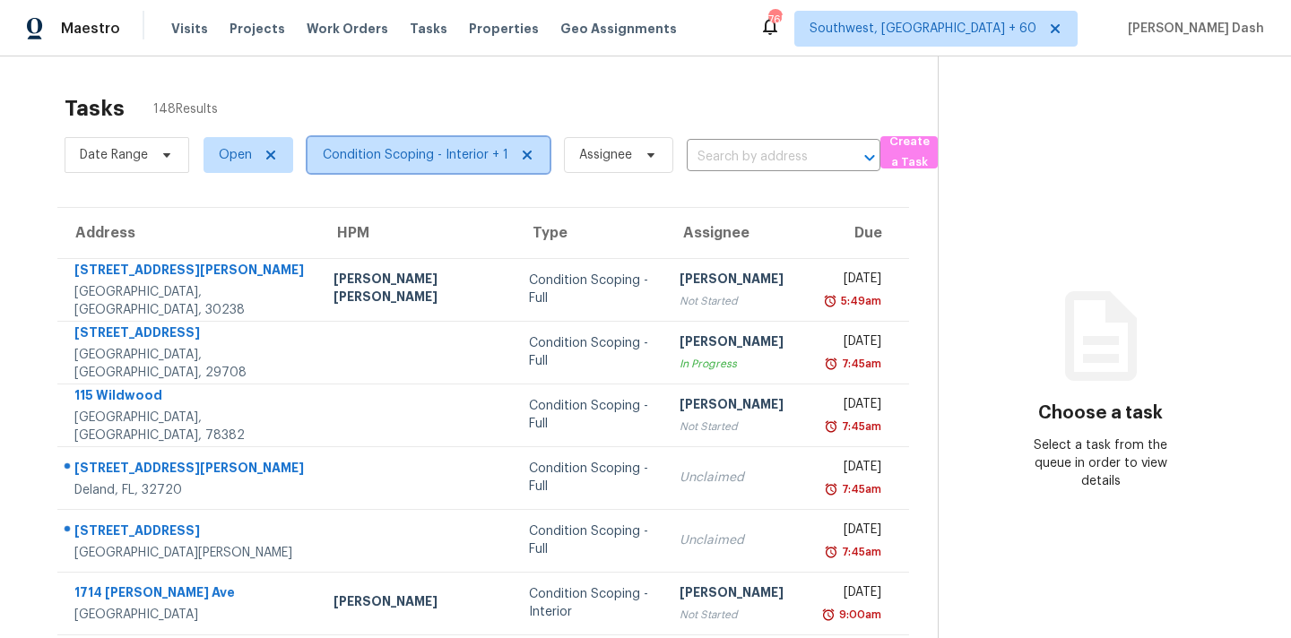
click at [428, 164] on span "Condition Scoping - Interior + 1" at bounding box center [428, 155] width 242 height 36
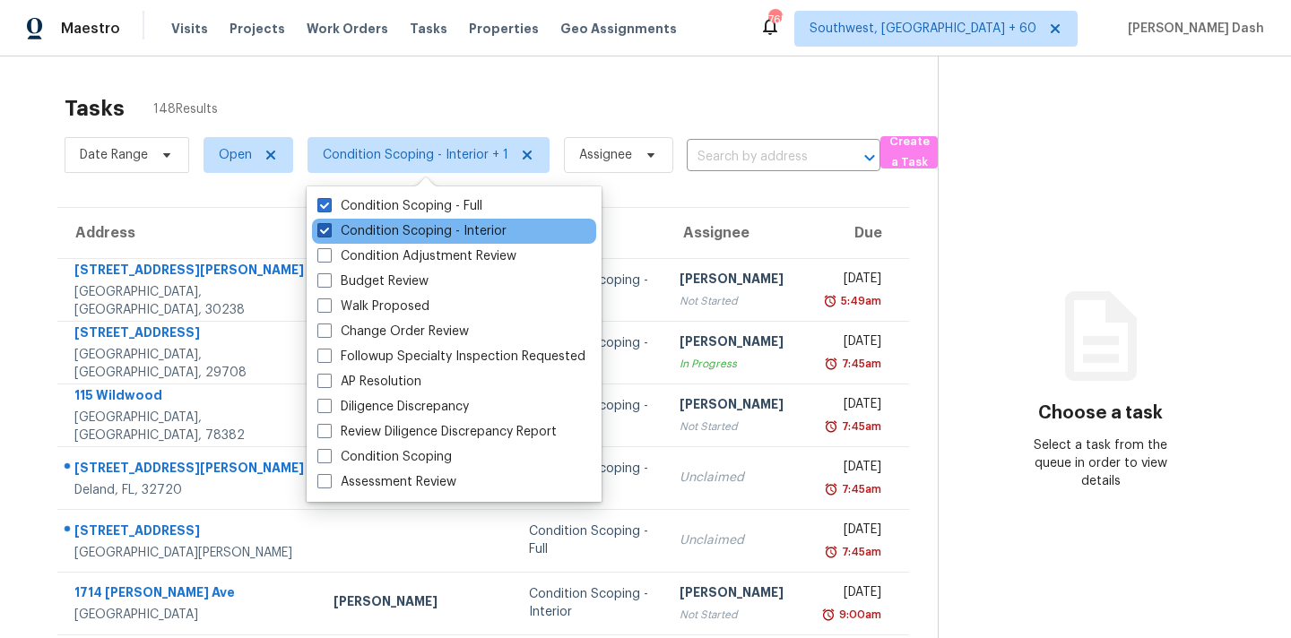
click at [428, 224] on label "Condition Scoping - Interior" at bounding box center [411, 231] width 189 height 18
click at [329, 224] on input "Condition Scoping - Interior" at bounding box center [323, 228] width 12 height 12
checkbox input "false"
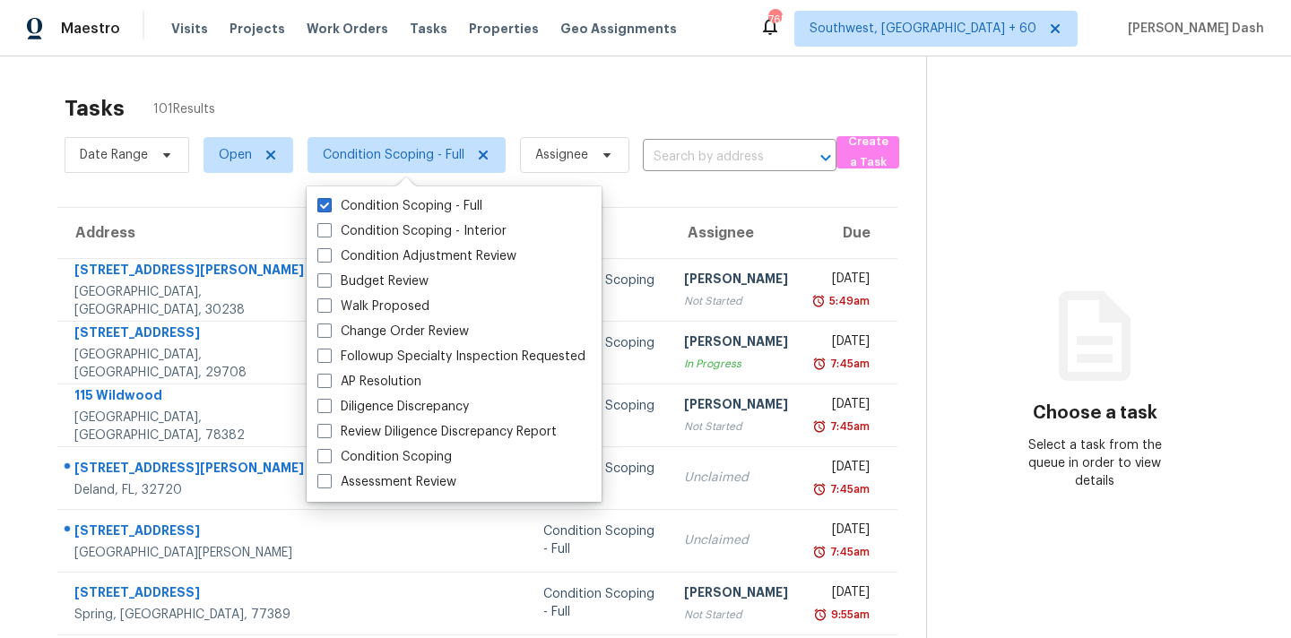
click at [468, 100] on div "Tasks 101 Results" at bounding box center [495, 108] width 861 height 47
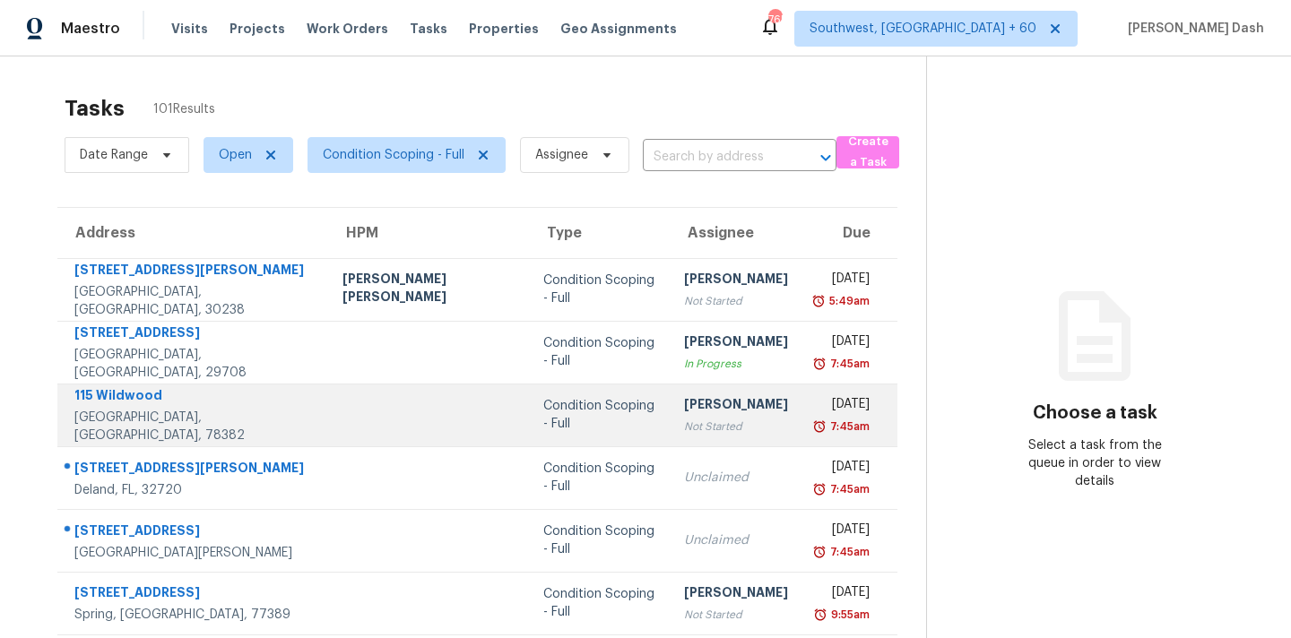
scroll to position [295, 0]
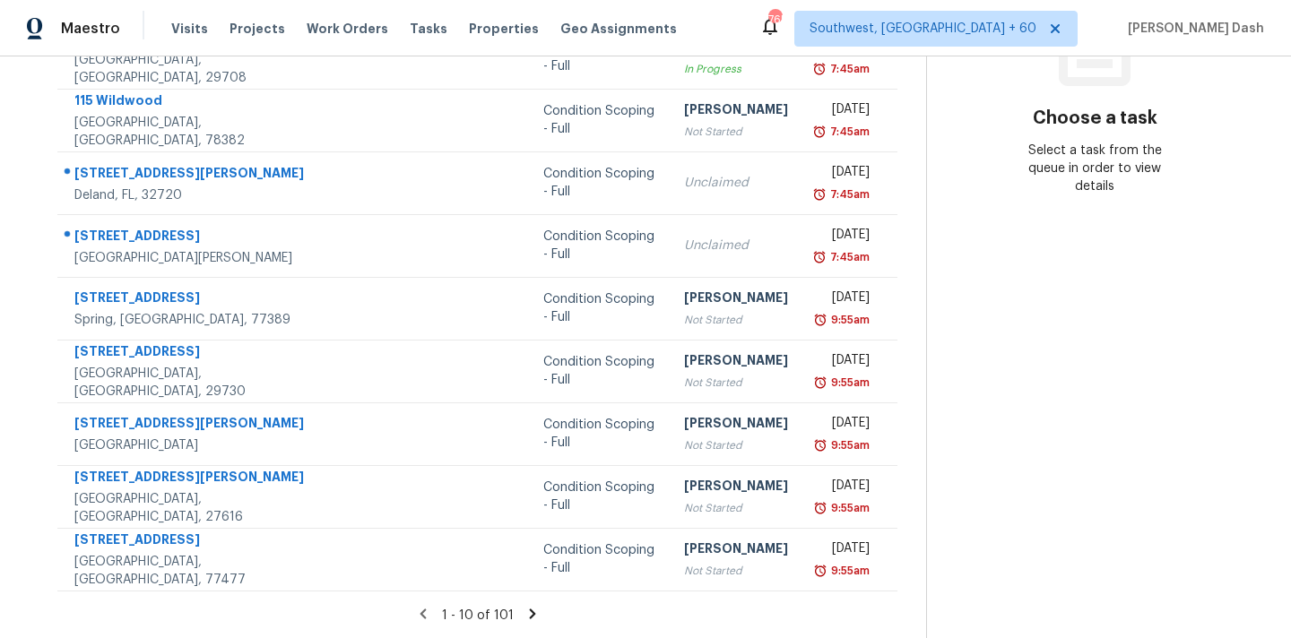
click at [524, 611] on icon at bounding box center [532, 614] width 16 height 16
